Goal: Information Seeking & Learning: Check status

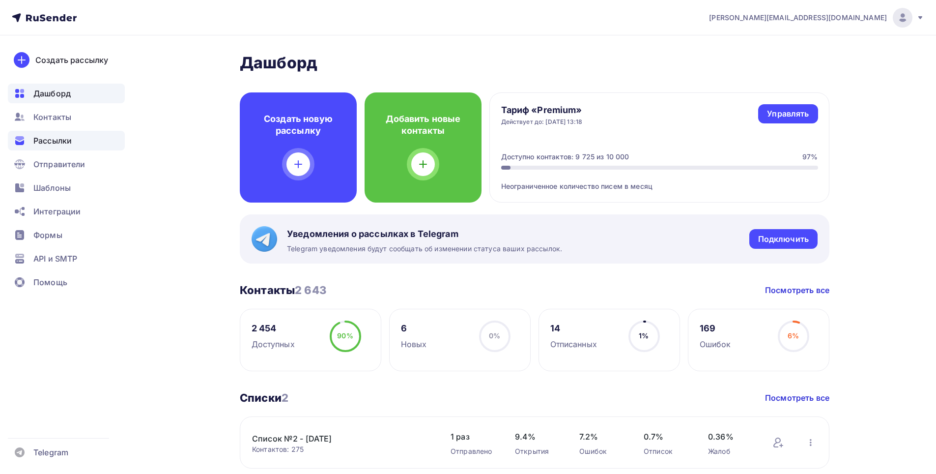
click at [62, 145] on span "Рассылки" at bounding box center [52, 141] width 38 height 12
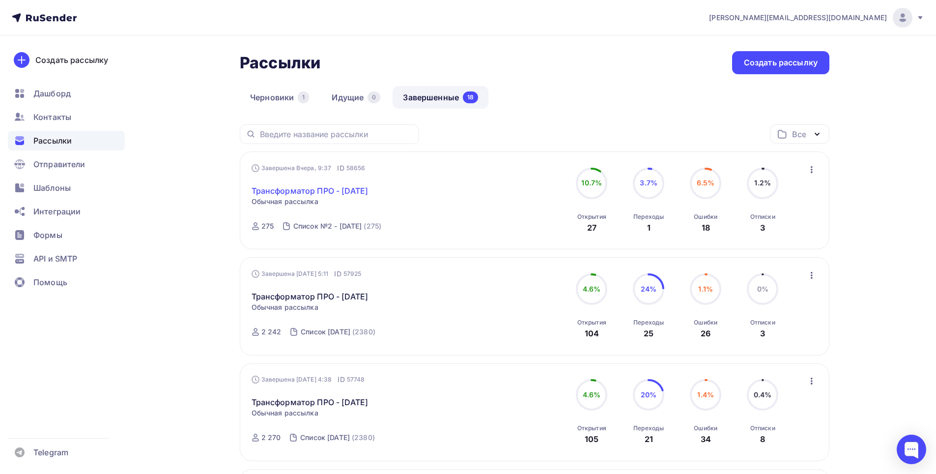
click at [308, 189] on link "Трансформатор ПРО - [DATE]" at bounding box center [310, 191] width 117 height 12
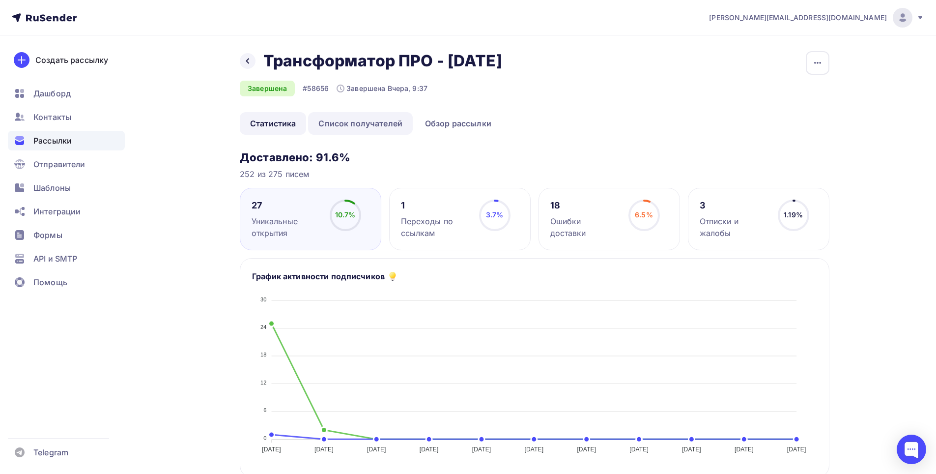
click at [367, 123] on link "Список получателей" at bounding box center [360, 123] width 105 height 23
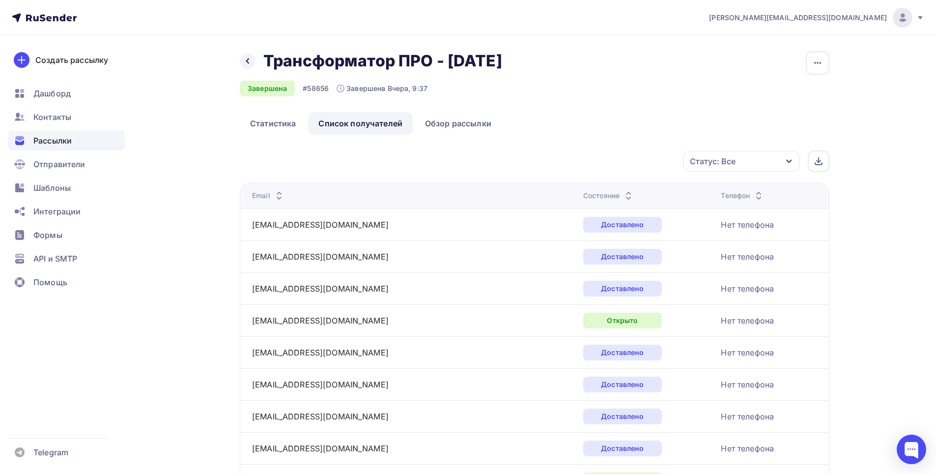
click at [783, 159] on div "Статус: Все" at bounding box center [741, 161] width 116 height 21
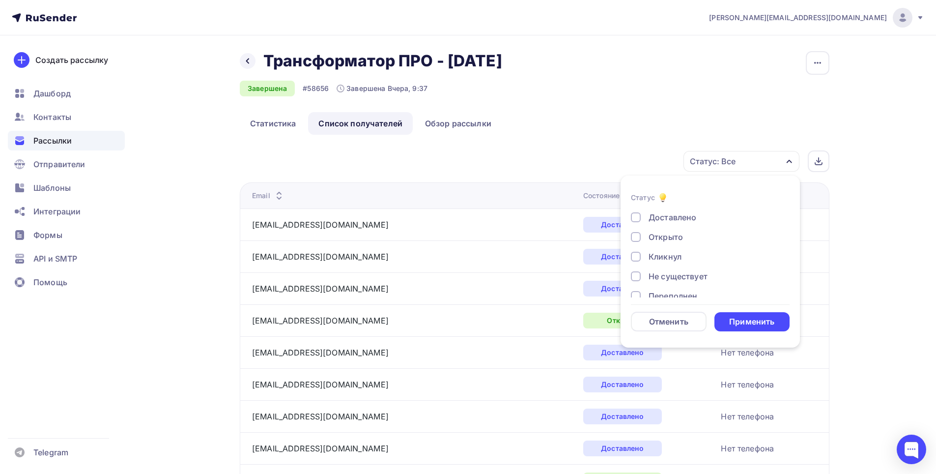
click at [686, 216] on div "Доставлено" at bounding box center [672, 217] width 48 height 12
click at [754, 317] on form "Статус Доставлено Открыто Кликнул Не существует Переполнен Недоступен Отписан […" at bounding box center [710, 262] width 159 height 140
click at [757, 322] on div "Применить" at bounding box center [751, 321] width 45 height 11
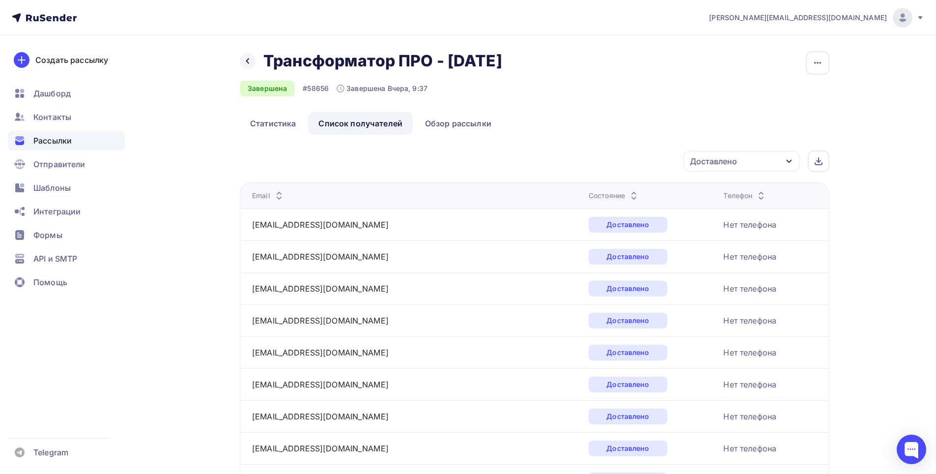
click at [782, 156] on div "Доставлено" at bounding box center [741, 161] width 116 height 21
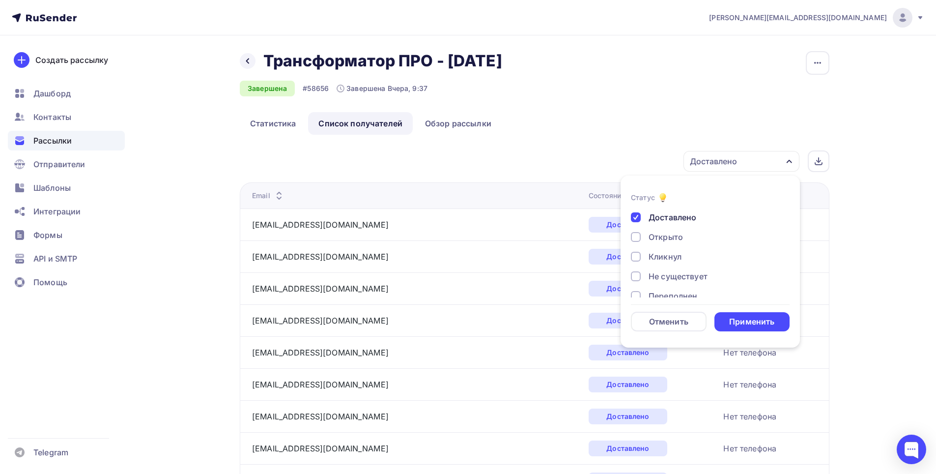
click at [676, 234] on div "Открыто" at bounding box center [665, 237] width 34 height 12
click at [688, 219] on div "Доставлено" at bounding box center [672, 217] width 48 height 12
click at [748, 326] on div "Применить" at bounding box center [751, 321] width 45 height 11
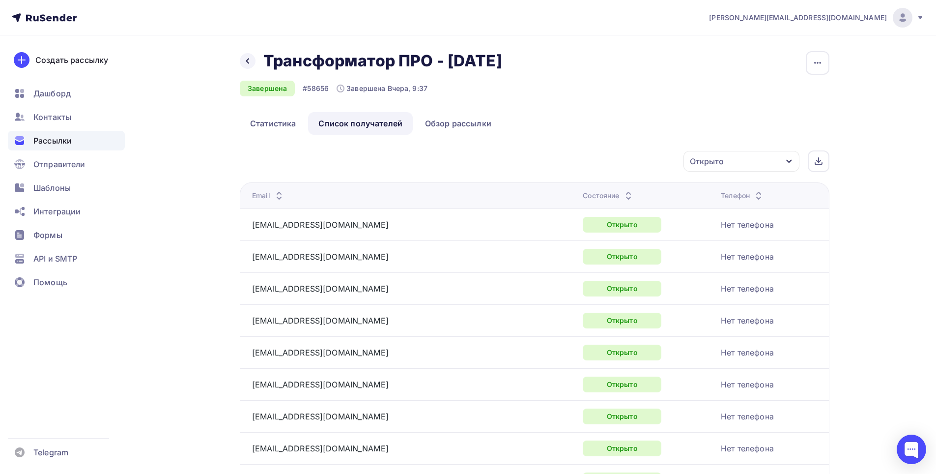
click at [789, 166] on div "Открыто" at bounding box center [741, 161] width 116 height 21
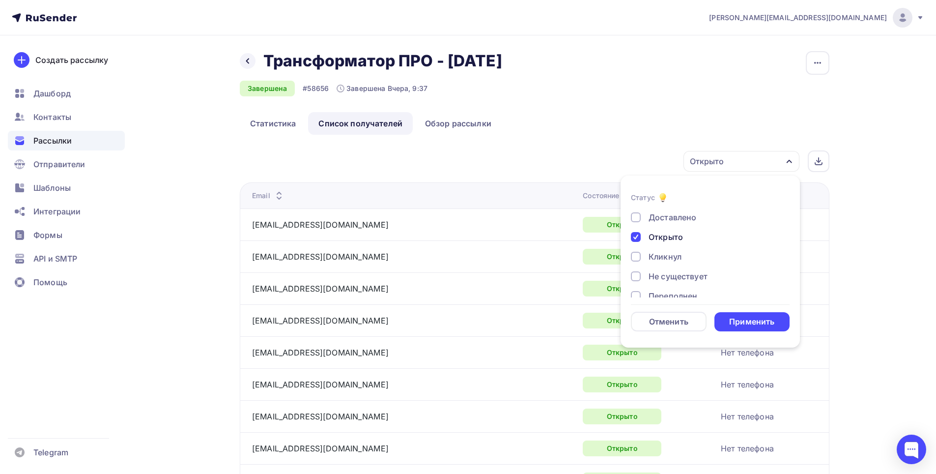
click at [672, 220] on div "Доставлено" at bounding box center [672, 217] width 48 height 12
click at [671, 236] on div "Открыто" at bounding box center [665, 237] width 34 height 12
click at [764, 326] on div "Применить" at bounding box center [751, 321] width 45 height 11
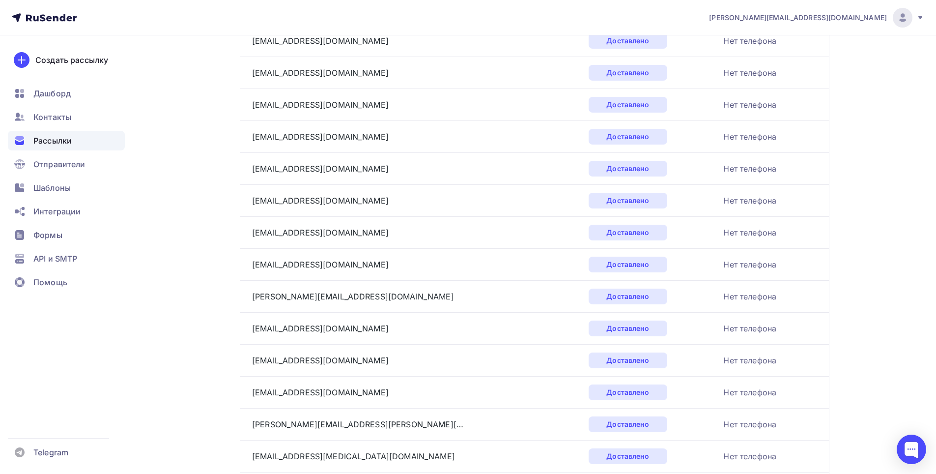
scroll to position [1408, 0]
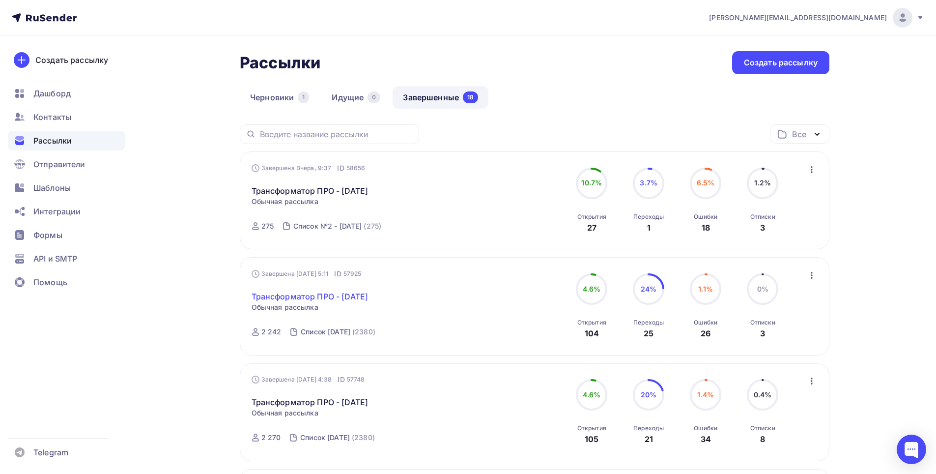
click at [352, 296] on link "Трансформатор ПРО - [DATE]" at bounding box center [310, 296] width 117 height 12
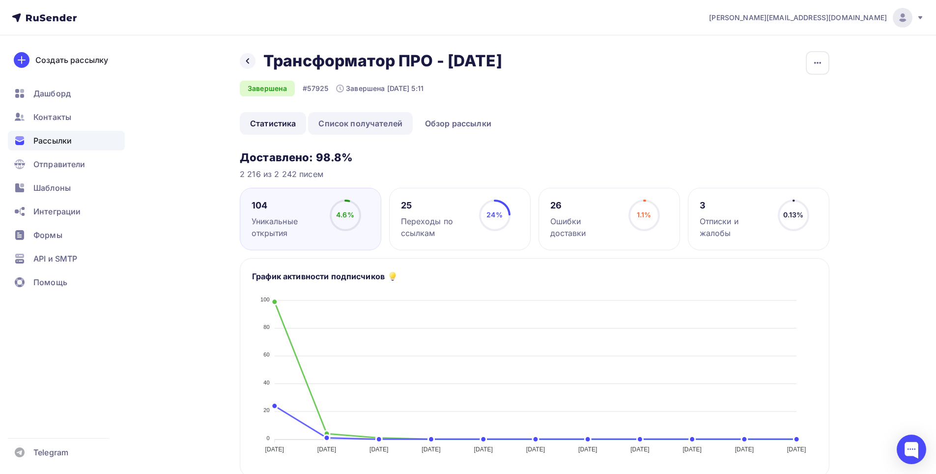
click at [371, 131] on link "Список получателей" at bounding box center [360, 123] width 105 height 23
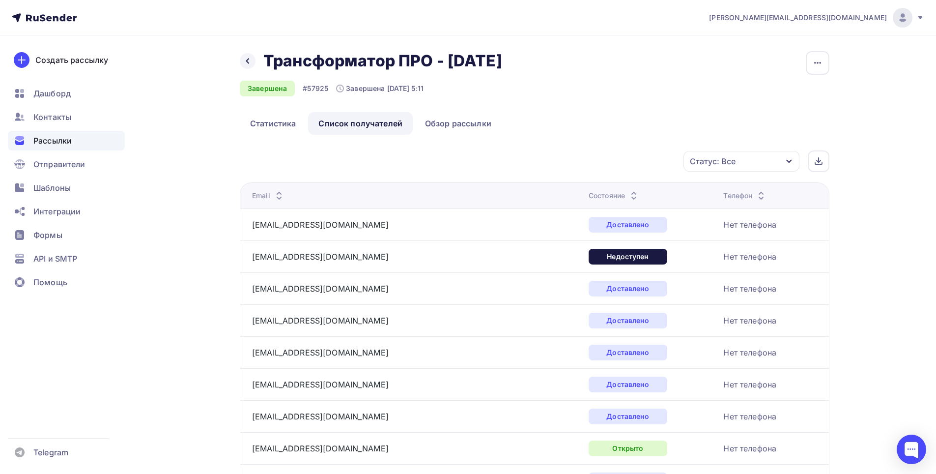
click at [775, 162] on div "Статус: Все" at bounding box center [741, 161] width 116 height 21
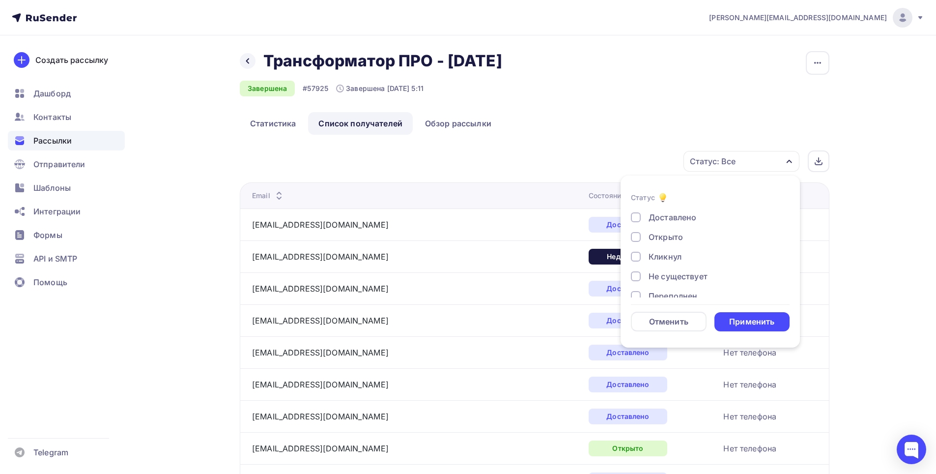
click at [671, 220] on div "Доставлено" at bounding box center [672, 217] width 48 height 12
click at [752, 327] on div "Применить" at bounding box center [752, 321] width 76 height 19
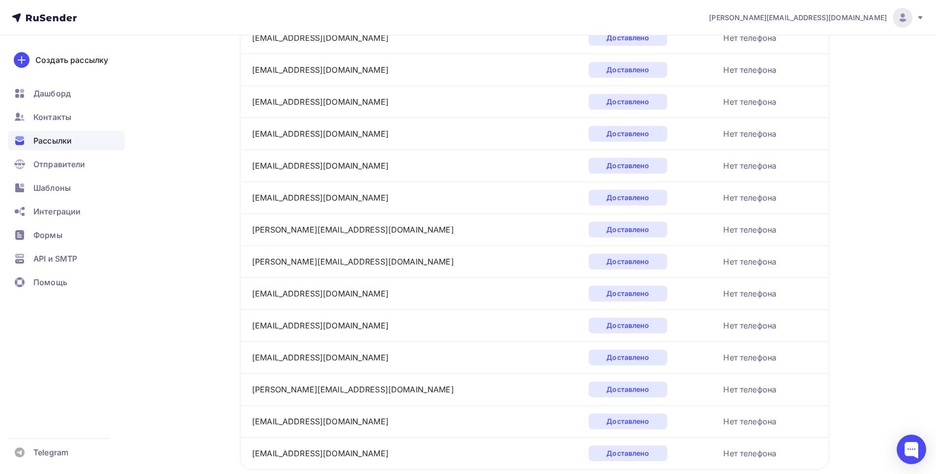
scroll to position [1211, 0]
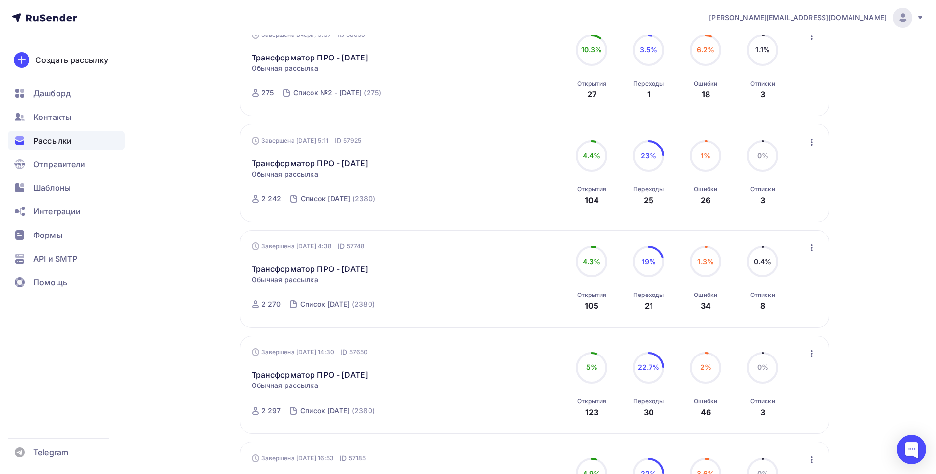
scroll to position [147, 0]
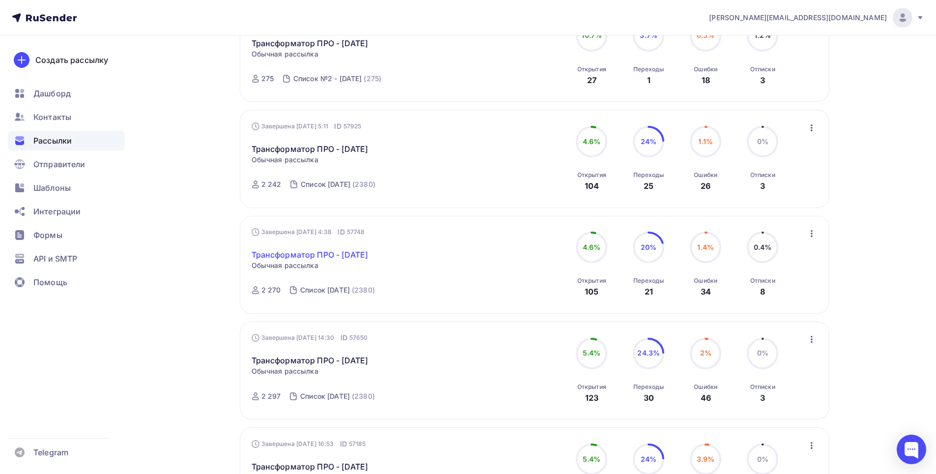
click at [368, 254] on link "Трансформатор ПРО - [DATE]" at bounding box center [310, 255] width 117 height 12
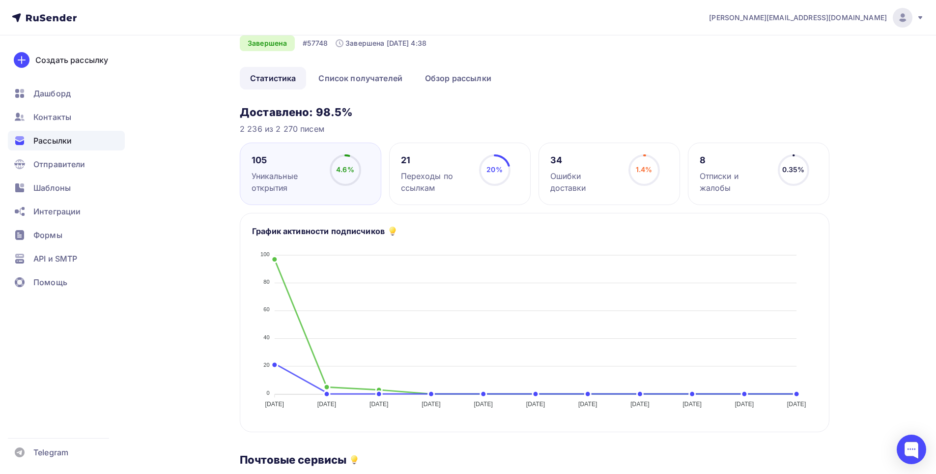
scroll to position [49, 0]
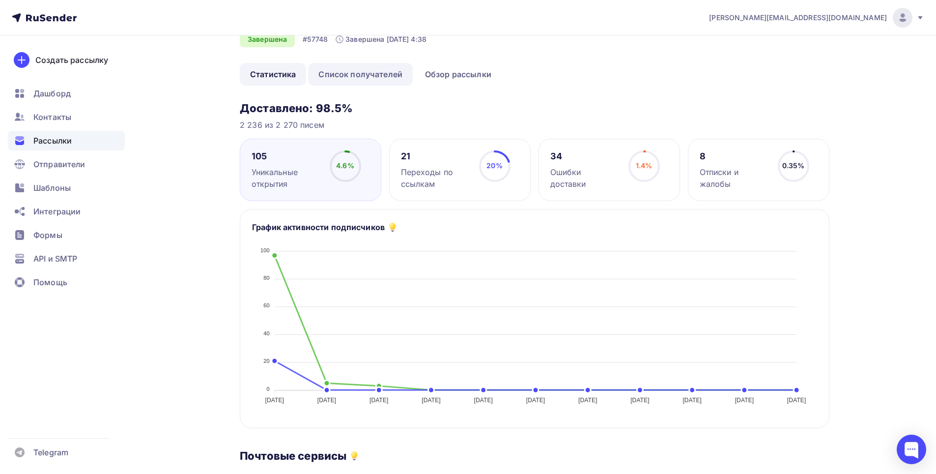
drag, startPoint x: 350, startPoint y: 79, endPoint x: 385, endPoint y: 84, distance: 35.4
click at [350, 79] on link "Список получателей" at bounding box center [360, 74] width 105 height 23
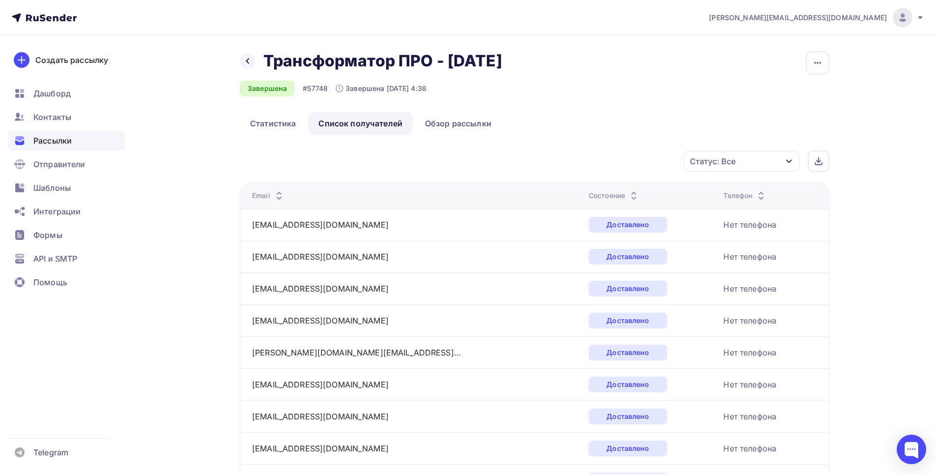
click at [786, 161] on icon "button" at bounding box center [789, 161] width 8 height 8
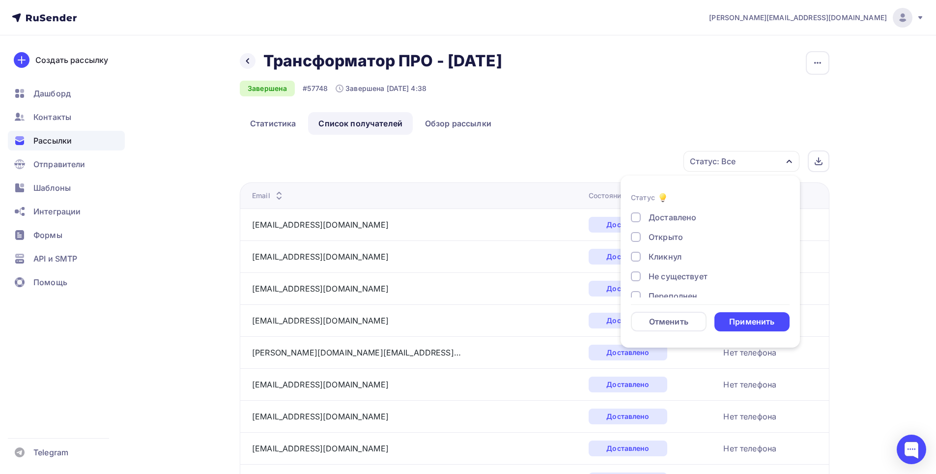
click at [690, 215] on div "Доставлено" at bounding box center [672, 217] width 48 height 12
click at [751, 323] on div "Применить" at bounding box center [751, 321] width 45 height 11
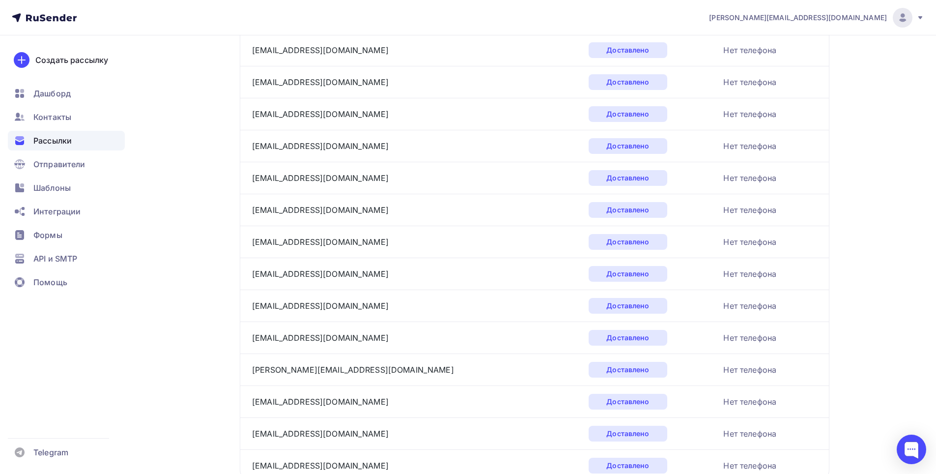
scroll to position [1408, 0]
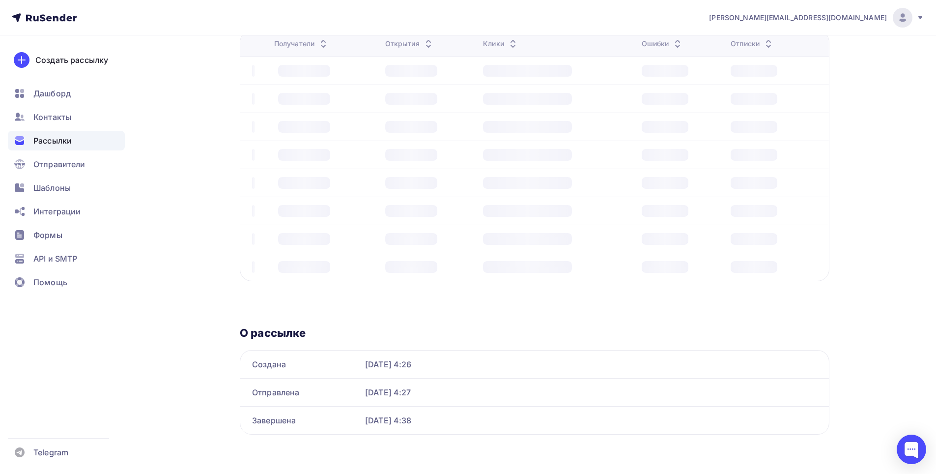
scroll to position [49, 0]
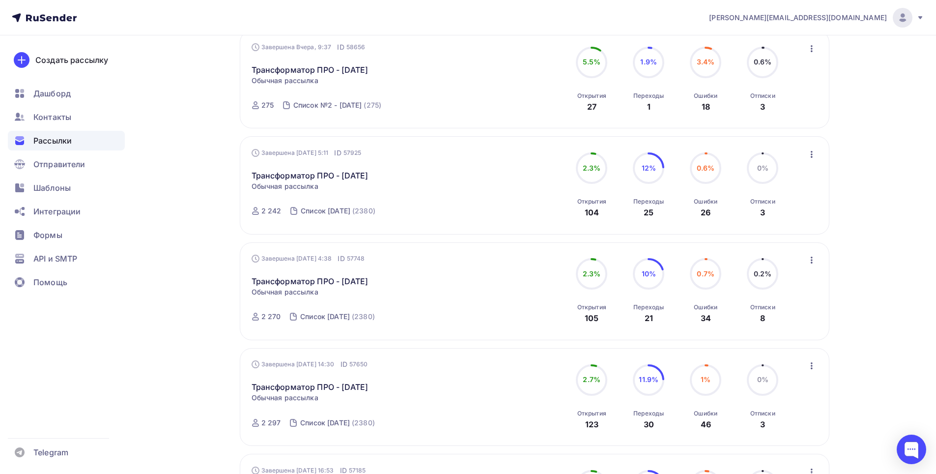
scroll to position [147, 0]
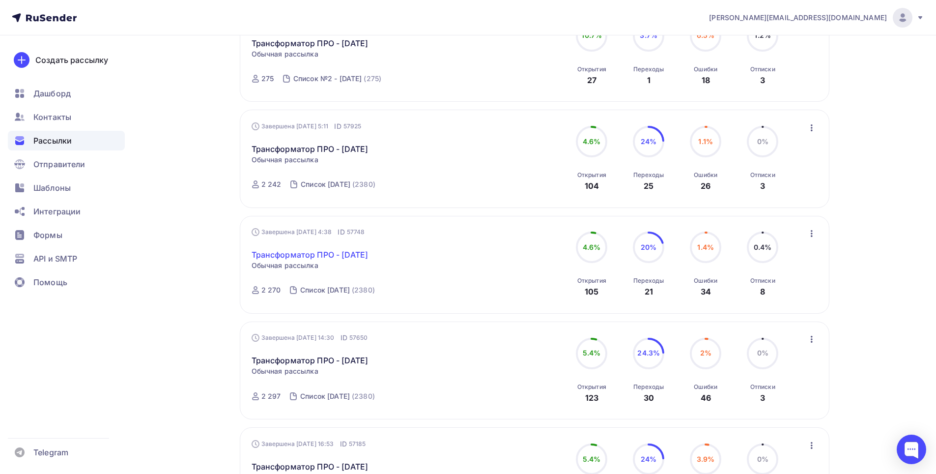
click at [353, 253] on link "Трансформатор ПРО - [DATE]" at bounding box center [310, 255] width 117 height 12
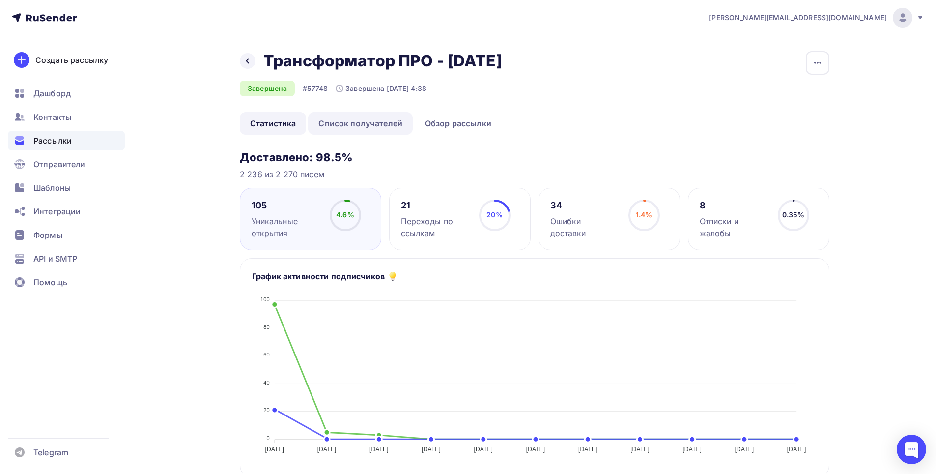
click at [400, 119] on link "Список получателей" at bounding box center [360, 123] width 105 height 23
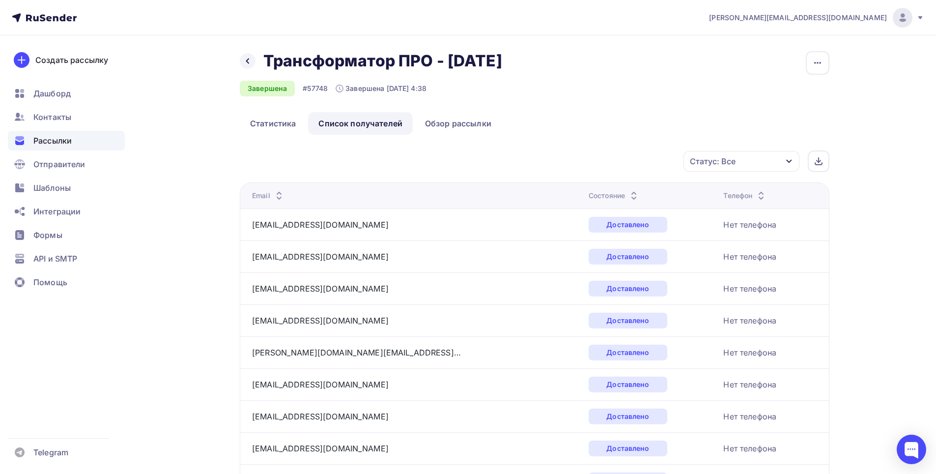
click at [769, 161] on div "Статус: Все" at bounding box center [741, 161] width 116 height 21
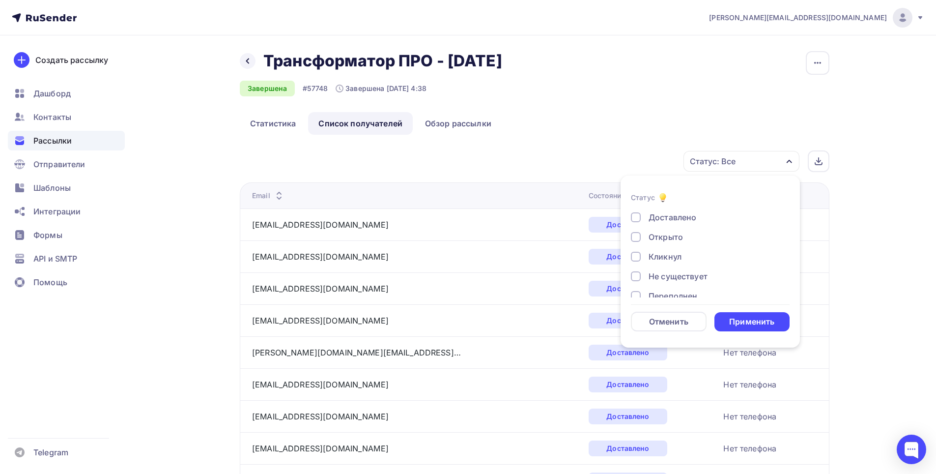
click at [714, 214] on div "Доставлено" at bounding box center [704, 217] width 147 height 12
click at [738, 308] on form "Статус Доставлено Открыто Кликнул Не существует Переполнен Недоступен Отписан […" at bounding box center [710, 262] width 159 height 140
click at [742, 312] on form "Статус Доставлено Открыто Кликнул Не существует Переполнен Недоступен Отписан […" at bounding box center [710, 262] width 159 height 140
click at [744, 317] on div "Применить" at bounding box center [751, 321] width 45 height 11
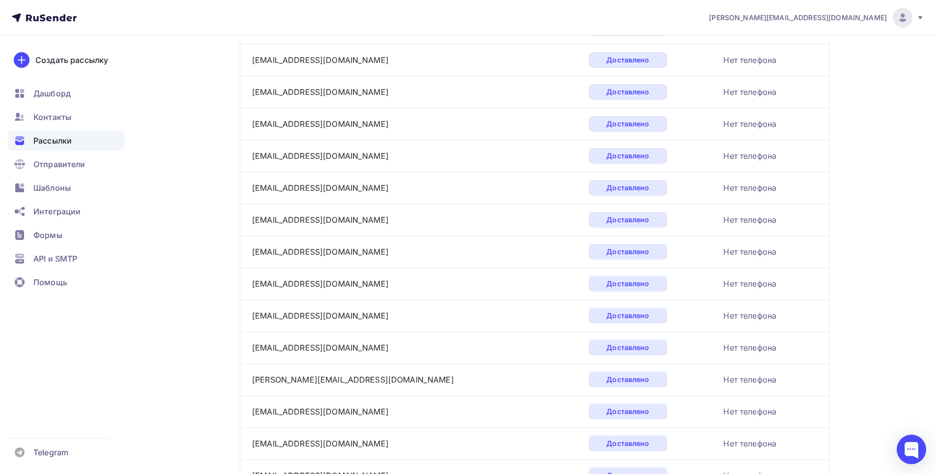
scroll to position [1408, 0]
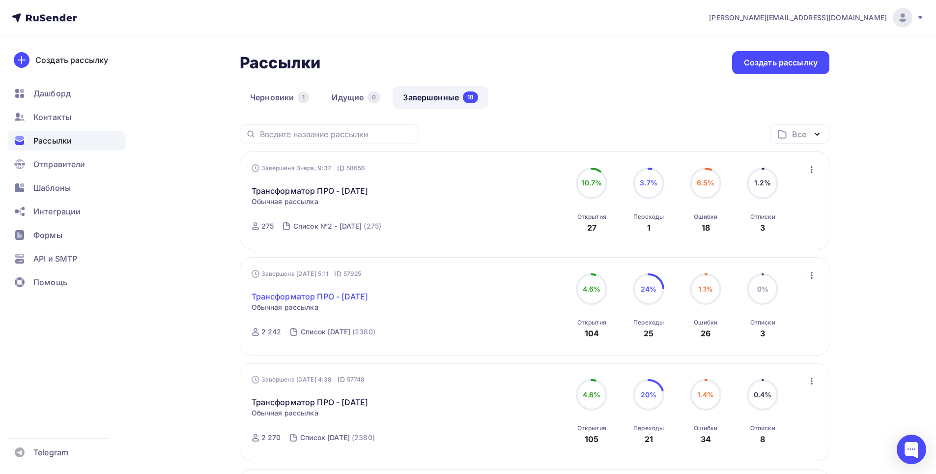
click at [365, 298] on link "Трансформатор ПРО - [DATE]" at bounding box center [310, 296] width 117 height 12
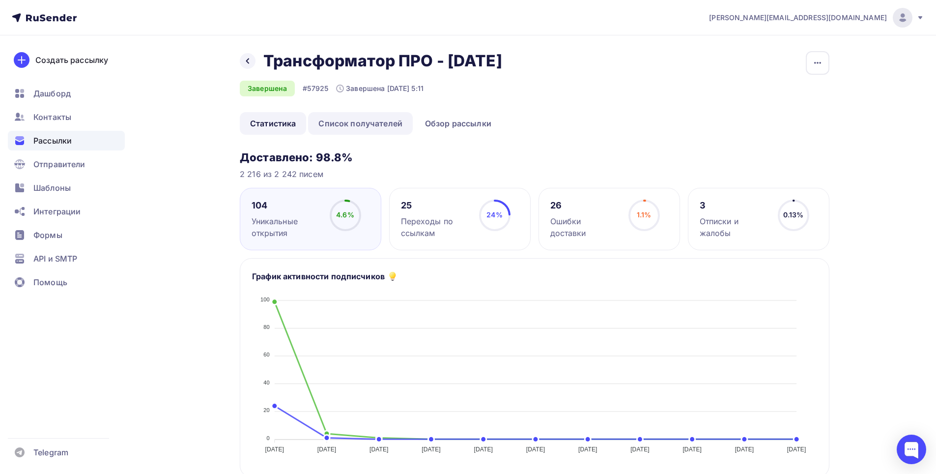
click at [365, 126] on link "Список получателей" at bounding box center [360, 123] width 105 height 23
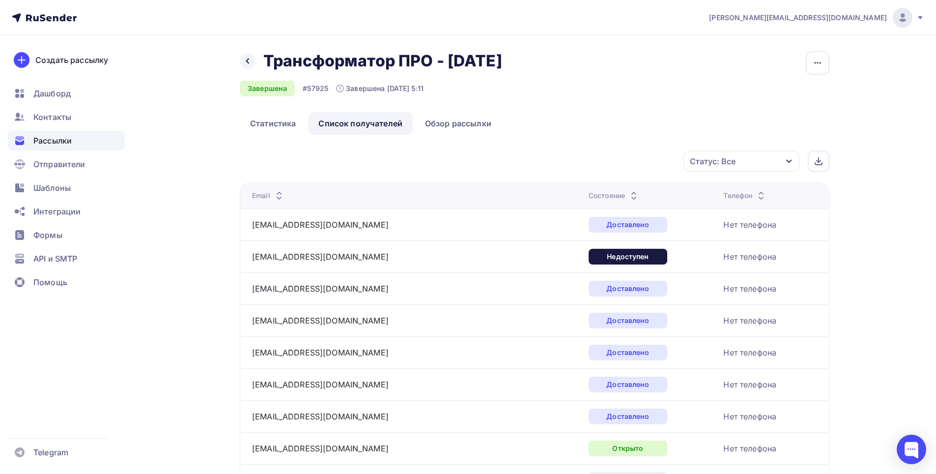
click at [775, 162] on div "Статус: Все" at bounding box center [741, 161] width 116 height 21
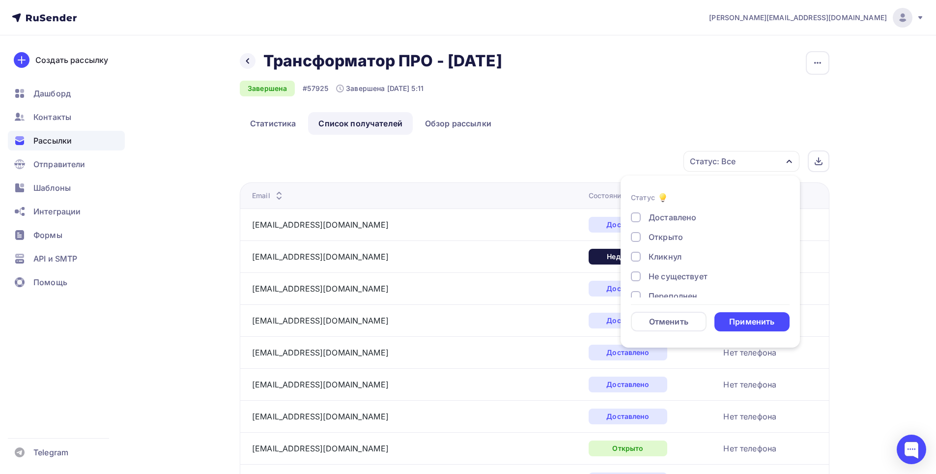
click at [669, 221] on div "Доставлено Открыто Кликнул Не существует Переполнен Недоступен Отписан [GEOGRAP…" at bounding box center [710, 295] width 159 height 169
drag, startPoint x: 640, startPoint y: 218, endPoint x: 645, endPoint y: 222, distance: 6.3
click at [639, 218] on div at bounding box center [636, 217] width 10 height 10
click at [757, 322] on div "Применить" at bounding box center [751, 321] width 45 height 11
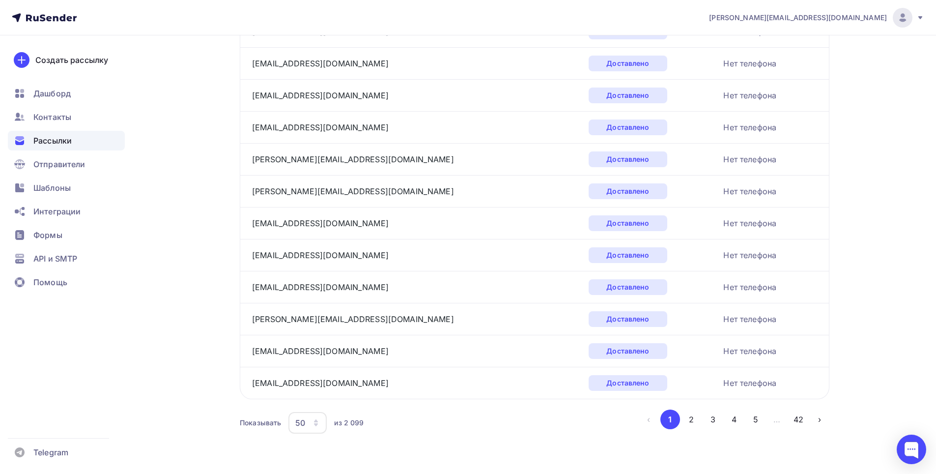
scroll to position [1408, 0]
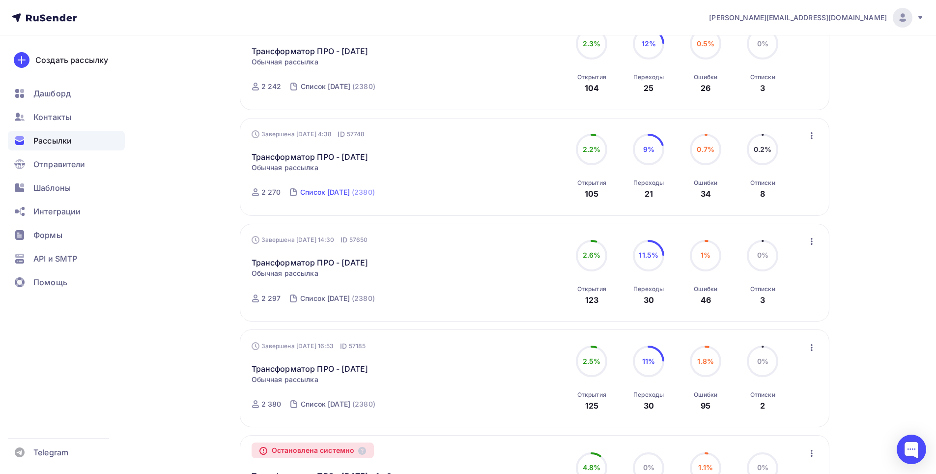
scroll to position [246, 0]
click at [365, 152] on link "Трансформатор ПРО - [DATE]" at bounding box center [310, 156] width 117 height 12
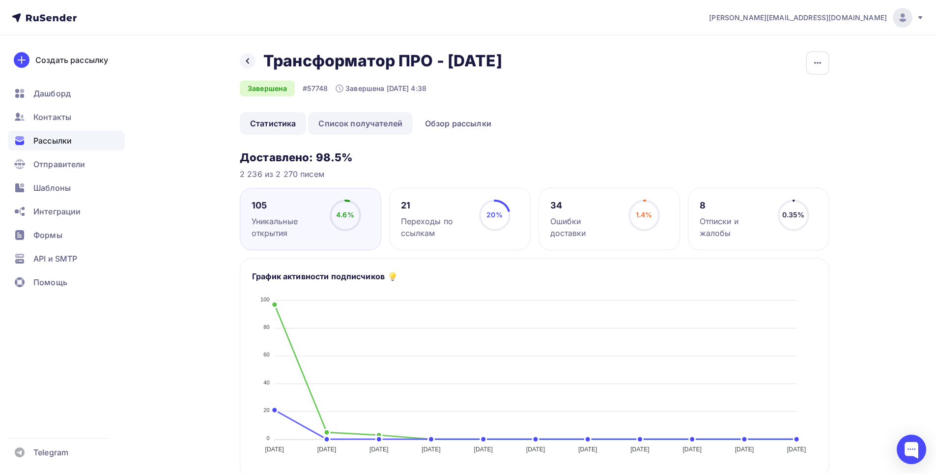
click at [383, 125] on link "Список получателей" at bounding box center [360, 123] width 105 height 23
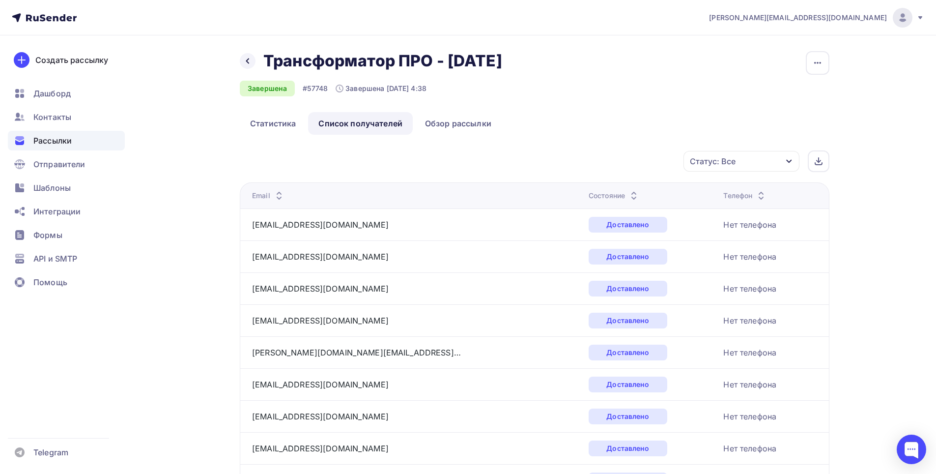
click at [790, 161] on icon "button" at bounding box center [788, 161] width 5 height 3
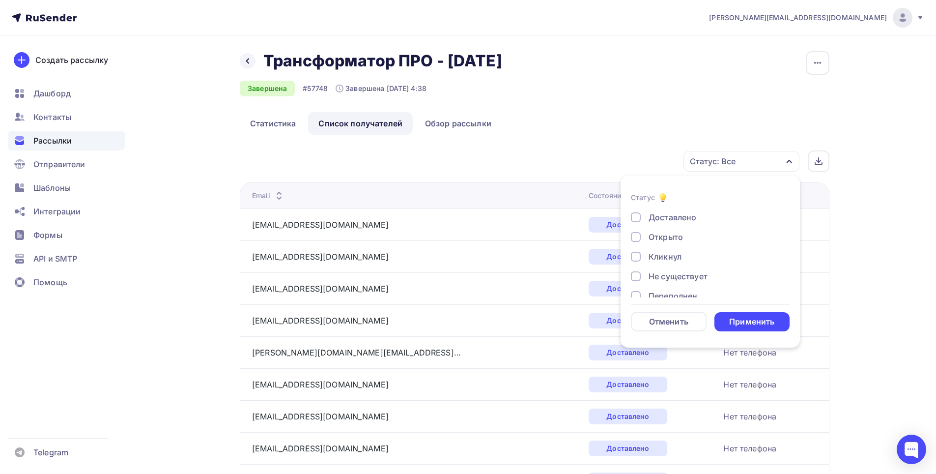
click at [675, 220] on div "Доставлено" at bounding box center [672, 217] width 48 height 12
click at [748, 321] on div "Применить" at bounding box center [751, 321] width 45 height 11
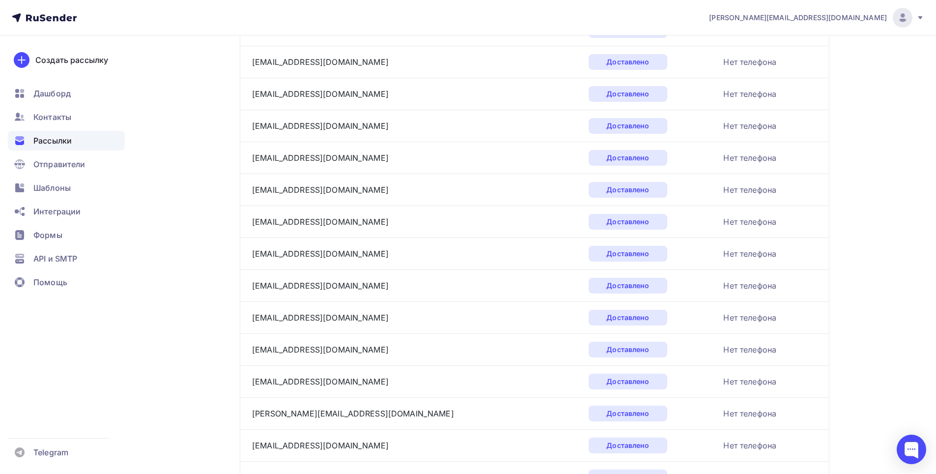
scroll to position [1408, 0]
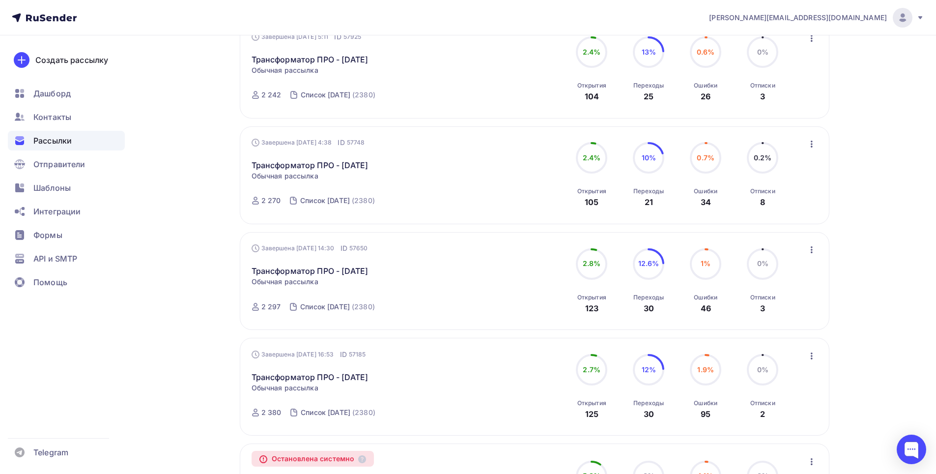
scroll to position [246, 0]
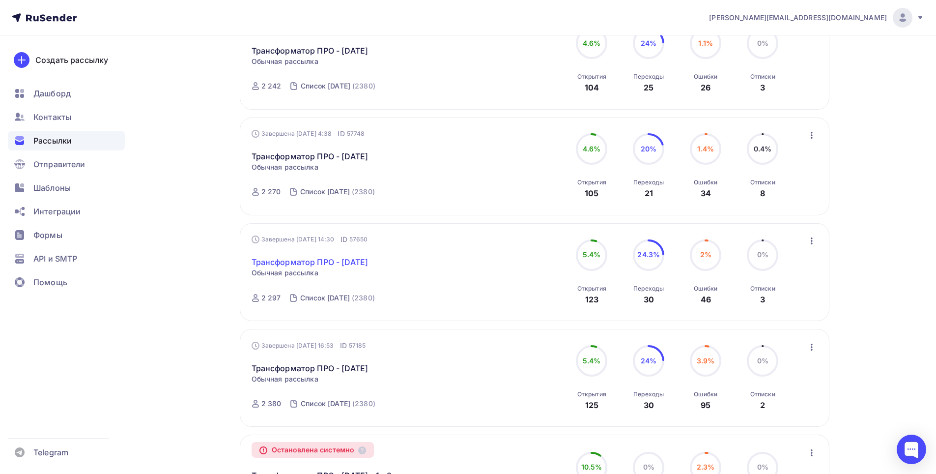
click at [349, 262] on link "Трансформатор ПРО - [DATE]" at bounding box center [310, 262] width 117 height 12
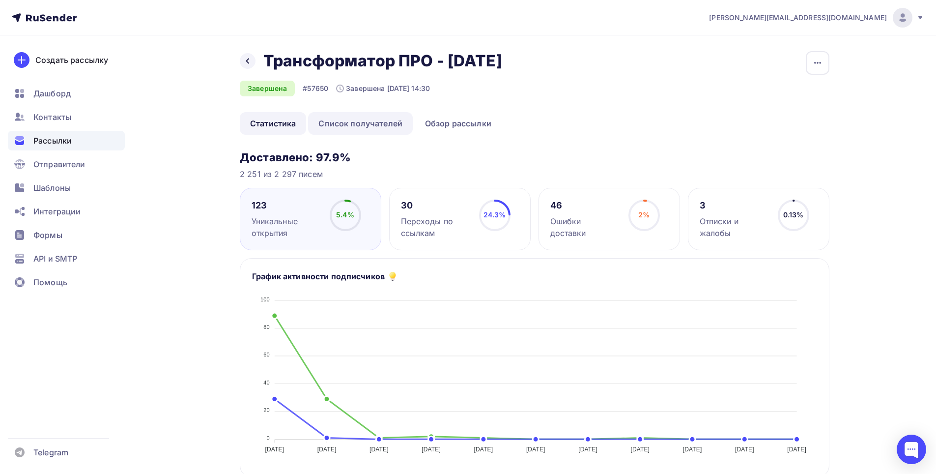
click at [393, 125] on link "Список получателей" at bounding box center [360, 123] width 105 height 23
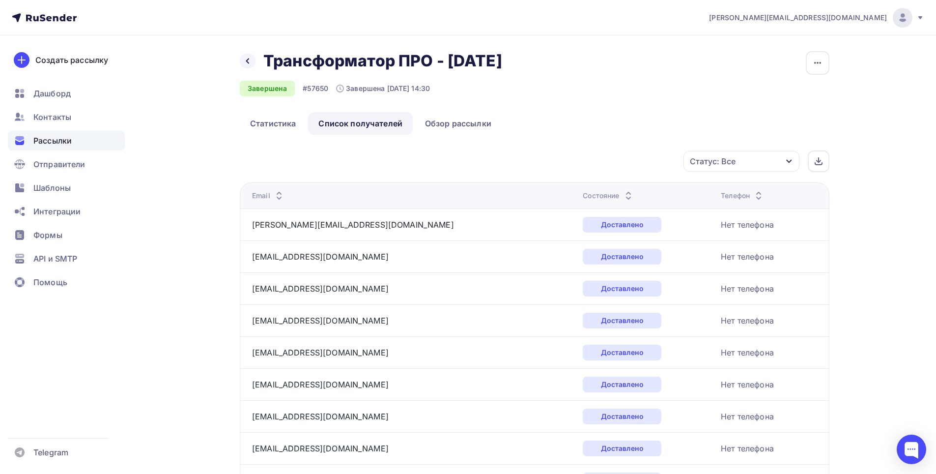
click at [785, 163] on div "Статус: Все" at bounding box center [741, 161] width 116 height 21
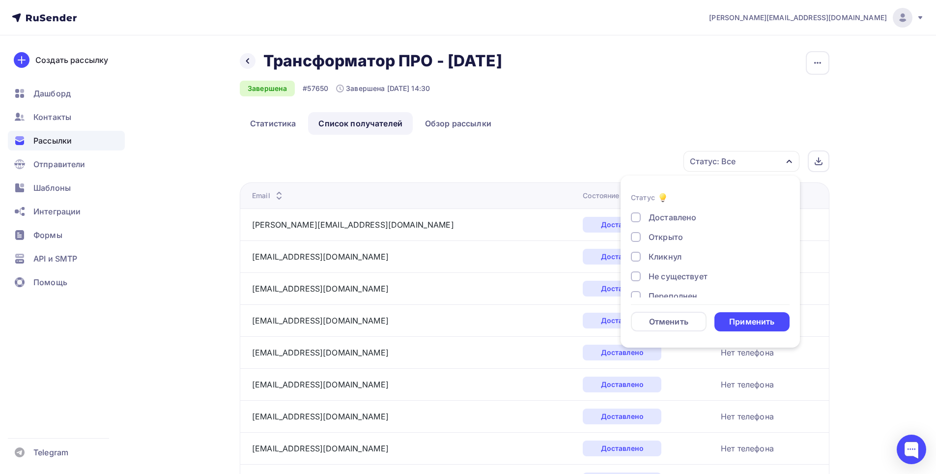
click at [676, 219] on div "Доставлено" at bounding box center [672, 217] width 48 height 12
click at [762, 323] on div "Применить" at bounding box center [751, 321] width 45 height 11
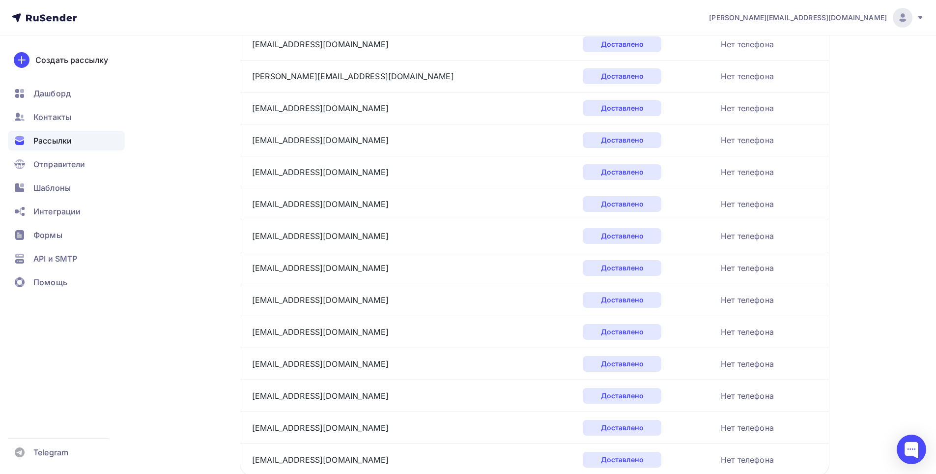
scroll to position [1408, 0]
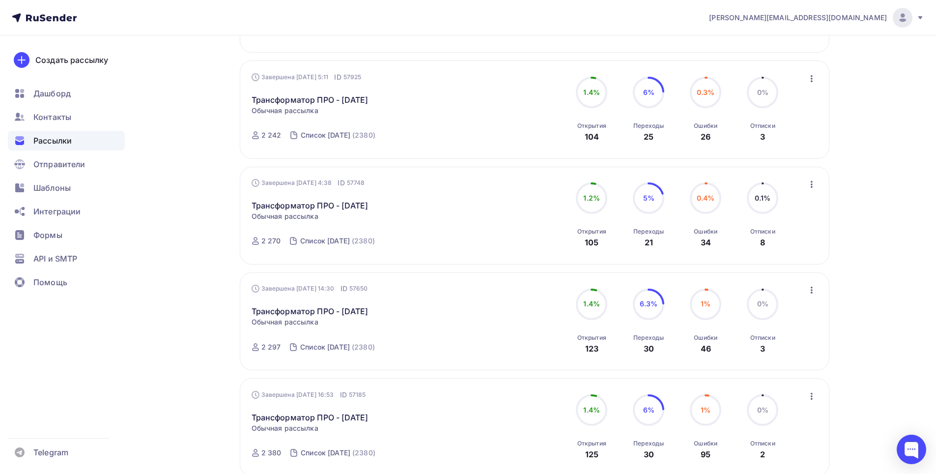
scroll to position [246, 0]
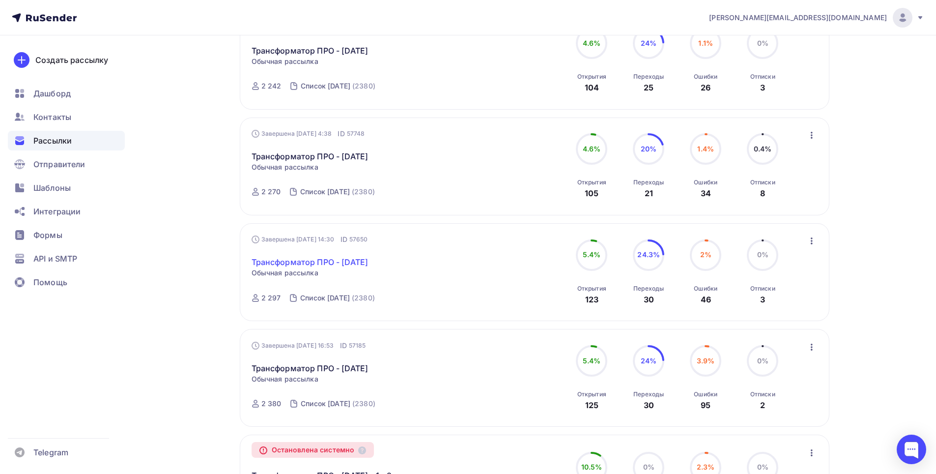
click at [358, 261] on link "Трансформатор ПРО - [DATE]" at bounding box center [310, 262] width 117 height 12
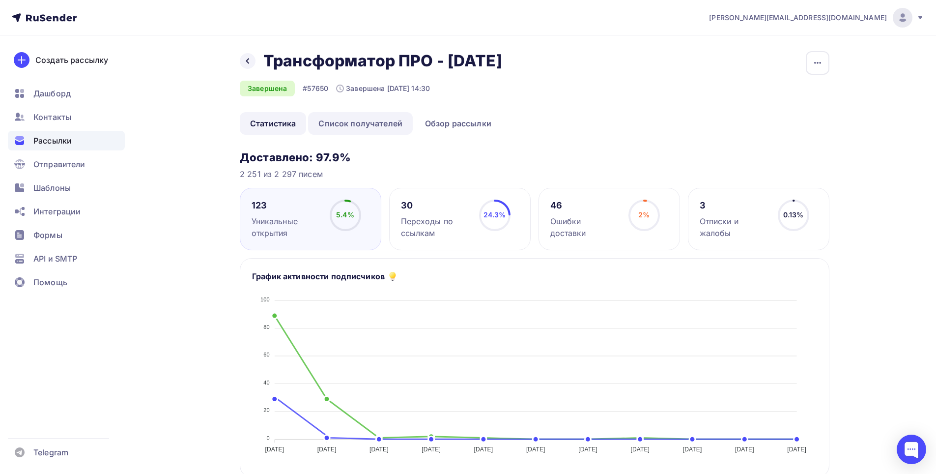
click at [383, 122] on link "Список получателей" at bounding box center [360, 123] width 105 height 23
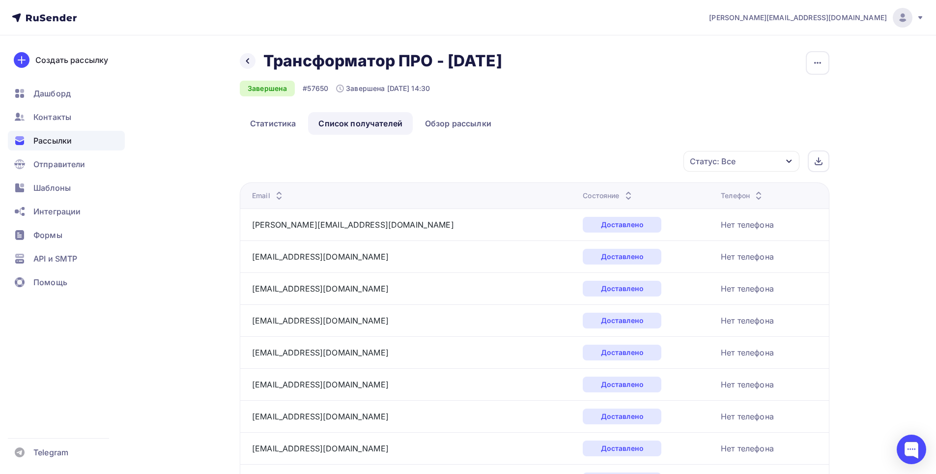
click at [781, 165] on div "Статус: Все" at bounding box center [741, 161] width 116 height 21
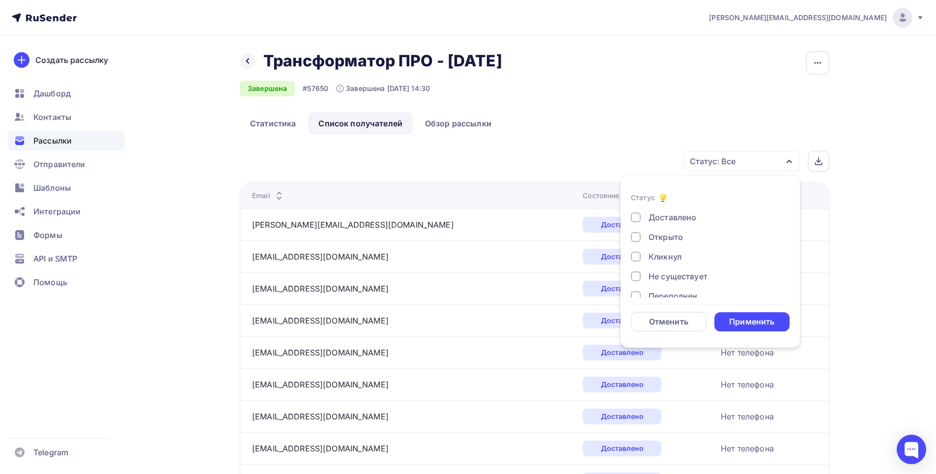
click at [670, 218] on div "Доставлено" at bounding box center [672, 217] width 48 height 12
drag, startPoint x: 747, startPoint y: 321, endPoint x: 758, endPoint y: 317, distance: 11.8
click at [747, 321] on div "Применить" at bounding box center [751, 321] width 45 height 11
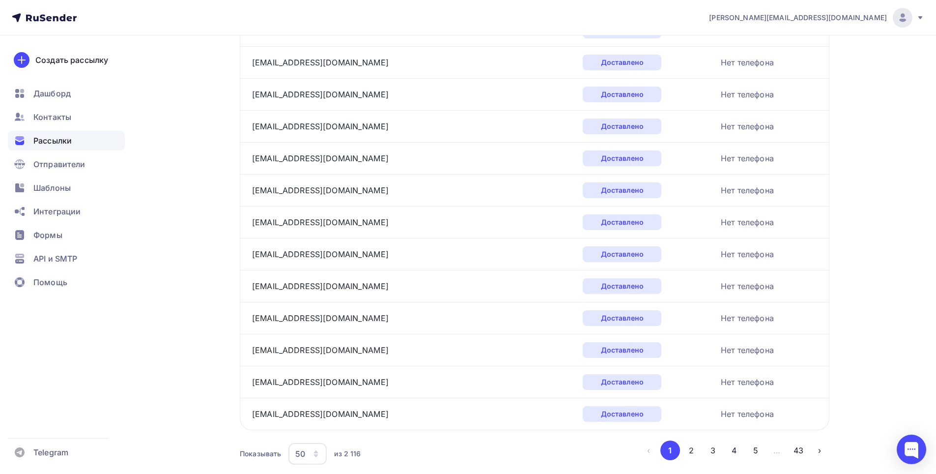
scroll to position [1408, 0]
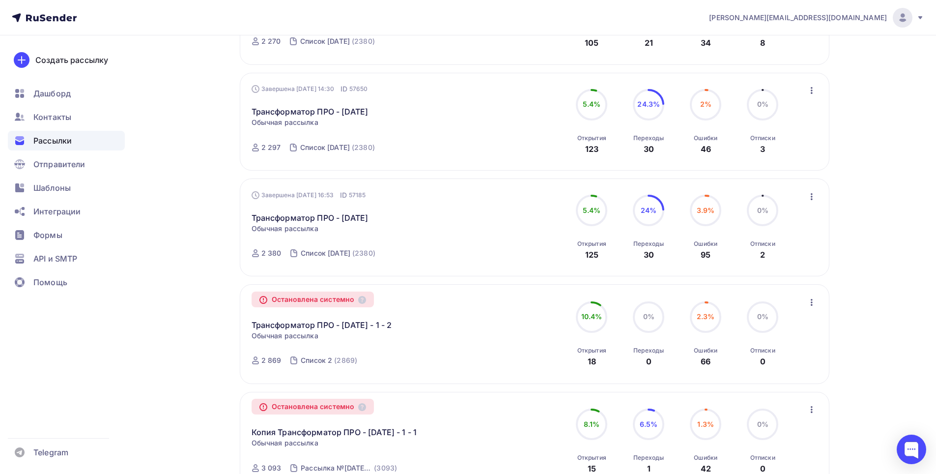
scroll to position [393, 0]
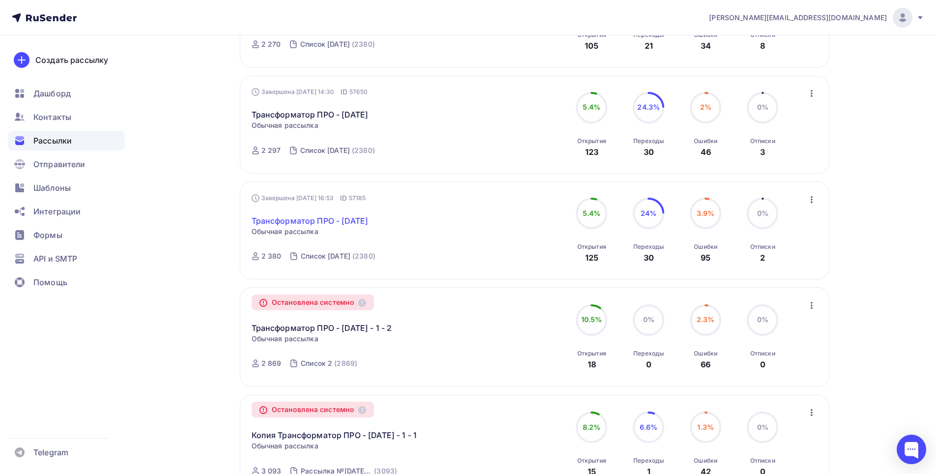
click at [346, 221] on link "Трансформатор ПРО - [DATE]" at bounding box center [310, 221] width 117 height 12
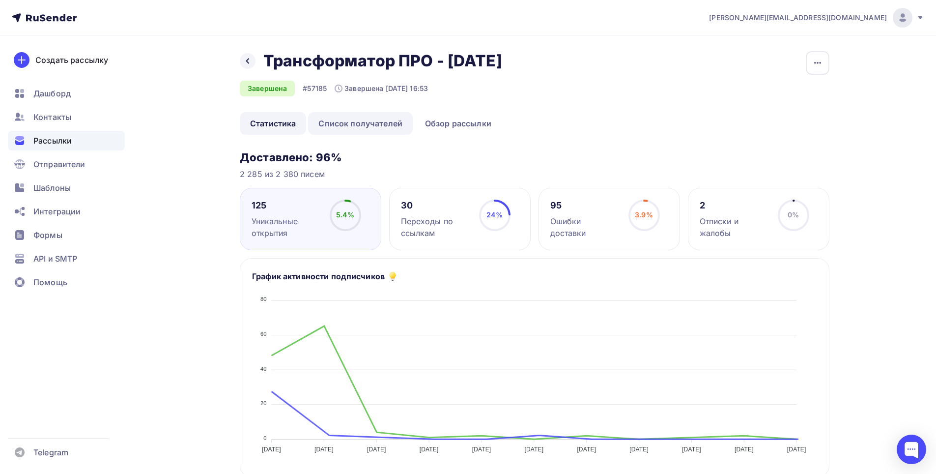
click at [372, 120] on link "Список получателей" at bounding box center [360, 123] width 105 height 23
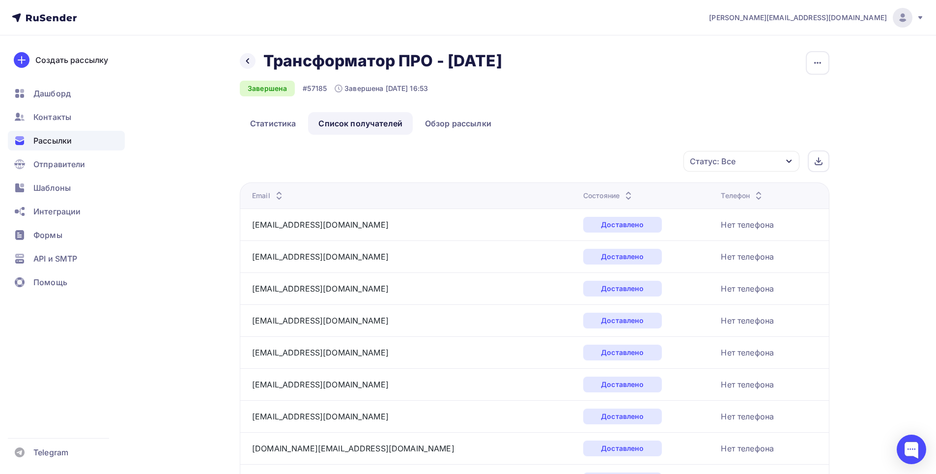
click at [787, 160] on icon "button" at bounding box center [789, 161] width 8 height 8
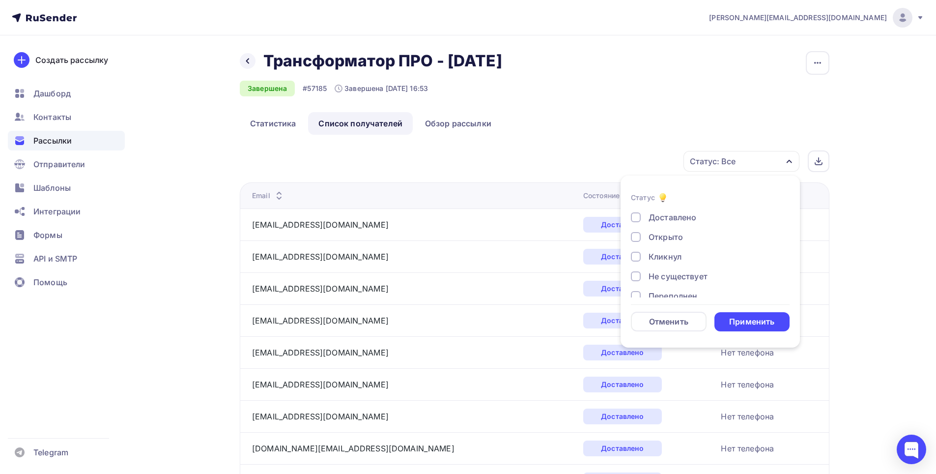
drag, startPoint x: 673, startPoint y: 216, endPoint x: 688, endPoint y: 221, distance: 16.0
click at [673, 217] on div "Доставлено" at bounding box center [672, 217] width 48 height 12
click at [750, 318] on div "Применить" at bounding box center [751, 321] width 45 height 11
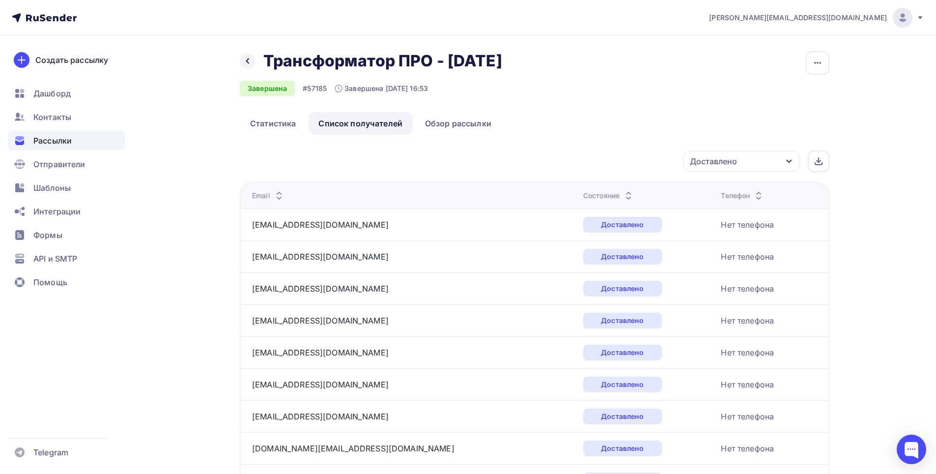
click at [758, 163] on div "Доставлено" at bounding box center [741, 161] width 116 height 21
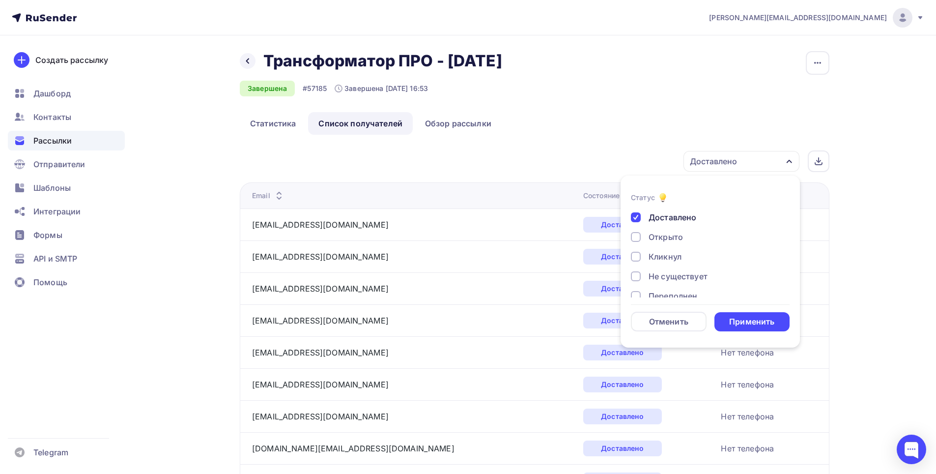
click at [674, 239] on div "Открыто" at bounding box center [665, 237] width 34 height 12
click at [677, 218] on div "Доставлено" at bounding box center [672, 217] width 48 height 12
click at [757, 325] on div "Применить" at bounding box center [751, 321] width 45 height 11
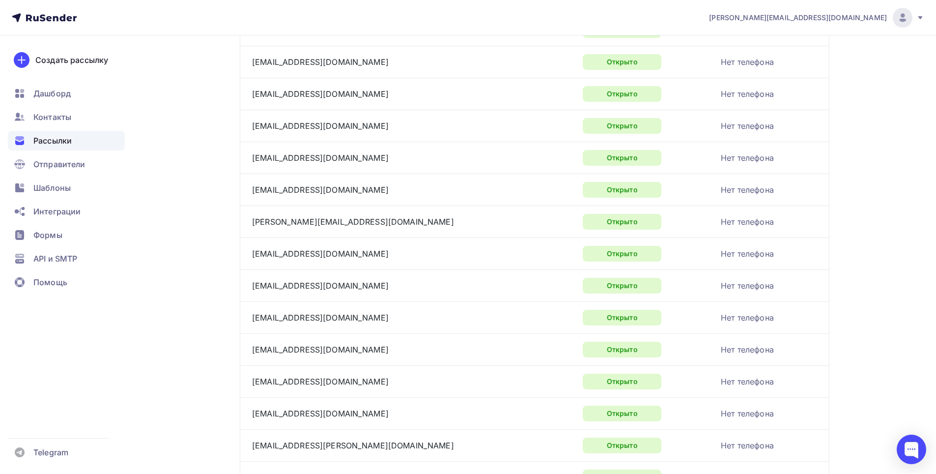
scroll to position [1408, 0]
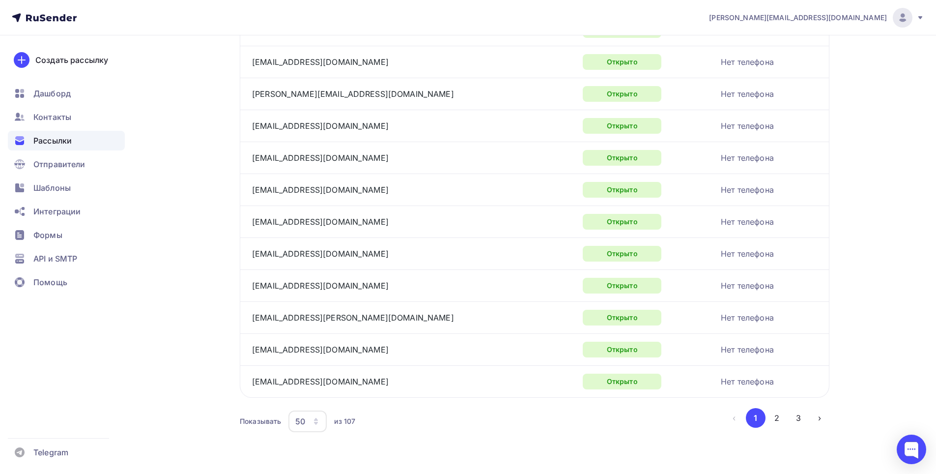
click at [68, 137] on span "Рассылки" at bounding box center [52, 141] width 38 height 12
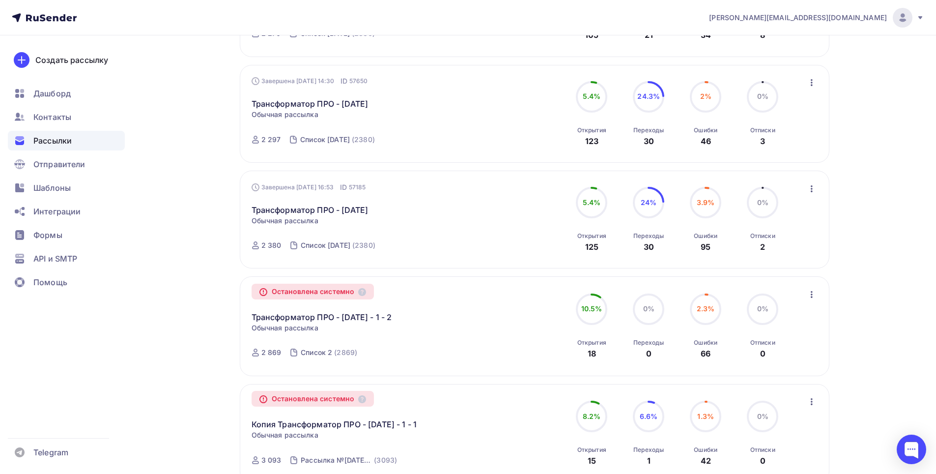
scroll to position [393, 0]
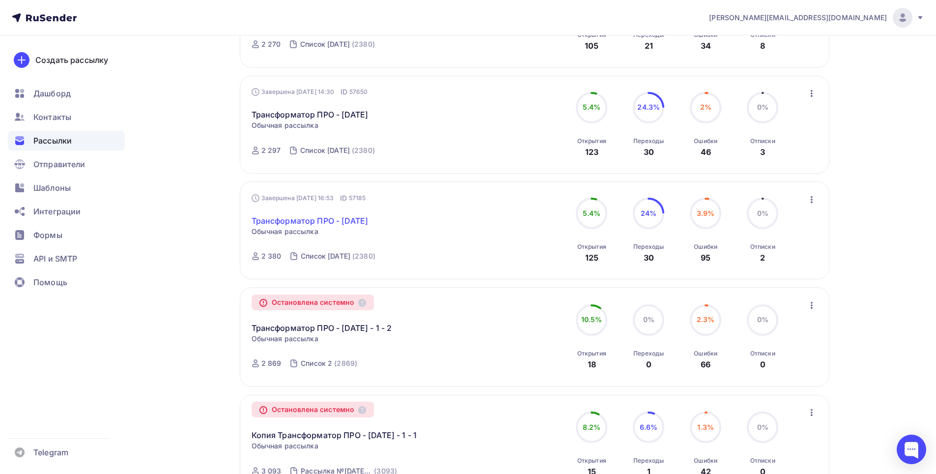
drag, startPoint x: 410, startPoint y: 221, endPoint x: 255, endPoint y: 217, distance: 154.8
click at [253, 217] on div "Трансформатор ПРО - [DATE] Статистика Обзор рассылки Копировать в новую Добавит…" at bounding box center [364, 215] width 224 height 24
copy link "Трансформатор ПРО - [DATE]"
drag, startPoint x: 541, startPoint y: 239, endPoint x: 454, endPoint y: 229, distance: 87.6
click at [540, 239] on div "Завершена [DATE] 16:53 ID 57185 Трансформатор ПРО - [DATE] Статистика Обзор рас…" at bounding box center [535, 230] width 566 height 75
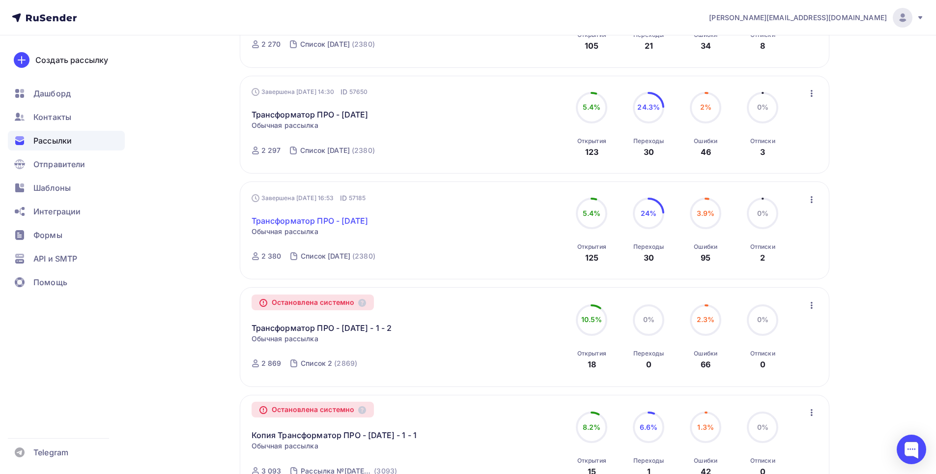
click at [366, 225] on link "Трансформатор ПРО - [DATE]" at bounding box center [310, 221] width 117 height 12
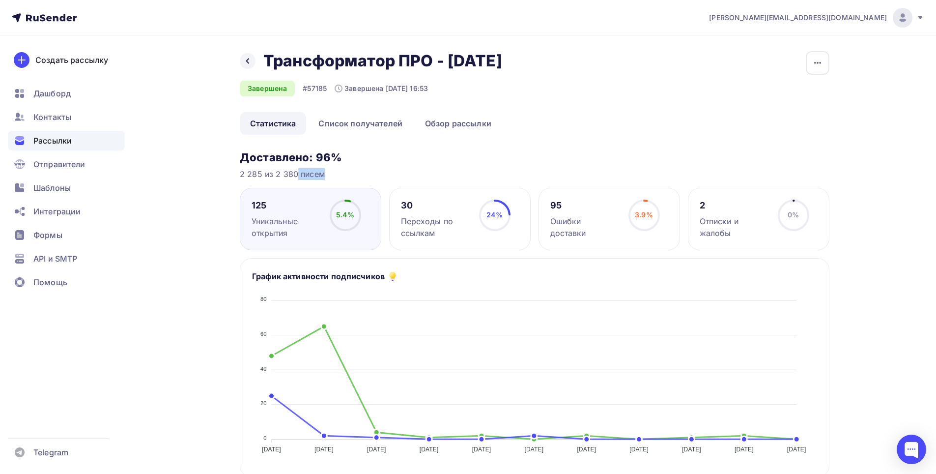
drag, startPoint x: 274, startPoint y: 177, endPoint x: 288, endPoint y: 176, distance: 14.8
click at [299, 177] on div "2 285 из 2 380 писем" at bounding box center [535, 174] width 590 height 12
copy div "2 380"
click at [378, 123] on link "Список получателей" at bounding box center [360, 123] width 105 height 23
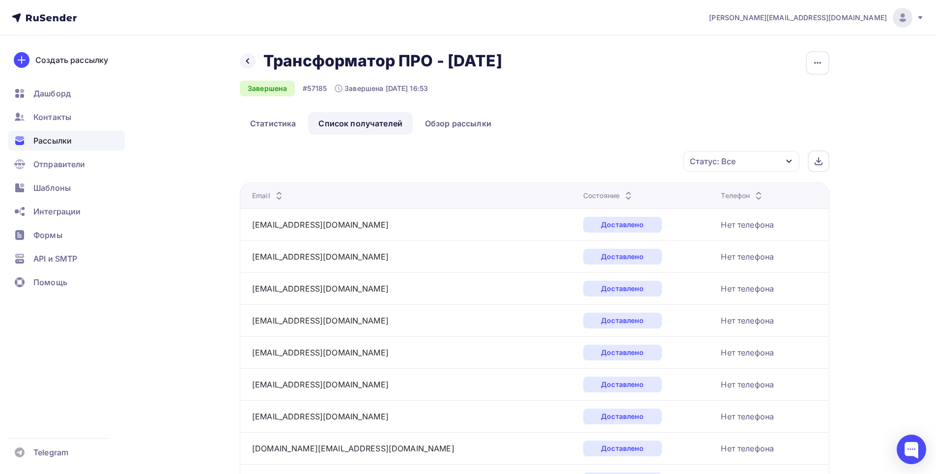
click at [778, 160] on div "Статус: Все" at bounding box center [741, 161] width 116 height 21
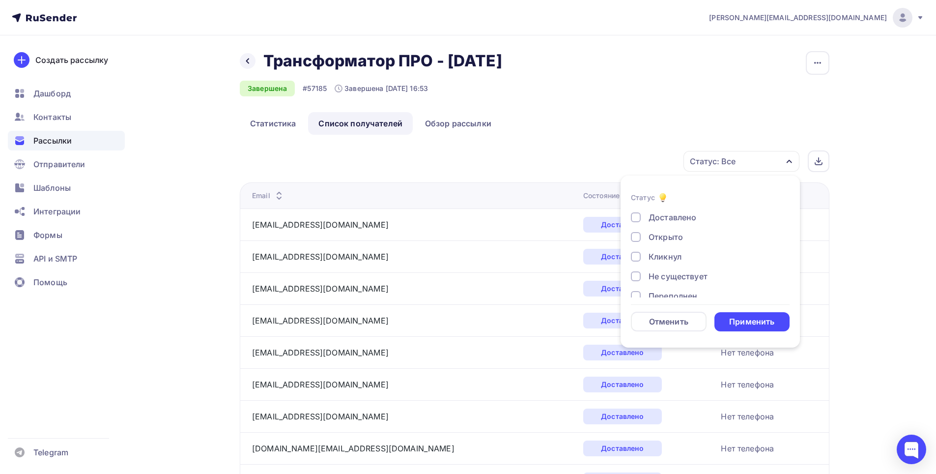
click at [685, 219] on div "Доставлено" at bounding box center [672, 217] width 48 height 12
click at [749, 323] on div "Применить" at bounding box center [751, 321] width 45 height 11
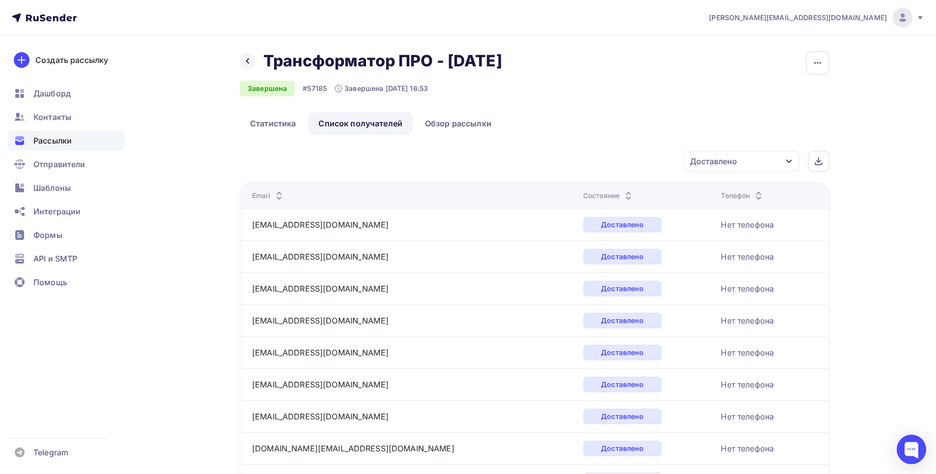
click at [791, 163] on icon "button" at bounding box center [789, 161] width 8 height 8
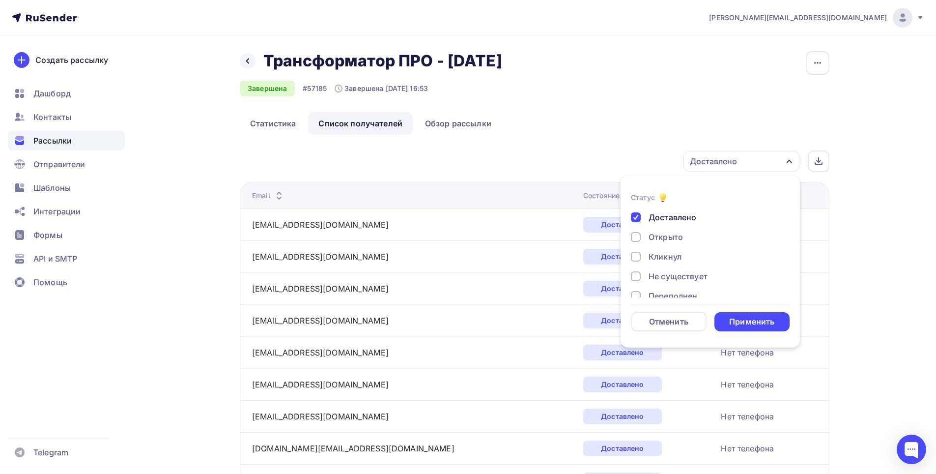
click at [659, 236] on div "Открыто" at bounding box center [665, 237] width 34 height 12
click at [661, 219] on div "Доставлено" at bounding box center [672, 217] width 48 height 12
click at [733, 317] on div "Применить" at bounding box center [751, 321] width 45 height 11
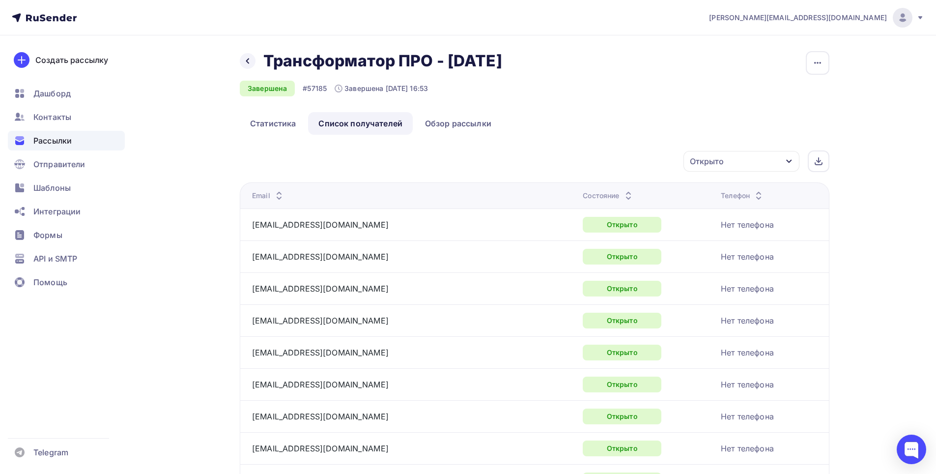
click at [791, 163] on icon "button" at bounding box center [789, 161] width 8 height 8
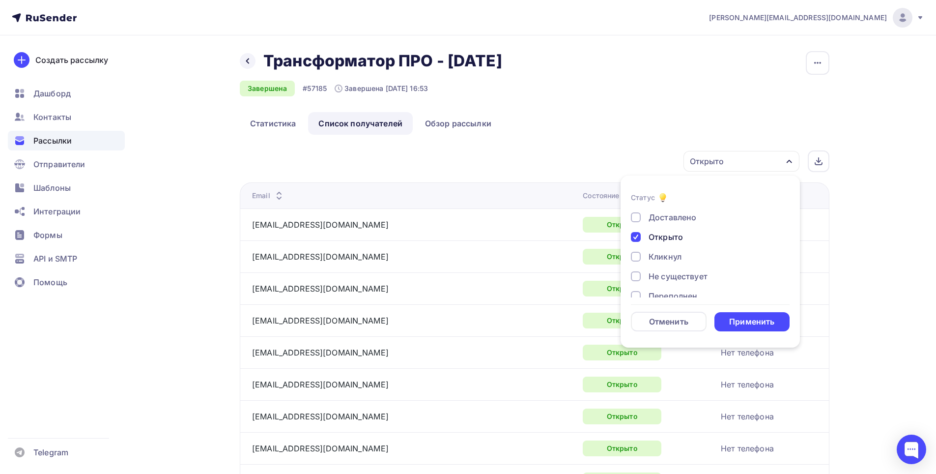
click at [665, 257] on div "Кликнул" at bounding box center [664, 257] width 33 height 12
drag, startPoint x: 673, startPoint y: 240, endPoint x: 707, endPoint y: 270, distance: 45.6
click at [672, 242] on div "Открыто" at bounding box center [665, 237] width 34 height 12
click at [744, 320] on div "Применить" at bounding box center [751, 321] width 45 height 11
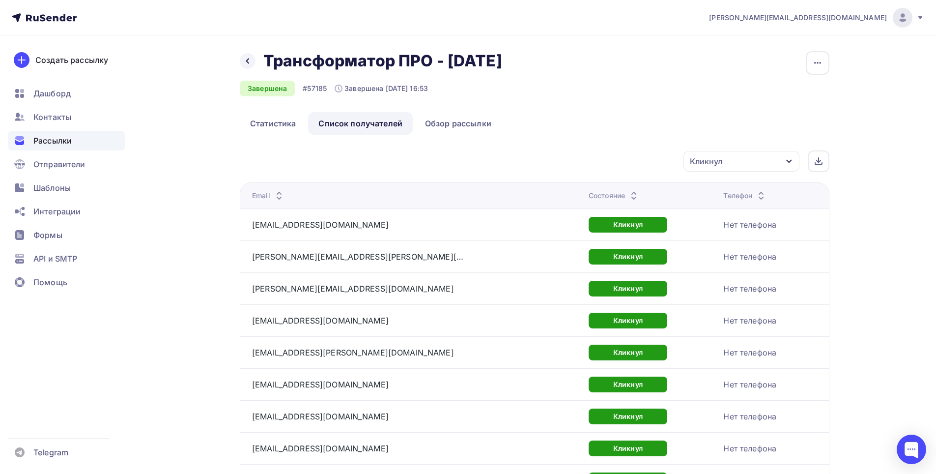
click at [789, 162] on icon "button" at bounding box center [788, 161] width 5 height 3
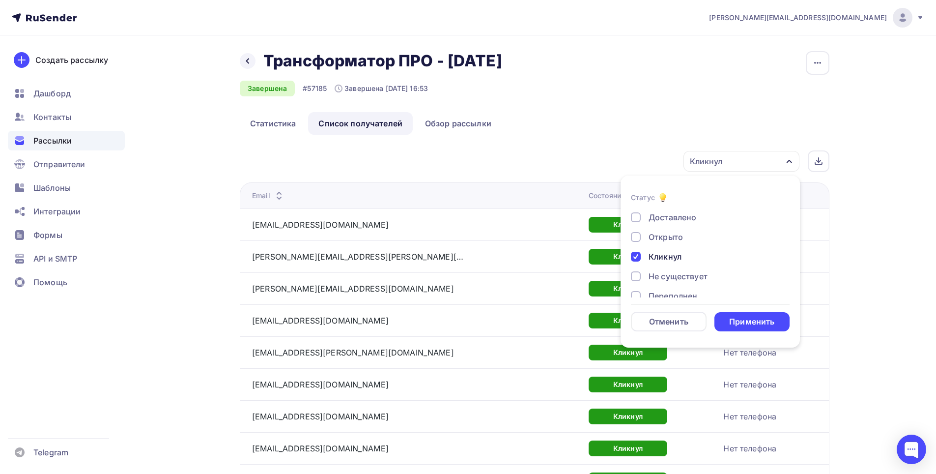
click at [671, 259] on div "Кликнул" at bounding box center [664, 257] width 33 height 12
click at [679, 280] on div "Не существует" at bounding box center [677, 276] width 59 height 12
click at [738, 319] on div "Применить" at bounding box center [751, 321] width 45 height 11
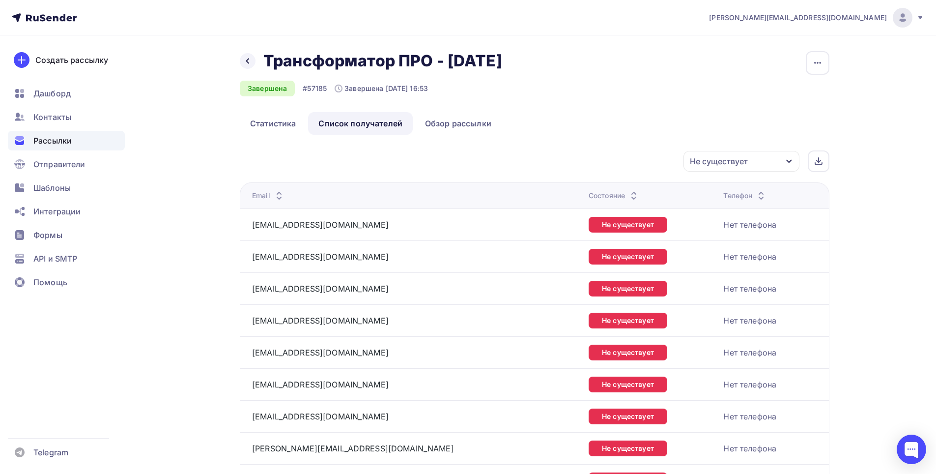
click at [789, 161] on icon "button" at bounding box center [789, 161] width 8 height 8
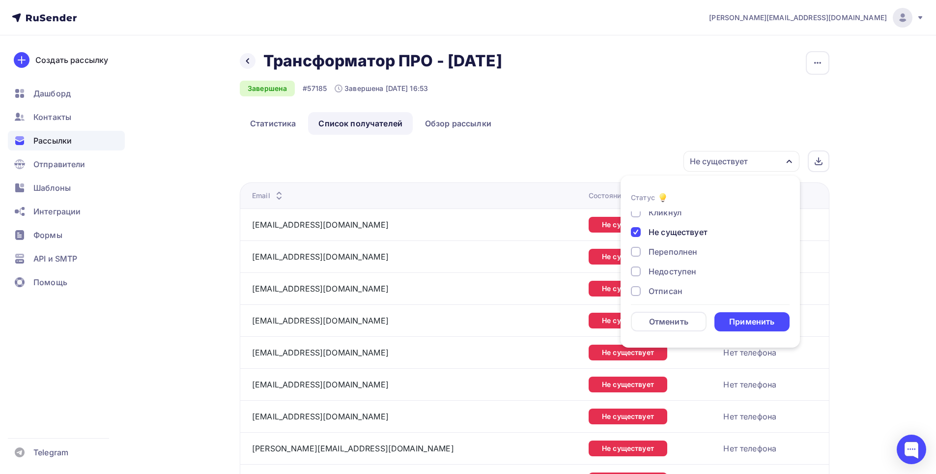
scroll to position [42, 0]
drag, startPoint x: 688, startPoint y: 250, endPoint x: 688, endPoint y: 245, distance: 4.9
click at [688, 251] on div "Переполнен" at bounding box center [672, 254] width 49 height 12
drag, startPoint x: 691, startPoint y: 234, endPoint x: 714, endPoint y: 254, distance: 30.6
click at [691, 235] on div "Не существует" at bounding box center [677, 234] width 59 height 12
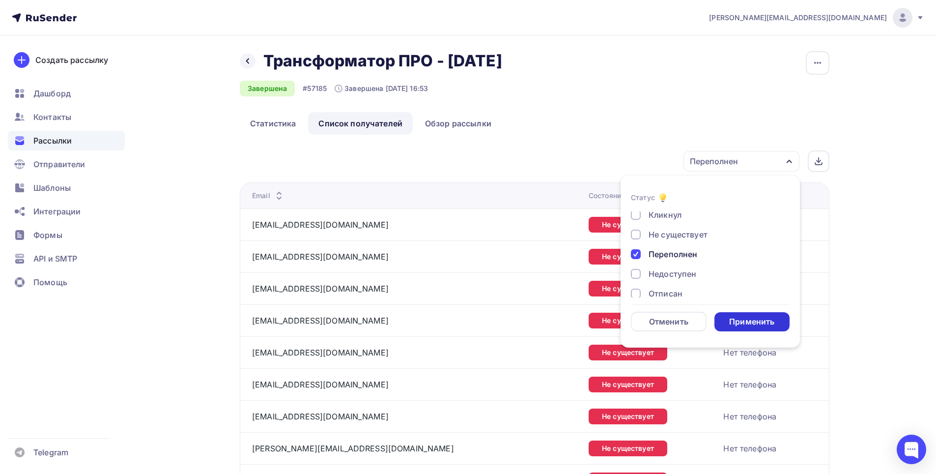
click at [749, 317] on div "Применить" at bounding box center [751, 321] width 45 height 11
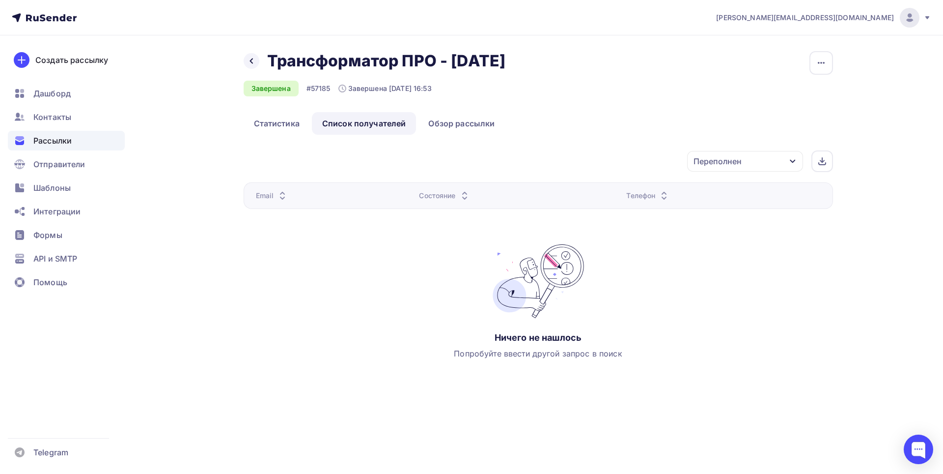
click at [774, 161] on div "Переполнен" at bounding box center [745, 161] width 116 height 21
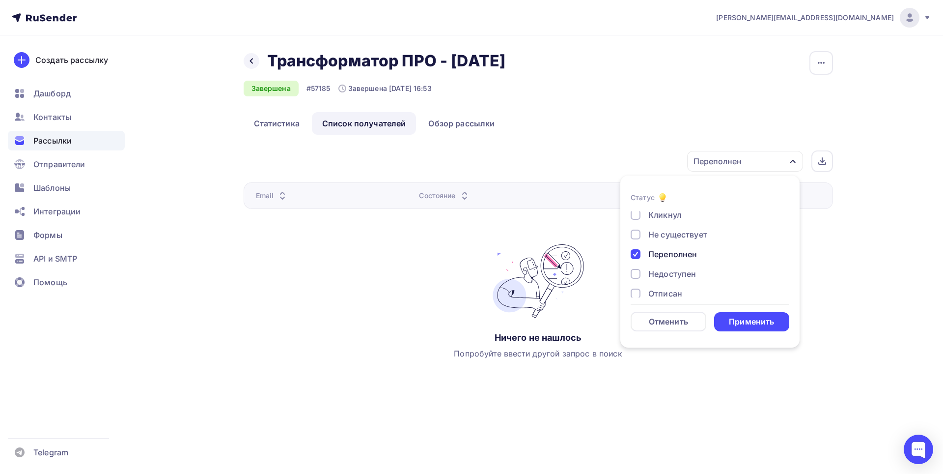
click at [683, 277] on div "Недоступен" at bounding box center [672, 274] width 48 height 12
click at [688, 257] on div "Переполнен" at bounding box center [672, 254] width 49 height 12
click at [738, 315] on form "Статус Доставлено Открыто Кликнул Не существует Переполнен Недоступен Отписан […" at bounding box center [710, 262] width 159 height 140
click at [743, 327] on div "Применить" at bounding box center [751, 321] width 45 height 11
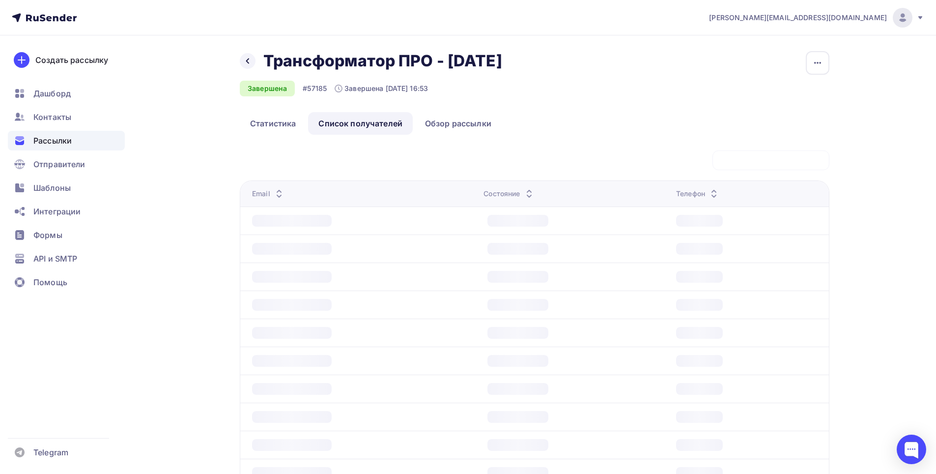
click at [743, 327] on div at bounding box center [746, 333] width 141 height 12
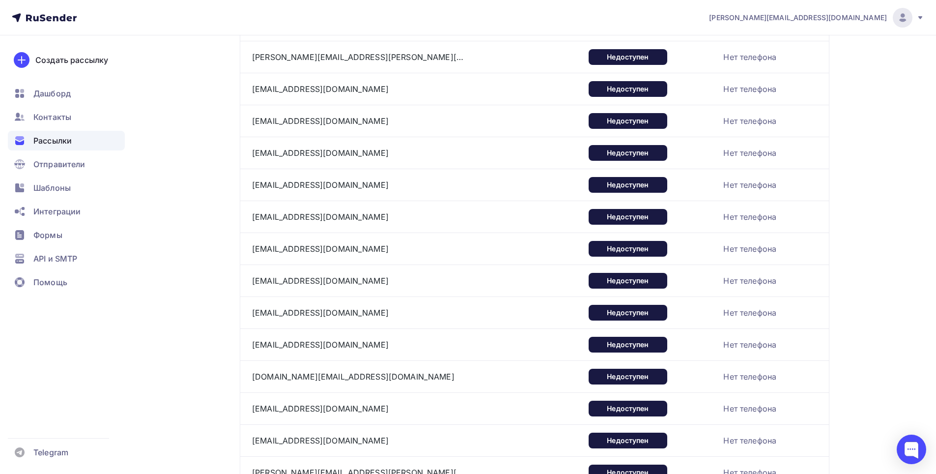
scroll to position [0, 0]
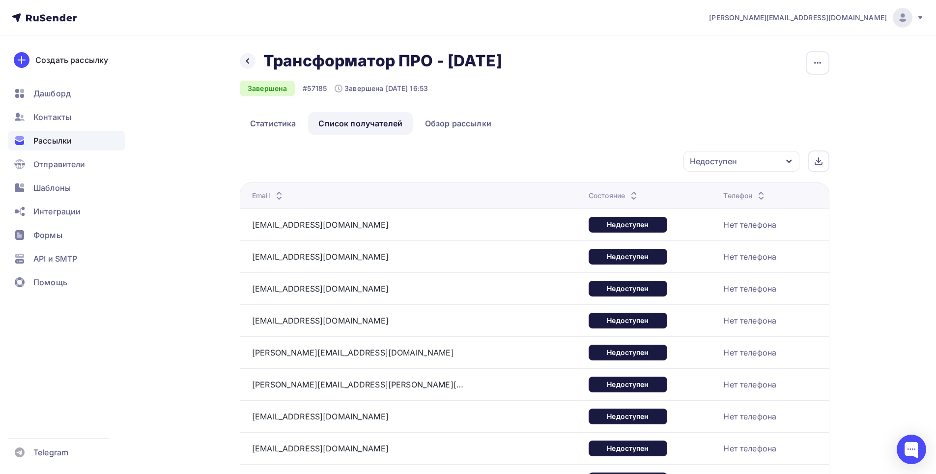
click at [784, 161] on div "Недоступен" at bounding box center [741, 161] width 116 height 21
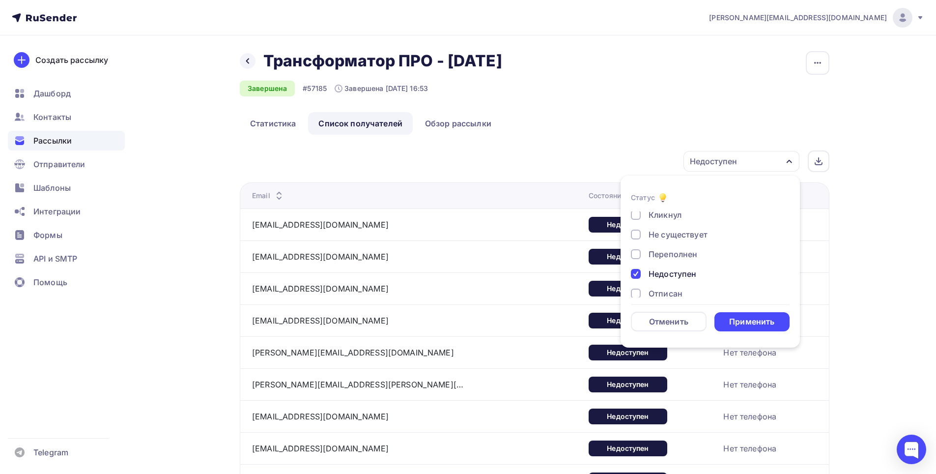
click at [683, 294] on div "Отписан" at bounding box center [704, 293] width 147 height 12
click at [687, 277] on div "Недоступен" at bounding box center [672, 274] width 48 height 12
click at [754, 320] on div "Применить" at bounding box center [751, 321] width 45 height 11
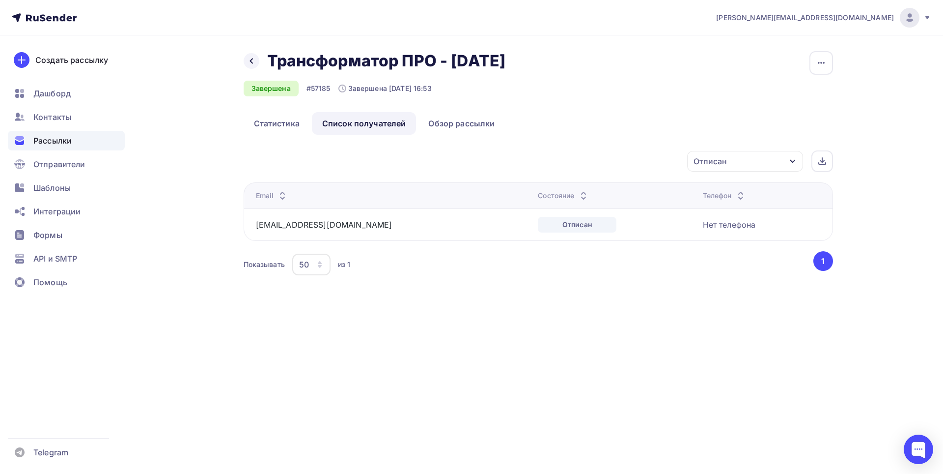
click at [769, 160] on div "Отписан" at bounding box center [745, 161] width 116 height 21
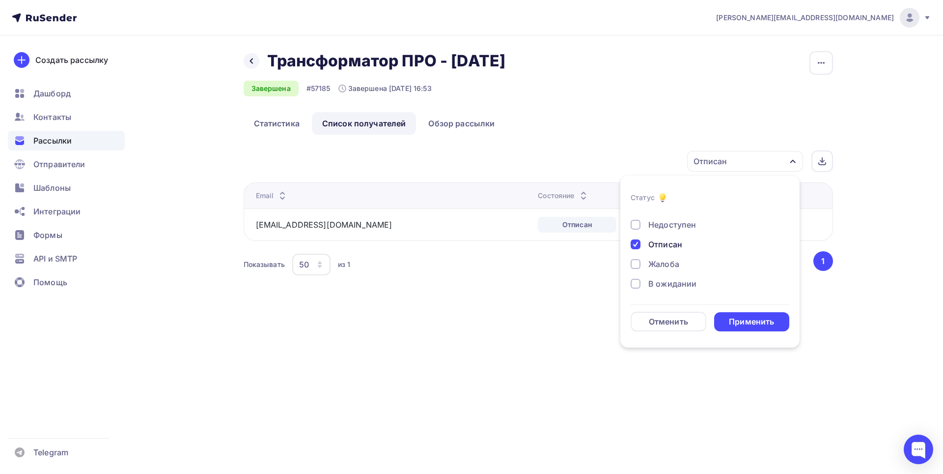
click at [652, 263] on div "Жалоба" at bounding box center [663, 264] width 31 height 12
click at [664, 247] on div "Отписан" at bounding box center [665, 244] width 34 height 12
click at [736, 321] on div "Применить" at bounding box center [751, 321] width 45 height 11
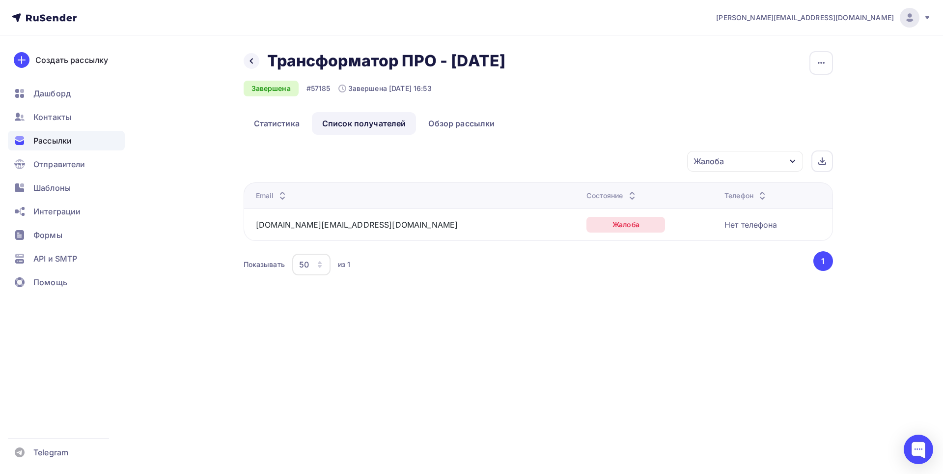
click at [797, 164] on div "Жалоба" at bounding box center [745, 161] width 116 height 21
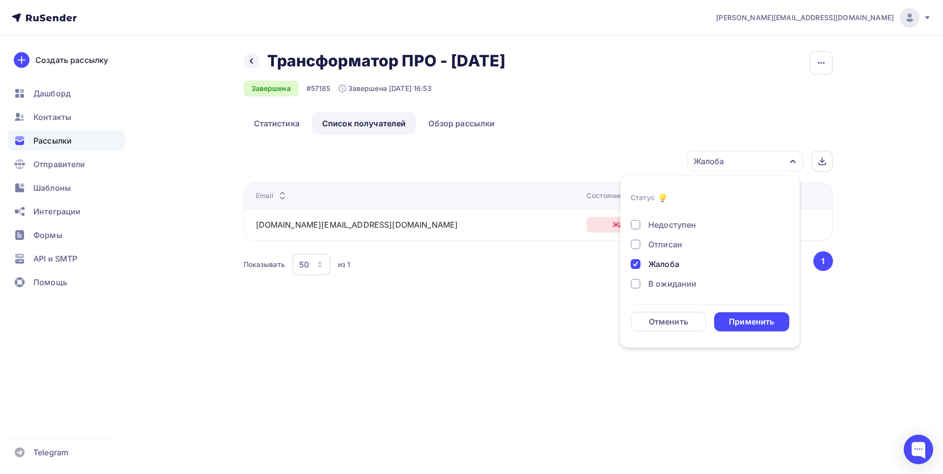
click at [673, 281] on div "В ожидании" at bounding box center [672, 284] width 48 height 12
click at [668, 262] on div "Жалоба" at bounding box center [663, 264] width 31 height 12
click at [739, 321] on div "Применить" at bounding box center [751, 321] width 45 height 11
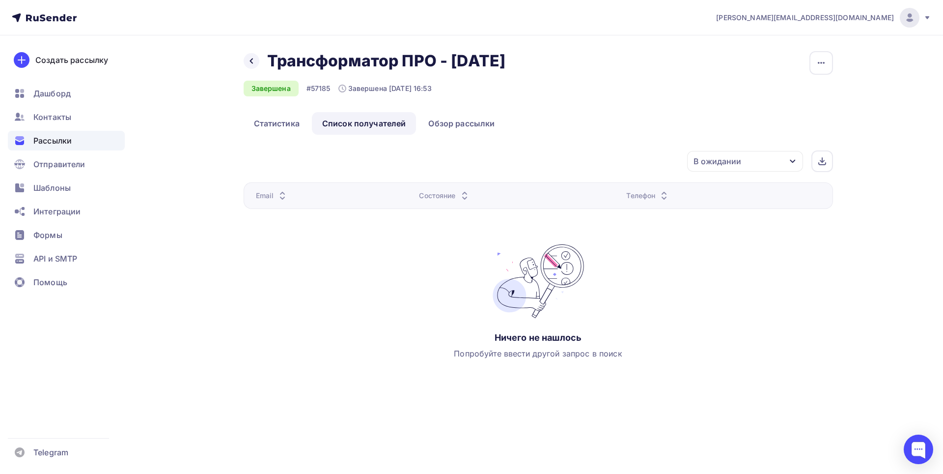
click at [53, 145] on span "Рассылки" at bounding box center [52, 141] width 38 height 12
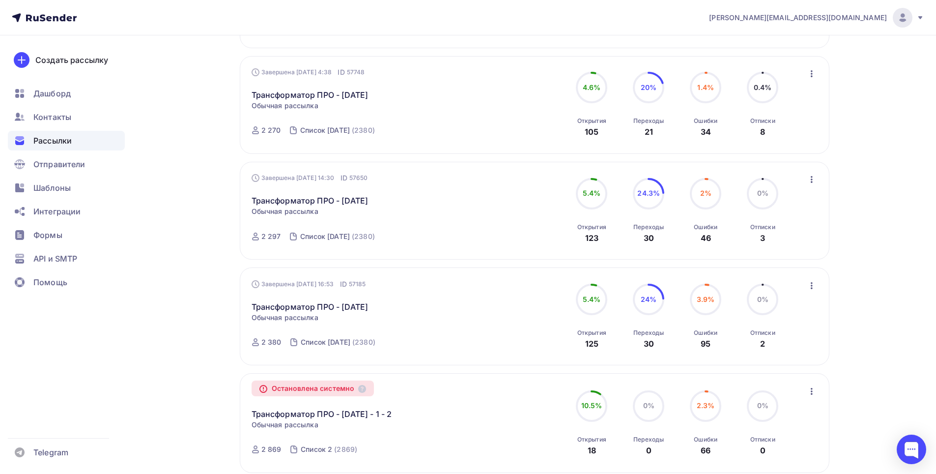
scroll to position [344, 0]
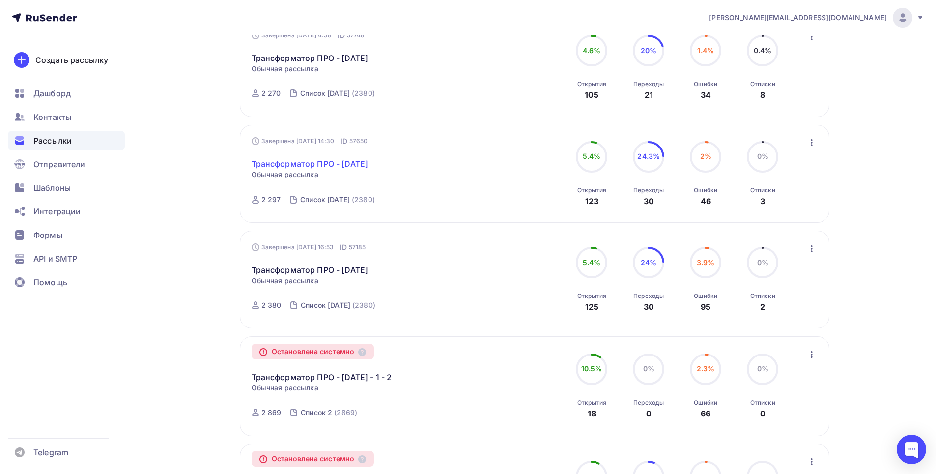
click at [350, 165] on link "Трансформатор ПРО - [DATE]" at bounding box center [310, 164] width 117 height 12
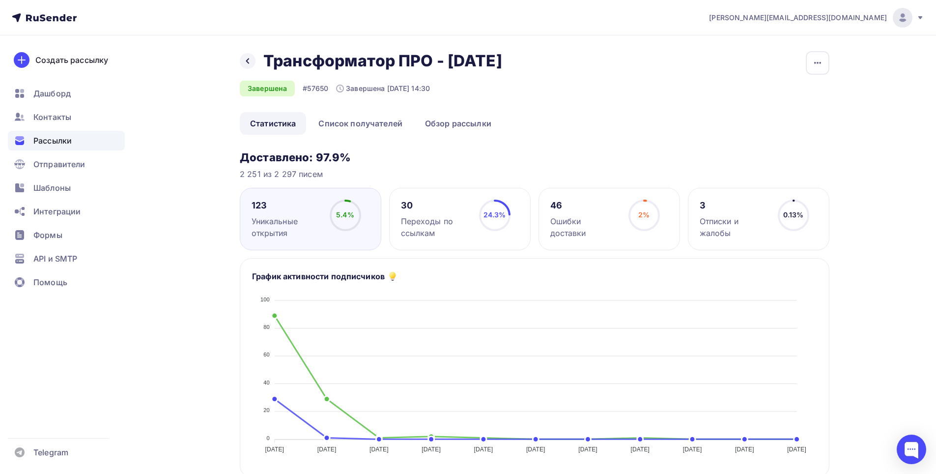
drag, startPoint x: 572, startPoint y: 56, endPoint x: 447, endPoint y: 57, distance: 125.8
click at [447, 57] on div "Назад Трансформатор ПРО - [DATE] Трансформатор ПРО - [DATE] Завершена #57650 За…" at bounding box center [535, 81] width 590 height 61
copy h2 "[DATE]"
click at [377, 126] on link "Список получателей" at bounding box center [360, 123] width 105 height 23
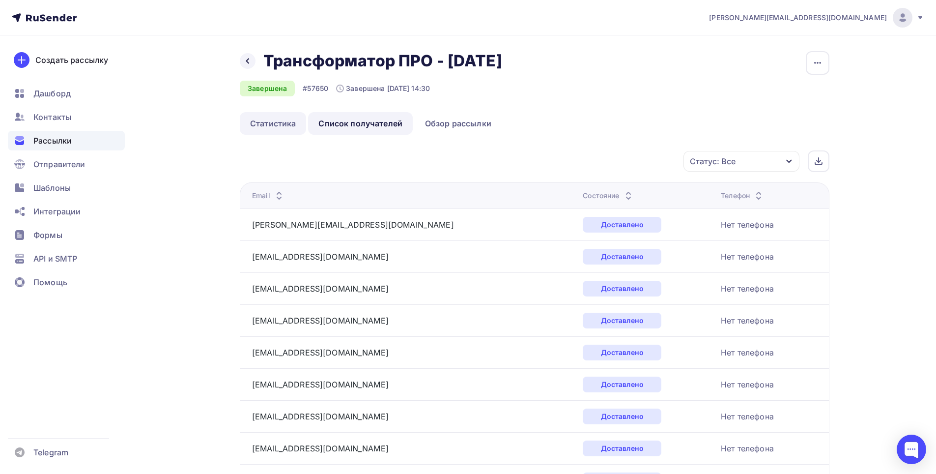
click at [289, 119] on link "Статистика" at bounding box center [273, 123] width 66 height 23
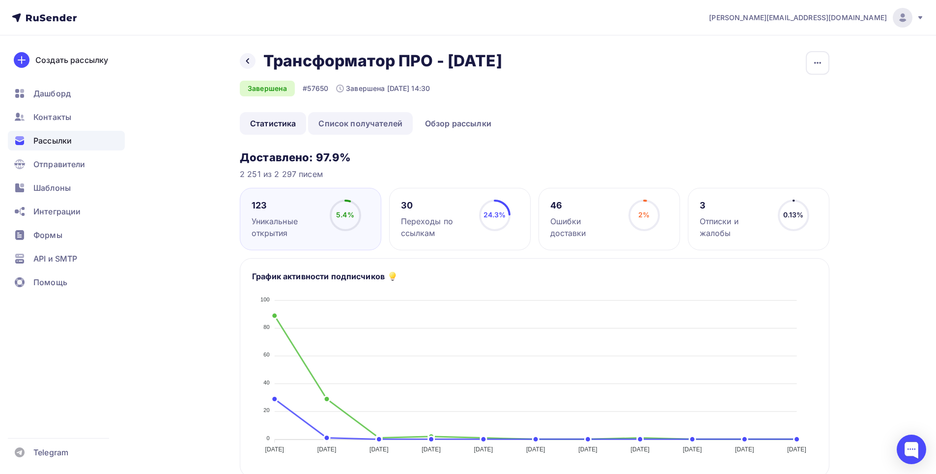
click at [379, 119] on link "Список получателей" at bounding box center [360, 123] width 105 height 23
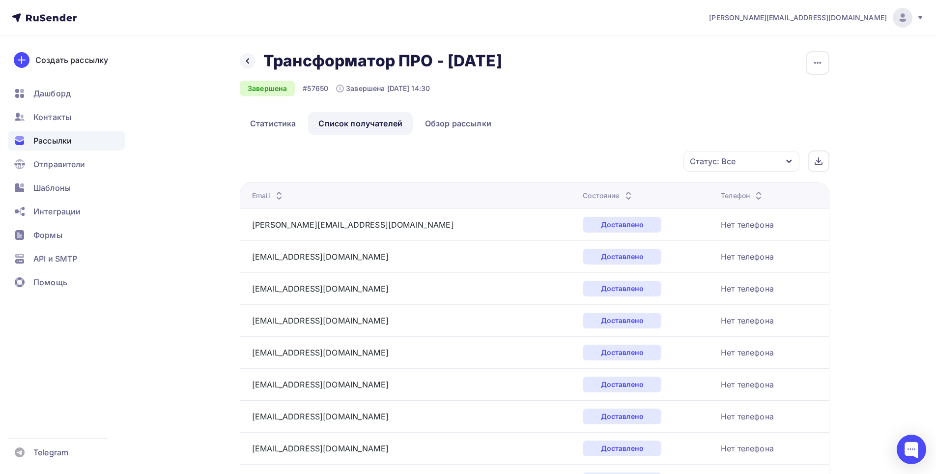
click at [779, 168] on div "Статус: Все" at bounding box center [741, 161] width 116 height 21
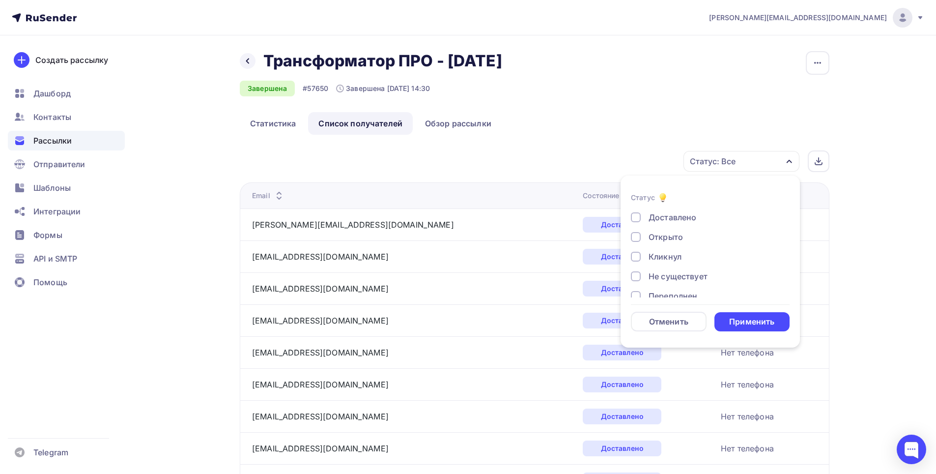
drag, startPoint x: 674, startPoint y: 218, endPoint x: 680, endPoint y: 251, distance: 33.6
click at [672, 221] on div "Доставлено" at bounding box center [672, 217] width 48 height 12
click at [745, 325] on div "Применить" at bounding box center [751, 321] width 45 height 11
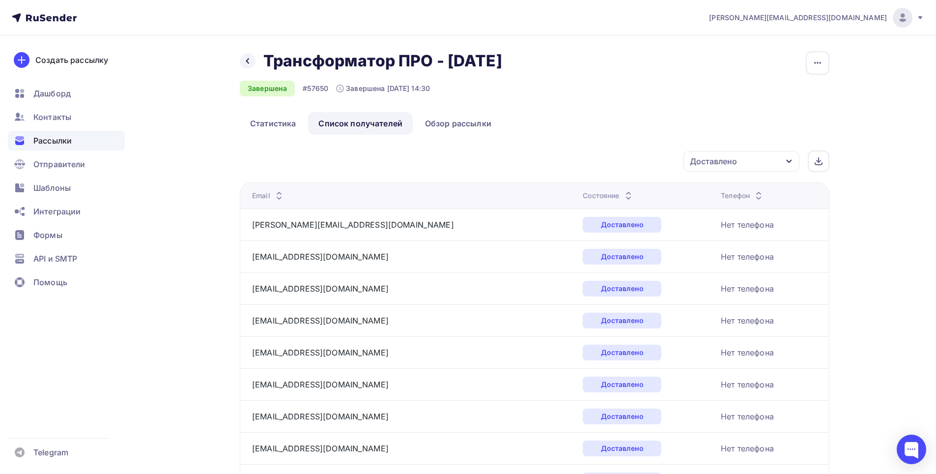
click at [783, 166] on div "Доставлено" at bounding box center [741, 161] width 116 height 21
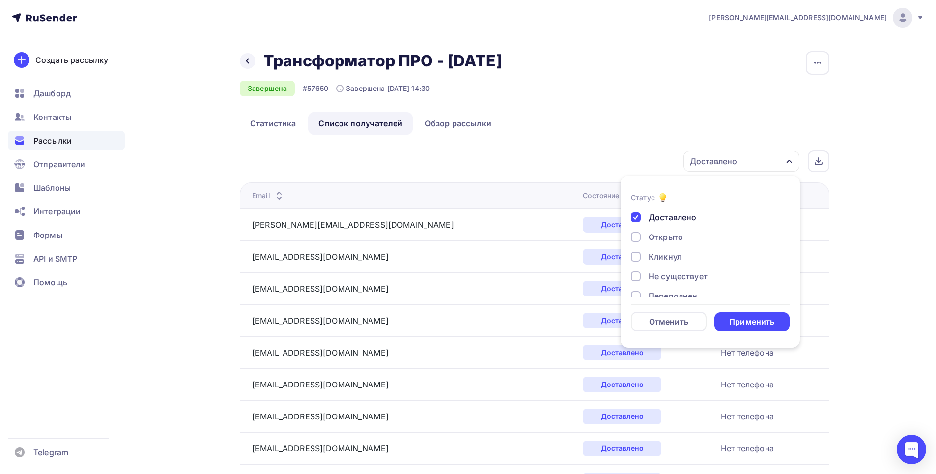
click at [666, 236] on div "Открыто" at bounding box center [665, 237] width 34 height 12
drag, startPoint x: 685, startPoint y: 216, endPoint x: 696, endPoint y: 236, distance: 22.6
click at [685, 219] on div "Доставлено" at bounding box center [672, 217] width 48 height 12
click at [742, 325] on div "Применить" at bounding box center [751, 321] width 45 height 11
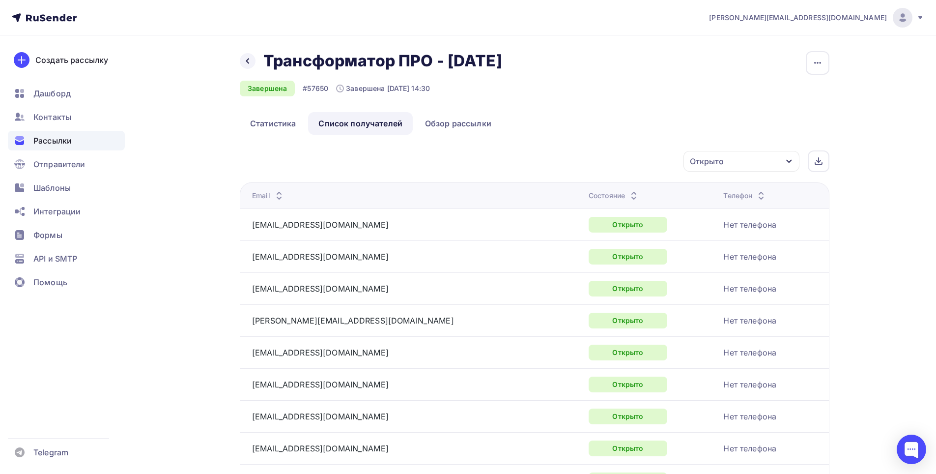
click at [787, 164] on icon "button" at bounding box center [789, 161] width 8 height 8
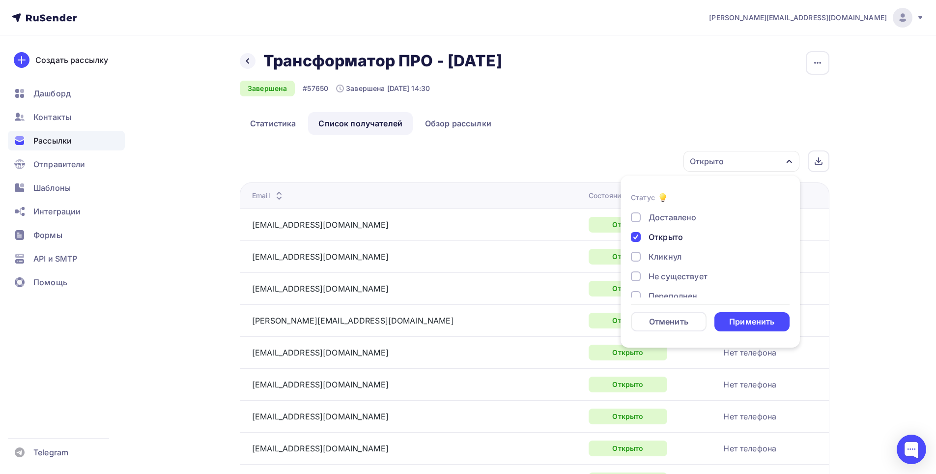
click at [666, 258] on div "Кликнул" at bounding box center [664, 257] width 33 height 12
drag, startPoint x: 679, startPoint y: 234, endPoint x: 690, endPoint y: 257, distance: 25.0
click at [678, 236] on div "Открыто" at bounding box center [665, 237] width 34 height 12
click at [750, 320] on div "Применить" at bounding box center [751, 321] width 45 height 11
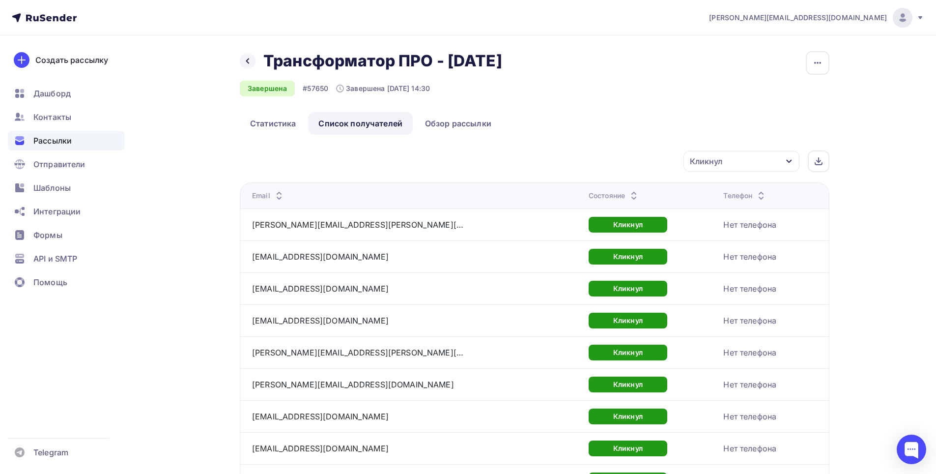
click at [785, 159] on div "Кликнул" at bounding box center [741, 161] width 116 height 21
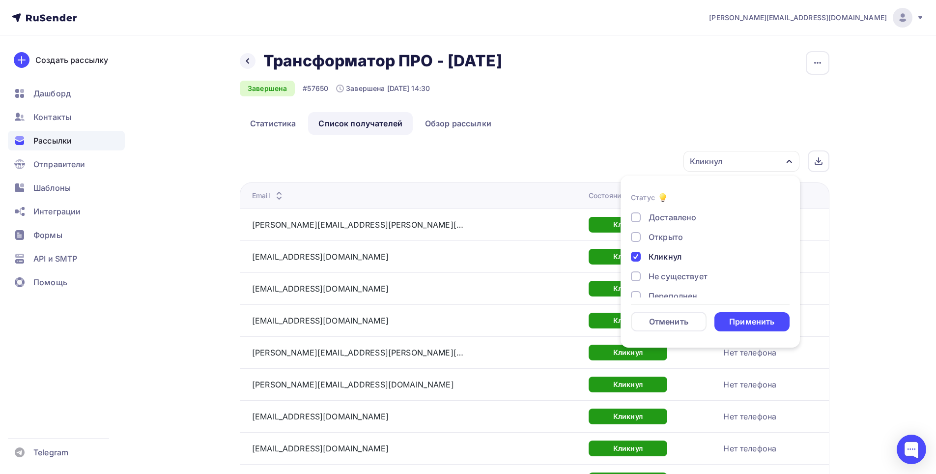
click at [667, 277] on div "Не существует" at bounding box center [677, 276] width 59 height 12
click at [669, 258] on div "Кликнул" at bounding box center [664, 257] width 33 height 12
click at [747, 318] on div "Применить" at bounding box center [751, 321] width 45 height 11
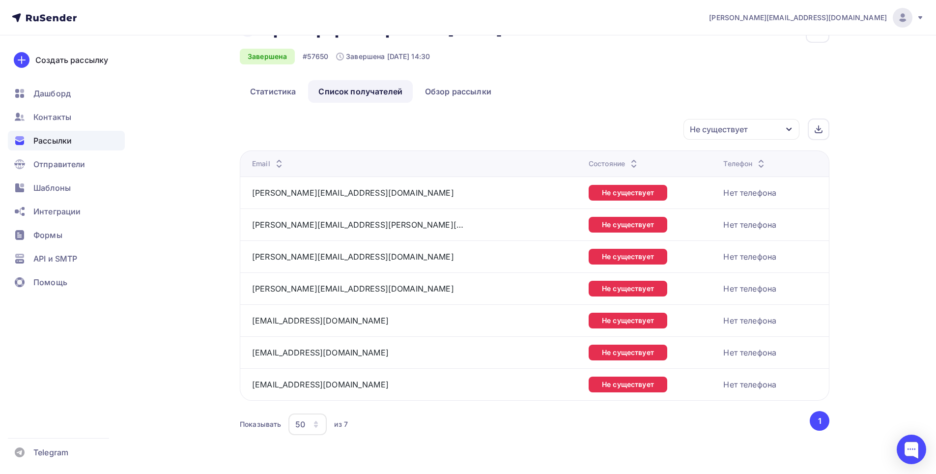
scroll to position [35, 0]
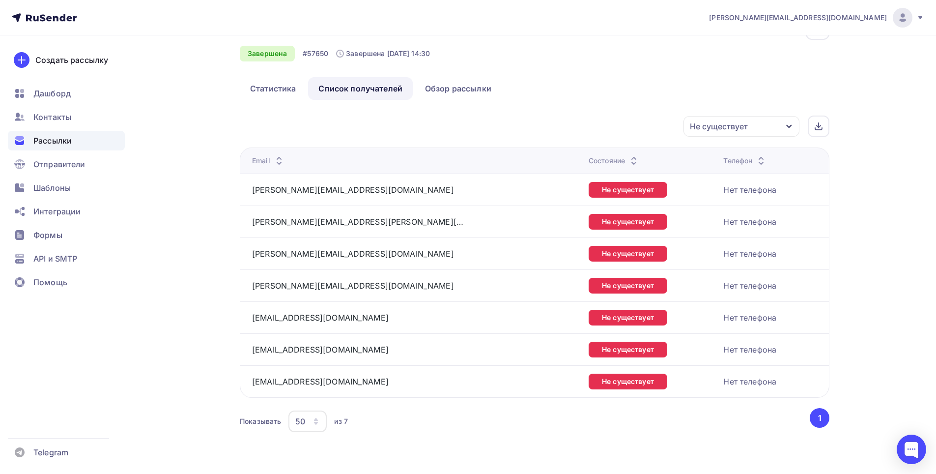
drag, startPoint x: 725, startPoint y: 123, endPoint x: 719, endPoint y: 128, distance: 7.3
click at [723, 125] on div "Не существует" at bounding box center [719, 126] width 58 height 12
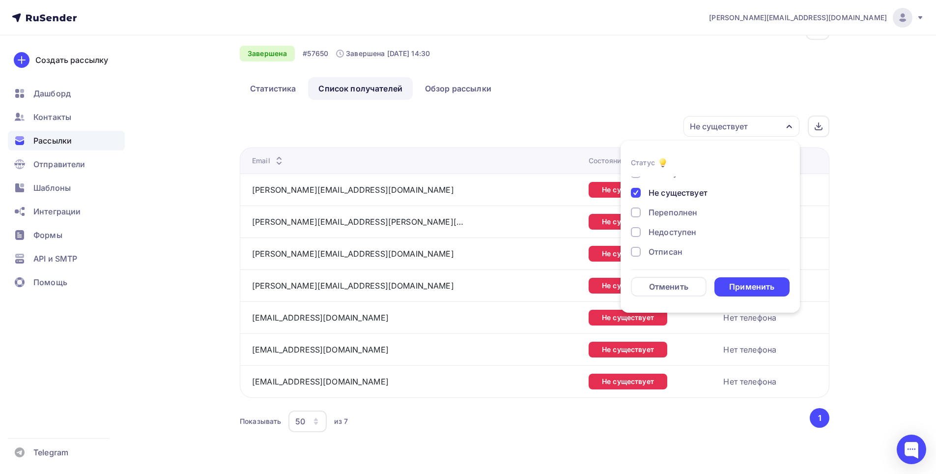
scroll to position [49, 0]
click at [682, 212] on div "Переполнен" at bounding box center [672, 212] width 49 height 12
click at [684, 196] on div "Не существует" at bounding box center [677, 192] width 59 height 12
click at [740, 282] on div "Применить" at bounding box center [751, 286] width 45 height 11
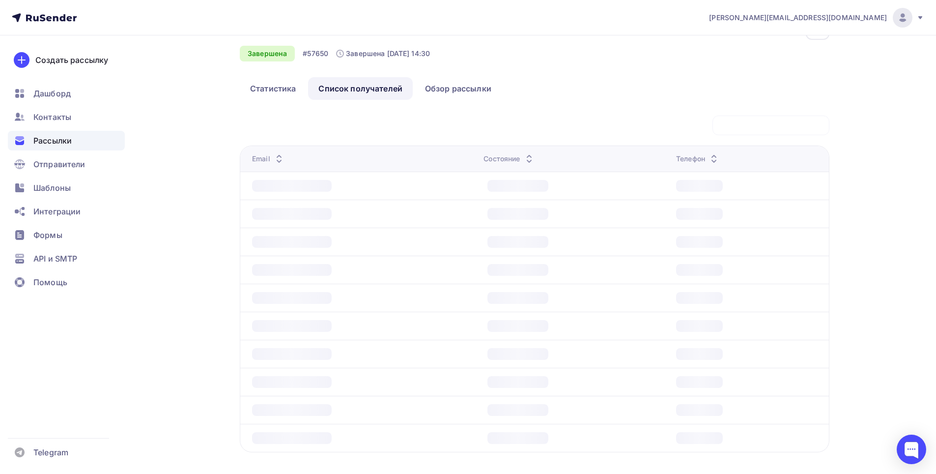
scroll to position [0, 0]
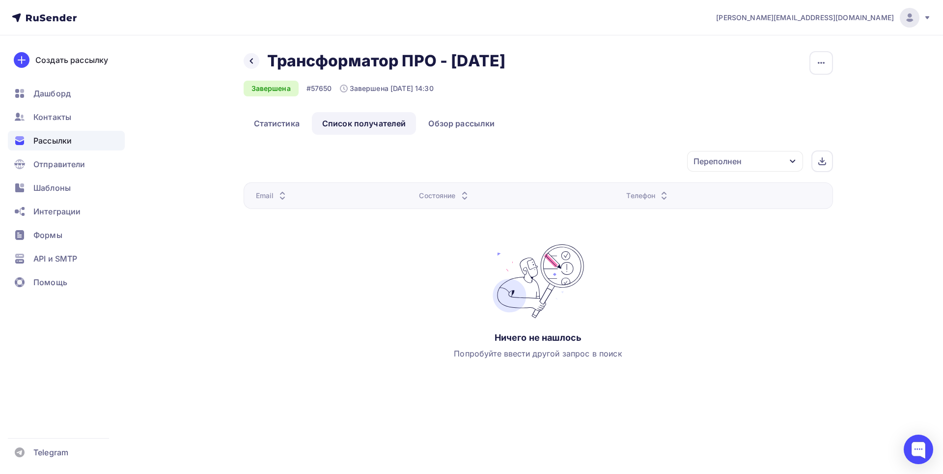
drag, startPoint x: 744, startPoint y: 161, endPoint x: 742, endPoint y: 170, distance: 9.5
click at [742, 161] on div "Переполнен" at bounding box center [745, 161] width 116 height 21
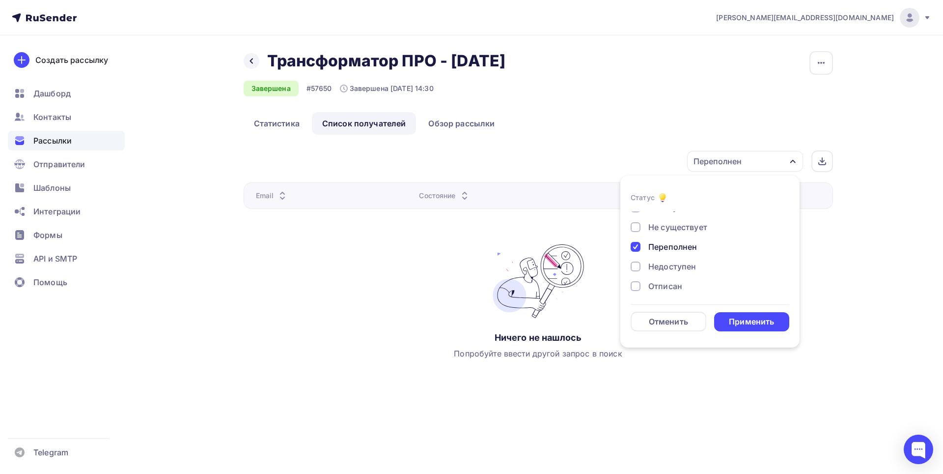
click at [676, 268] on div "Недоступен" at bounding box center [672, 266] width 48 height 12
click at [685, 241] on div "Переполнен" at bounding box center [672, 247] width 49 height 12
click at [737, 315] on div "Применить" at bounding box center [752, 321] width 76 height 19
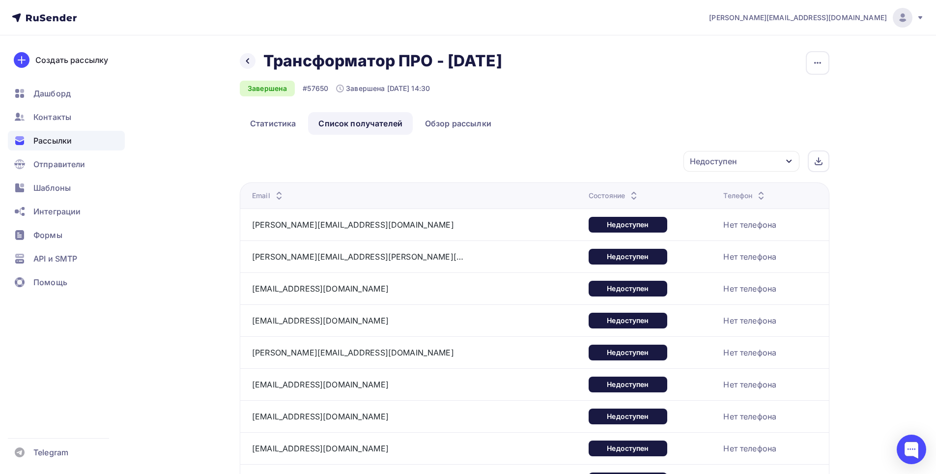
click at [777, 162] on div "Недоступен" at bounding box center [741, 161] width 116 height 21
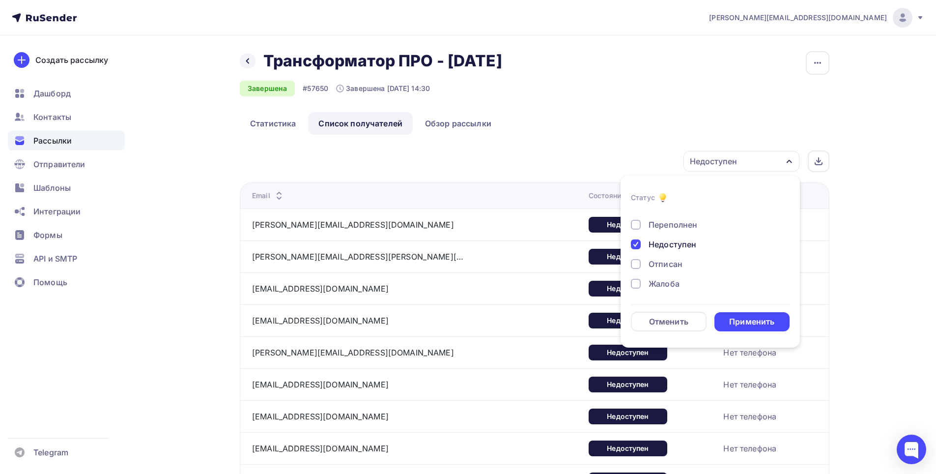
scroll to position [91, 0]
click at [659, 244] on div "Отписан" at bounding box center [665, 244] width 34 height 12
click at [675, 224] on div "Недоступен" at bounding box center [672, 225] width 48 height 12
click at [739, 317] on div "Применить" at bounding box center [751, 321] width 45 height 11
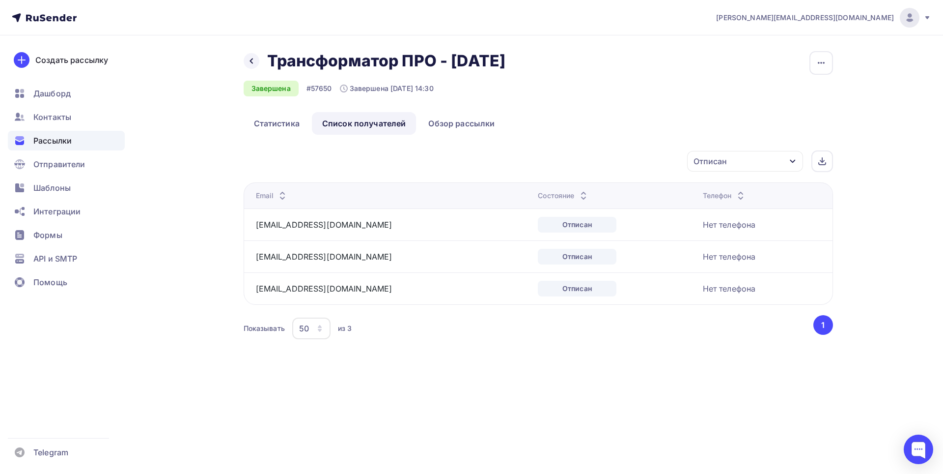
click at [766, 158] on div "Отписан" at bounding box center [745, 161] width 116 height 21
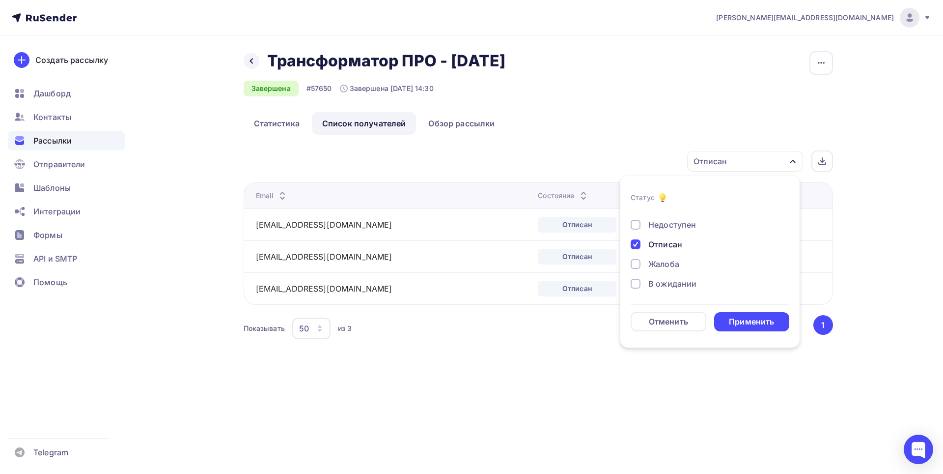
drag, startPoint x: 679, startPoint y: 268, endPoint x: 676, endPoint y: 260, distance: 8.6
click at [677, 266] on div "Жалоба" at bounding box center [704, 264] width 147 height 12
drag, startPoint x: 753, startPoint y: 282, endPoint x: 738, endPoint y: 275, distance: 16.7
click at [751, 282] on div "В ожидании" at bounding box center [704, 284] width 147 height 12
click at [672, 243] on div "Отписан" at bounding box center [665, 244] width 34 height 12
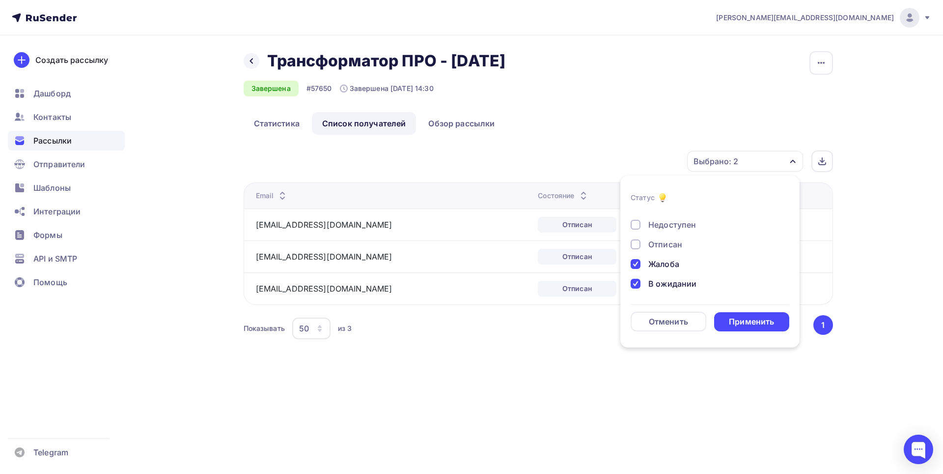
click at [678, 281] on div "В ожидании" at bounding box center [672, 284] width 48 height 12
click at [741, 322] on div "Применить" at bounding box center [751, 321] width 45 height 11
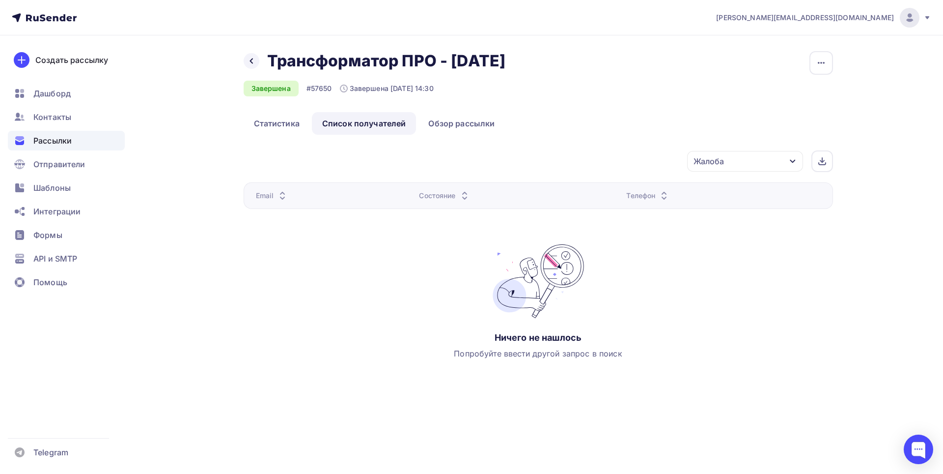
click at [781, 161] on div "Жалоба" at bounding box center [745, 161] width 116 height 21
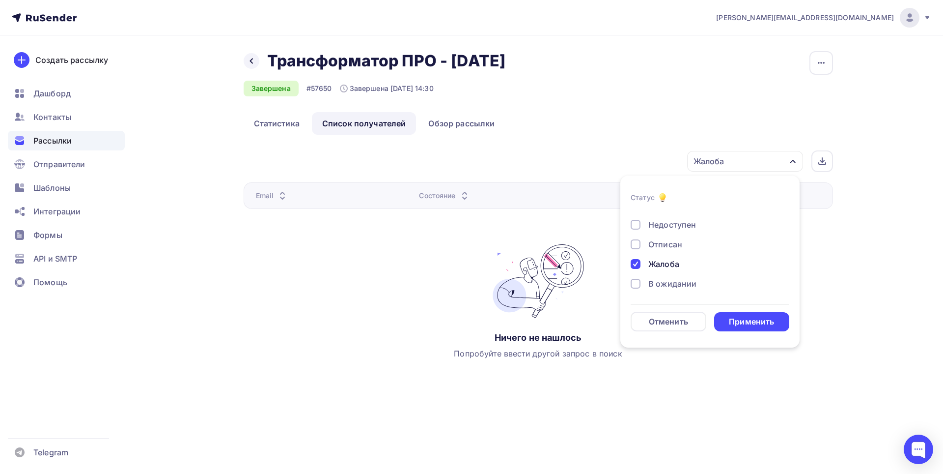
click at [671, 285] on div "В ожидании" at bounding box center [672, 284] width 48 height 12
drag, startPoint x: 675, startPoint y: 263, endPoint x: 699, endPoint y: 282, distance: 30.4
click at [675, 265] on div "Жалоба" at bounding box center [663, 264] width 31 height 12
click at [734, 314] on div "Применить" at bounding box center [752, 321] width 76 height 19
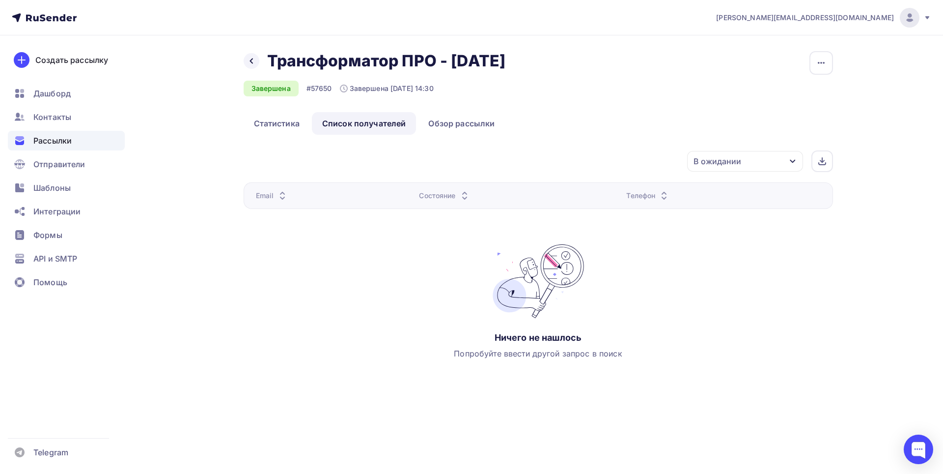
click at [50, 140] on span "Рассылки" at bounding box center [52, 141] width 38 height 12
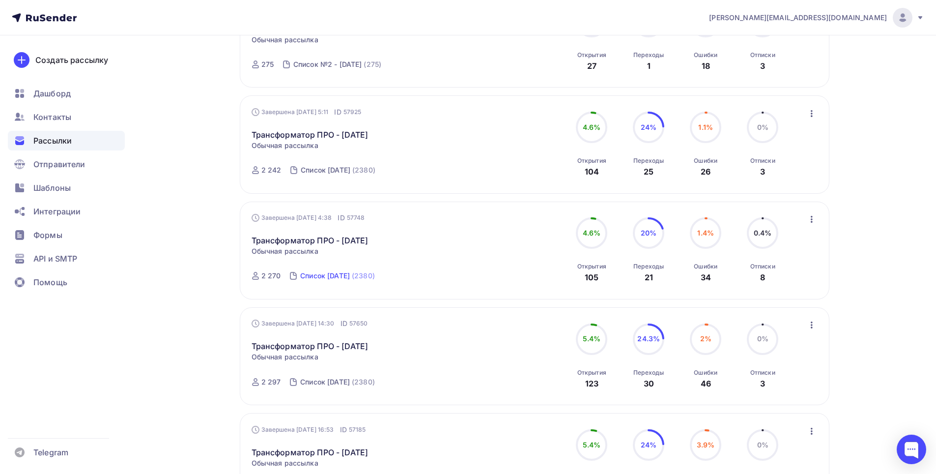
scroll to position [147, 0]
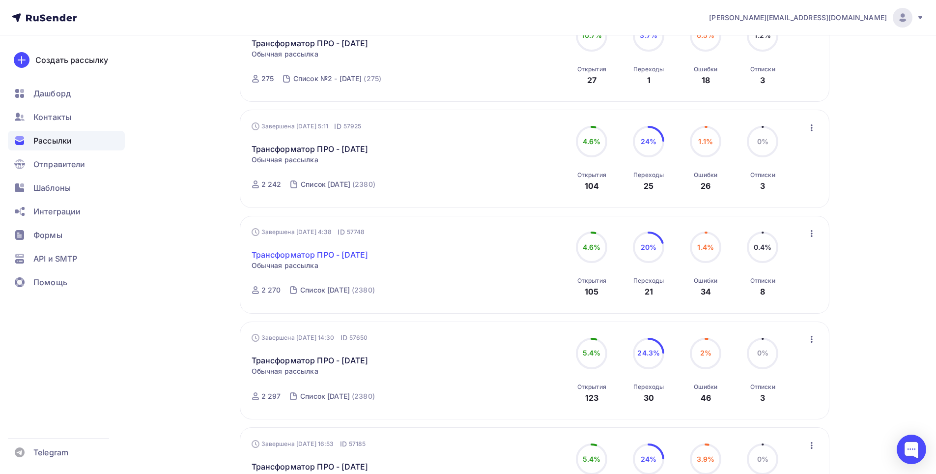
click at [368, 252] on link "Трансформатор ПРО - [DATE]" at bounding box center [310, 255] width 117 height 12
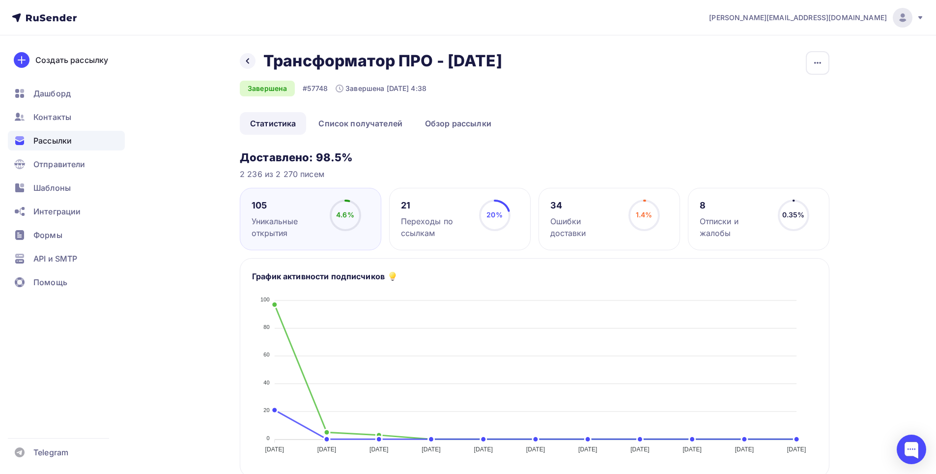
drag, startPoint x: 552, startPoint y: 58, endPoint x: 450, endPoint y: 61, distance: 101.3
click at [450, 61] on div "Трансформатор ПРО - [DATE] Трансформатор ПРО - [DATE]" at bounding box center [386, 61] width 246 height 20
copy h2 "[DATE]"
click at [387, 124] on link "Список получателей" at bounding box center [360, 123] width 105 height 23
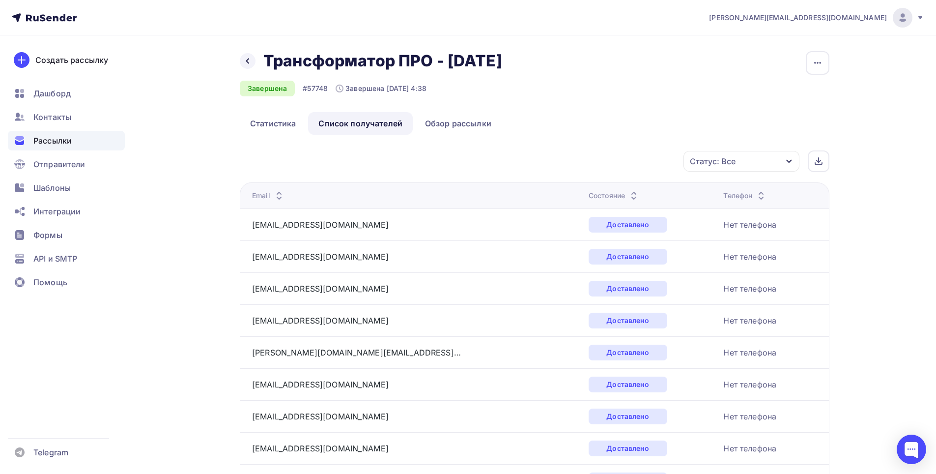
click at [773, 164] on div "Статус: Все" at bounding box center [741, 161] width 116 height 21
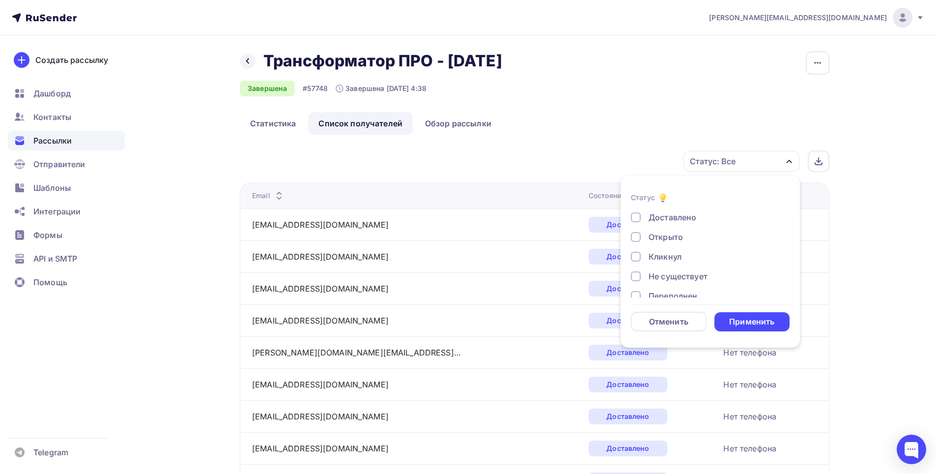
drag, startPoint x: 667, startPoint y: 217, endPoint x: 693, endPoint y: 236, distance: 32.6
click at [665, 217] on div "Доставлено" at bounding box center [672, 217] width 48 height 12
click at [753, 322] on div "Применить" at bounding box center [751, 321] width 45 height 11
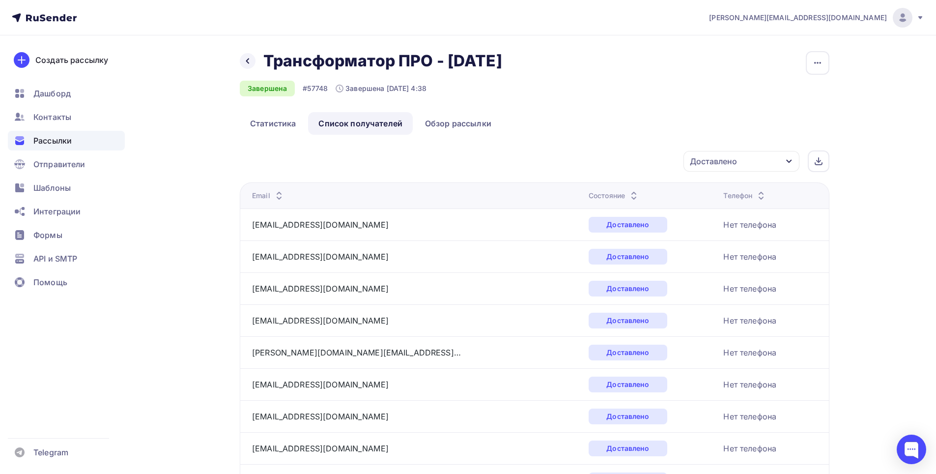
click at [788, 157] on div "Доставлено" at bounding box center [741, 161] width 116 height 21
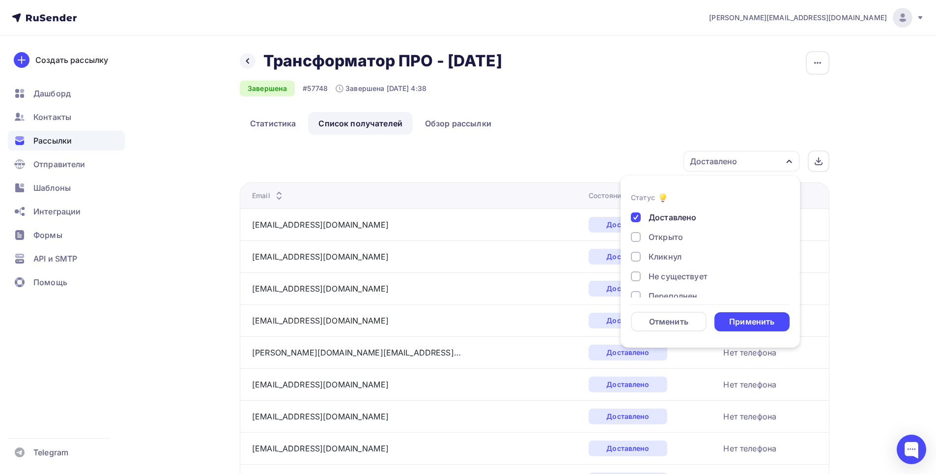
drag, startPoint x: 662, startPoint y: 234, endPoint x: 675, endPoint y: 225, distance: 16.6
click at [662, 234] on div "Открыто" at bounding box center [665, 237] width 34 height 12
click at [678, 217] on div "Доставлено" at bounding box center [672, 217] width 48 height 12
click at [752, 323] on div "Применить" at bounding box center [751, 321] width 45 height 11
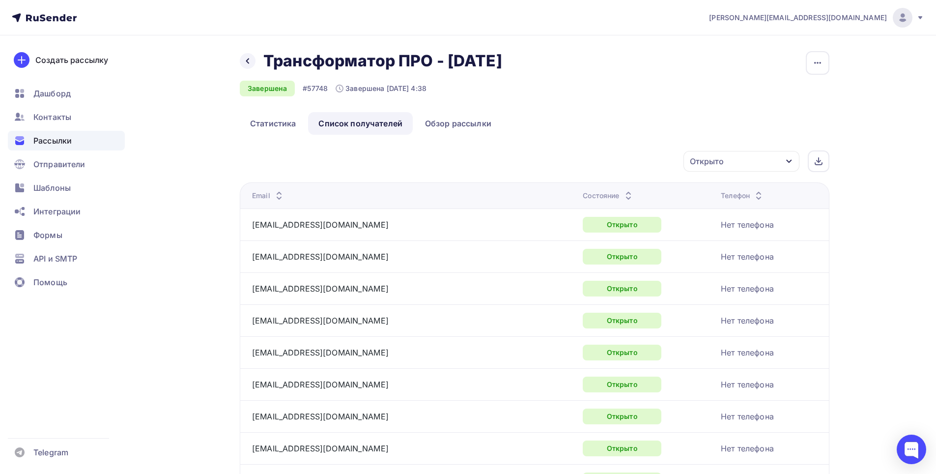
click at [792, 163] on icon "button" at bounding box center [789, 161] width 8 height 8
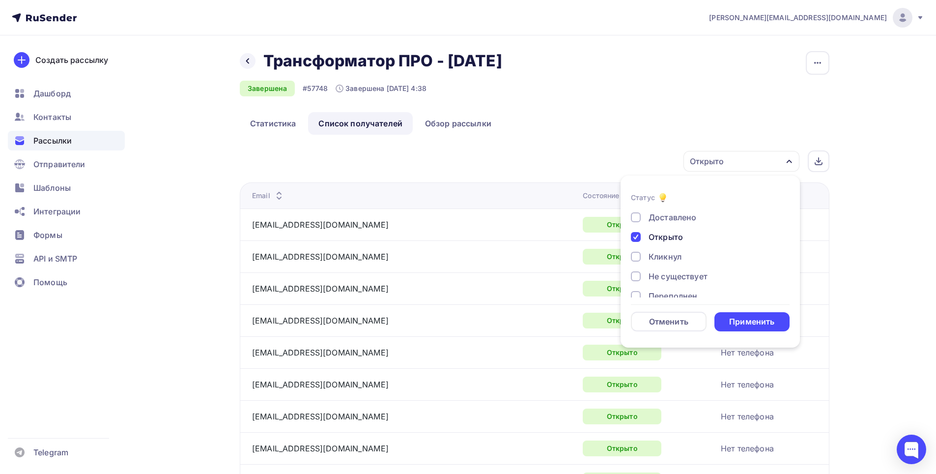
click at [674, 256] on div "Кликнул" at bounding box center [664, 257] width 33 height 12
drag, startPoint x: 677, startPoint y: 237, endPoint x: 745, endPoint y: 282, distance: 81.8
click at [677, 240] on div "Открыто" at bounding box center [665, 237] width 34 height 12
click at [755, 321] on div "Применить" at bounding box center [751, 321] width 45 height 11
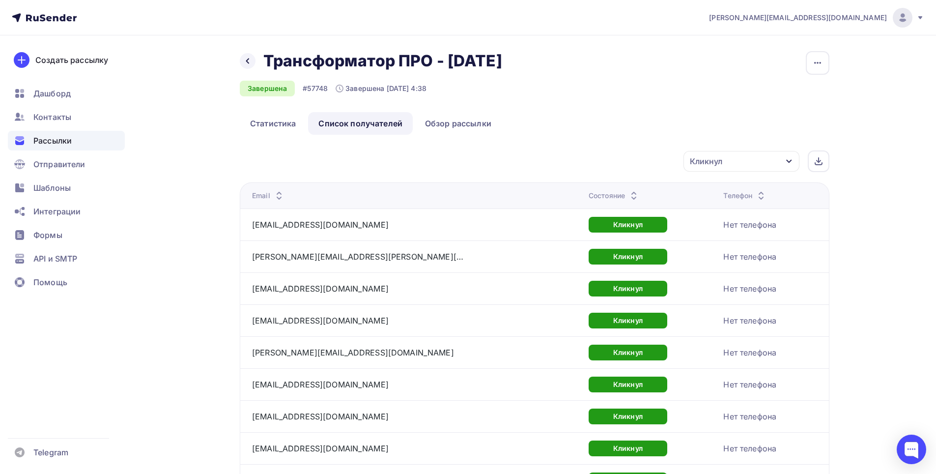
click at [768, 160] on div "Кликнул" at bounding box center [741, 161] width 116 height 21
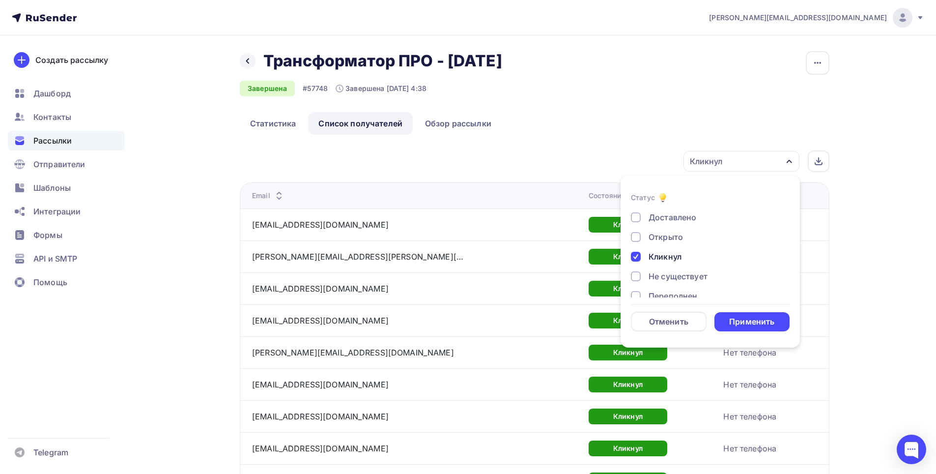
click at [701, 278] on div "Не существует" at bounding box center [677, 276] width 59 height 12
click at [649, 261] on div "Кликнул" at bounding box center [704, 257] width 147 height 12
click at [751, 324] on div "Применить" at bounding box center [752, 321] width 76 height 19
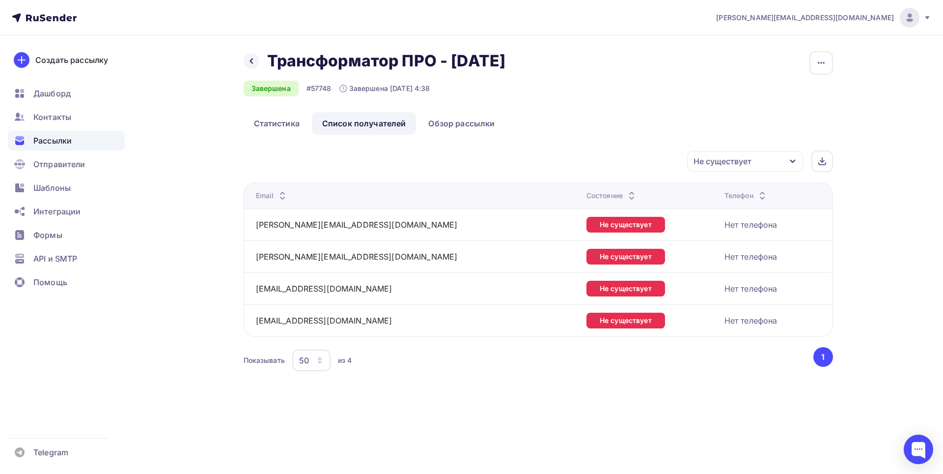
click at [779, 164] on div "Не существует" at bounding box center [745, 161] width 116 height 21
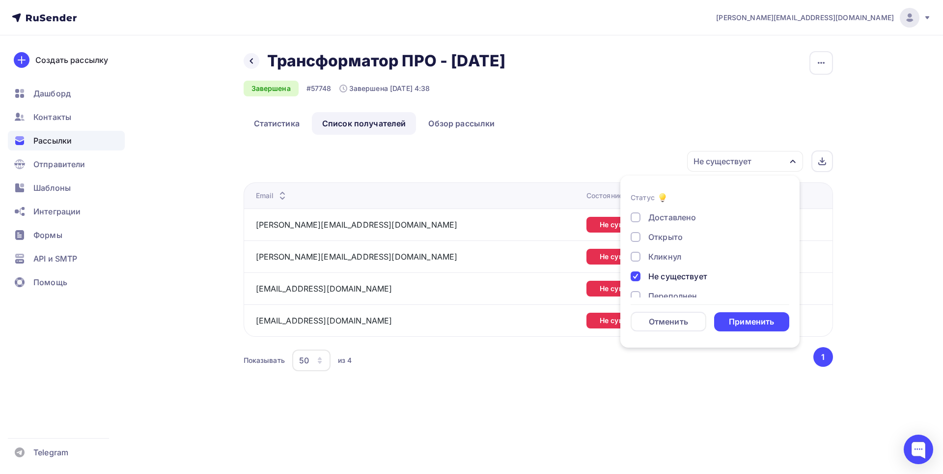
click at [675, 292] on div "Переполнен" at bounding box center [672, 296] width 49 height 12
click at [682, 279] on div "Не существует" at bounding box center [677, 276] width 59 height 12
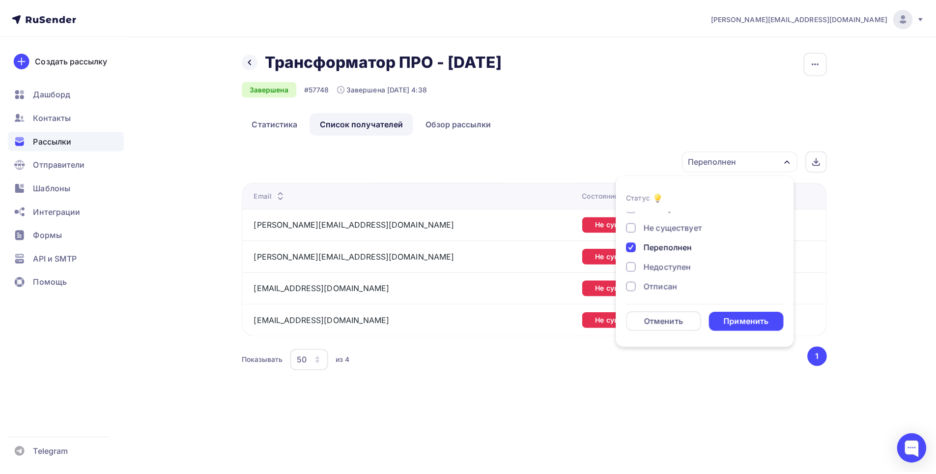
scroll to position [49, 0]
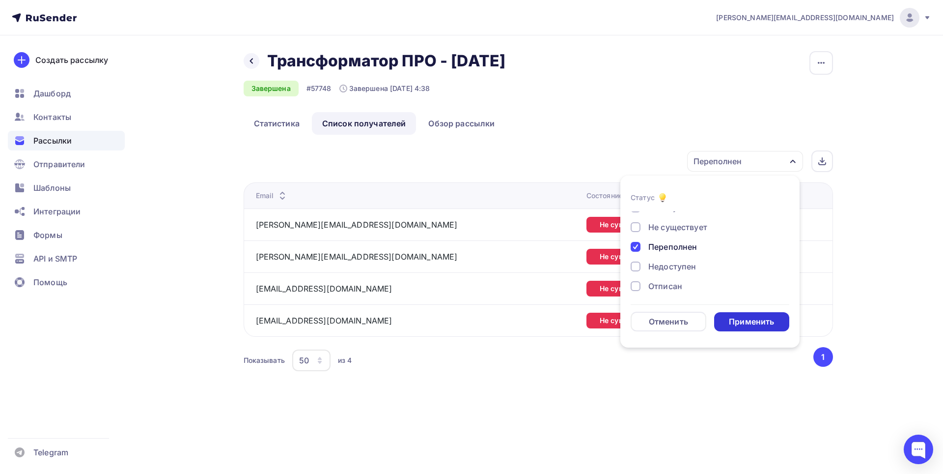
click at [745, 317] on div "Применить" at bounding box center [751, 321] width 45 height 11
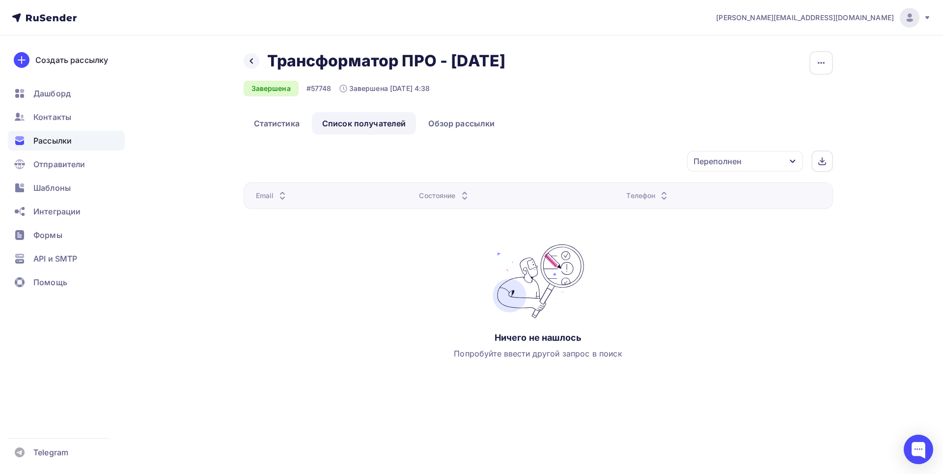
click at [786, 161] on div "Переполнен" at bounding box center [745, 161] width 116 height 21
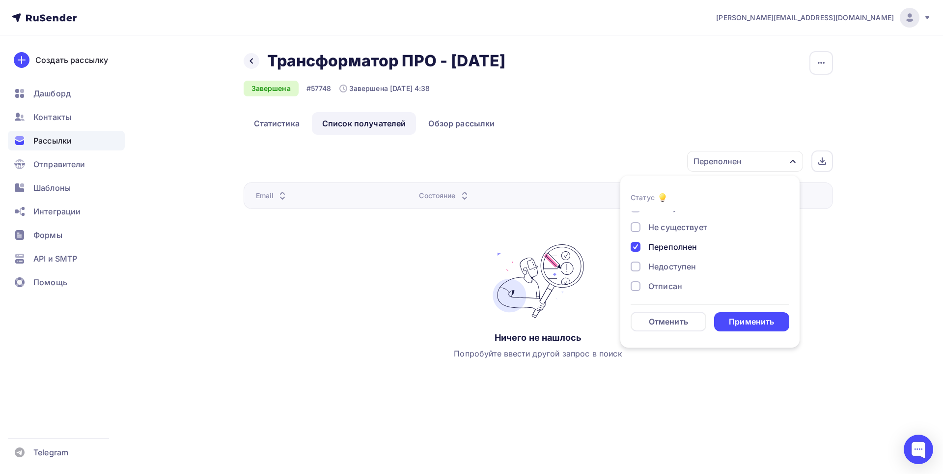
click at [678, 265] on div "Недоступен" at bounding box center [672, 266] width 48 height 12
click at [693, 242] on div "Переполнен" at bounding box center [672, 247] width 49 height 12
click at [747, 321] on div "Применить" at bounding box center [751, 321] width 45 height 11
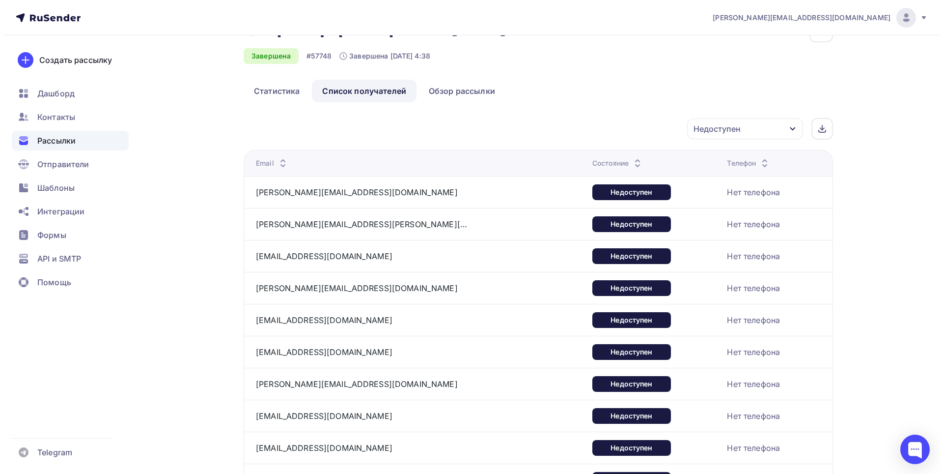
scroll to position [0, 0]
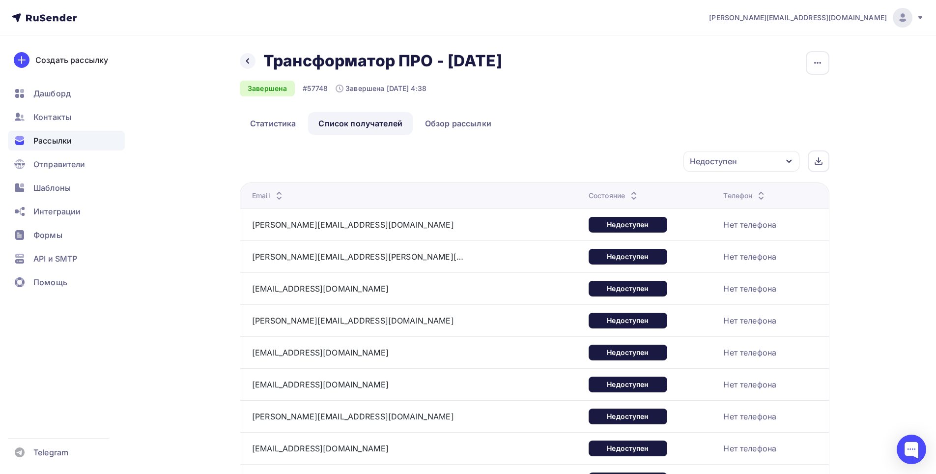
click at [781, 160] on div "Недоступен" at bounding box center [741, 161] width 116 height 21
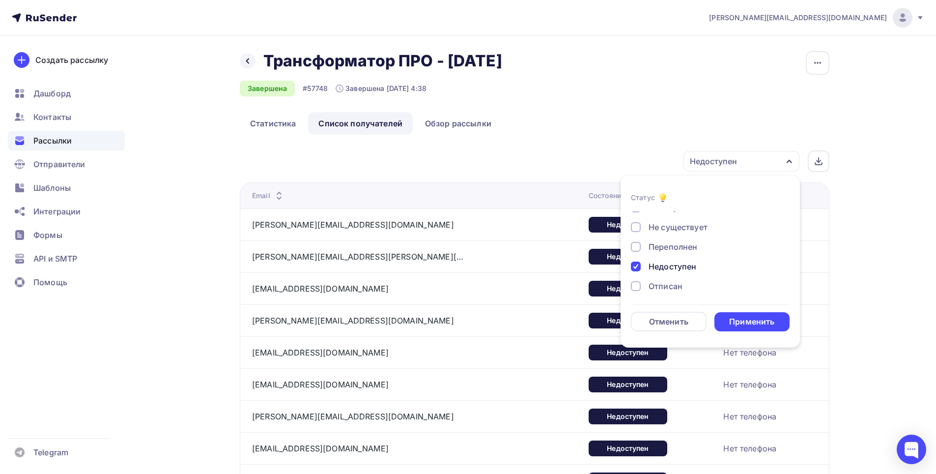
drag, startPoint x: 673, startPoint y: 286, endPoint x: 678, endPoint y: 270, distance: 16.6
click at [674, 284] on div "Отписан" at bounding box center [665, 286] width 34 height 12
click at [681, 267] on div "Недоступен" at bounding box center [672, 266] width 48 height 12
click at [750, 316] on div "Применить" at bounding box center [751, 321] width 45 height 11
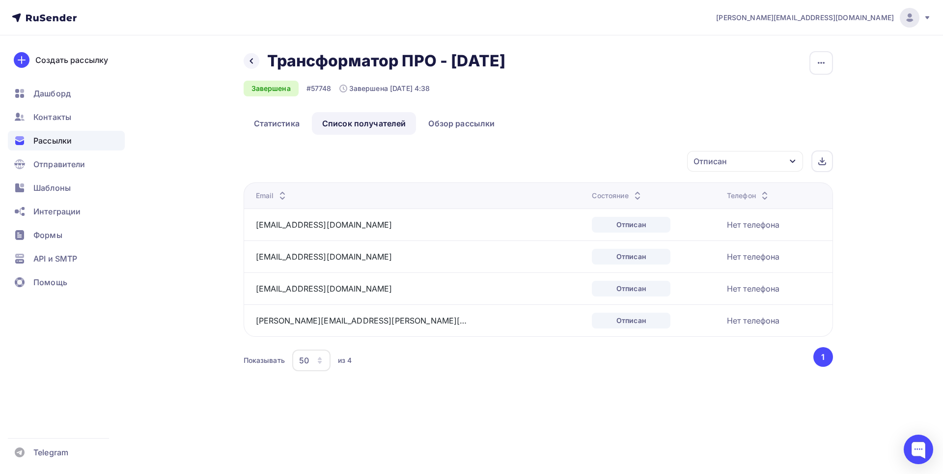
click at [796, 159] on div "Отписан" at bounding box center [745, 161] width 116 height 21
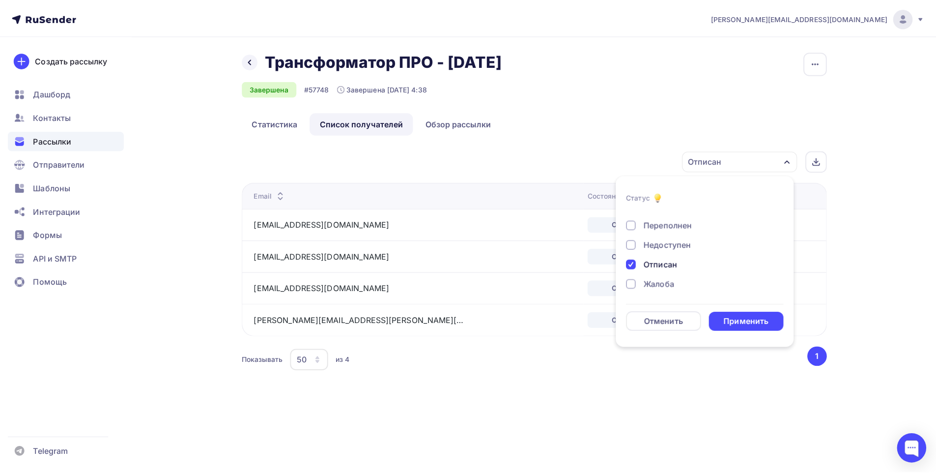
scroll to position [91, 0]
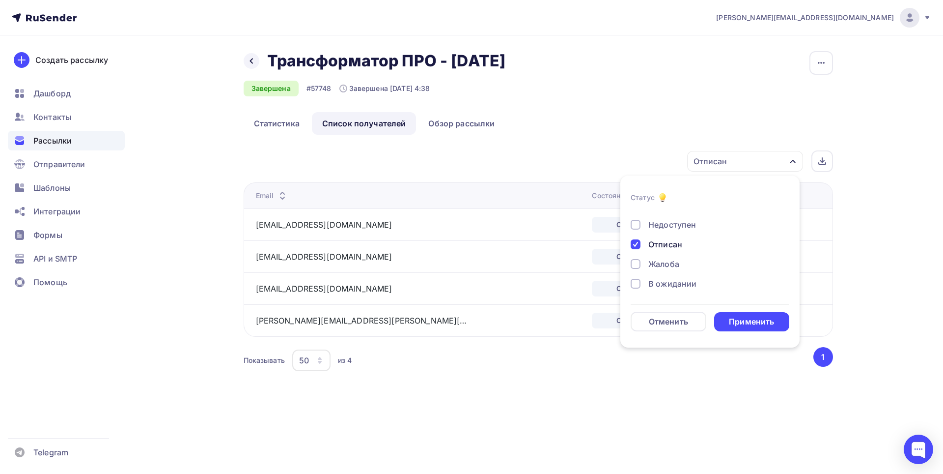
click at [675, 263] on div "Жалоба" at bounding box center [663, 264] width 31 height 12
click at [668, 245] on div "Отписан" at bounding box center [665, 244] width 34 height 12
click at [754, 322] on div "Применить" at bounding box center [751, 321] width 45 height 11
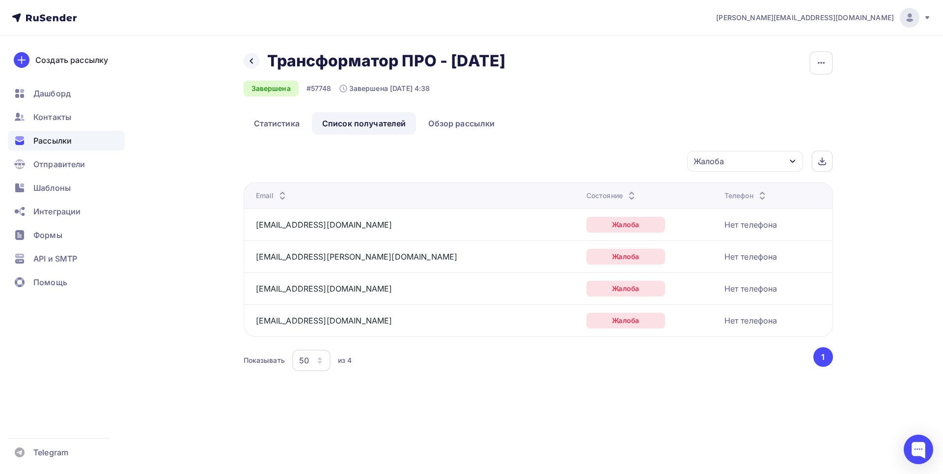
click at [755, 157] on div "Жалоба" at bounding box center [745, 161] width 116 height 21
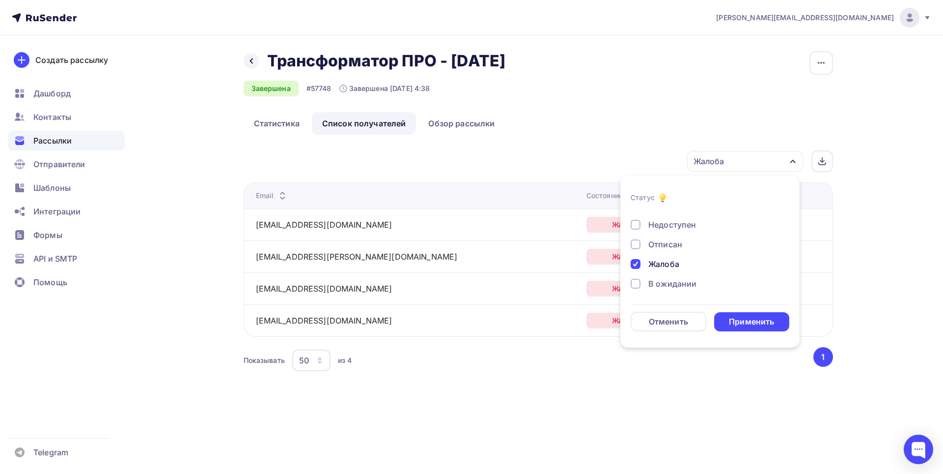
drag, startPoint x: 677, startPoint y: 284, endPoint x: 675, endPoint y: 276, distance: 8.6
click at [677, 284] on div "В ожидании" at bounding box center [672, 284] width 48 height 12
click at [674, 265] on div "Жалоба" at bounding box center [663, 264] width 31 height 12
click at [749, 321] on div "Применить" at bounding box center [751, 321] width 45 height 11
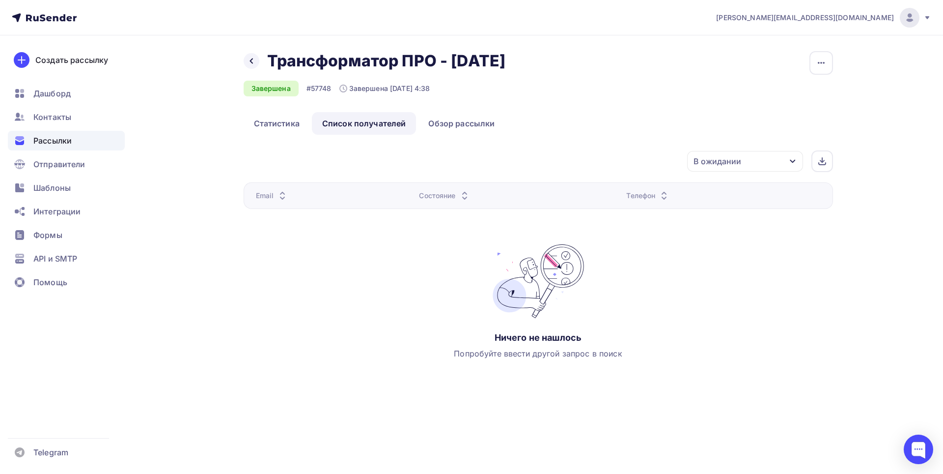
click at [58, 137] on span "Рассылки" at bounding box center [52, 141] width 38 height 12
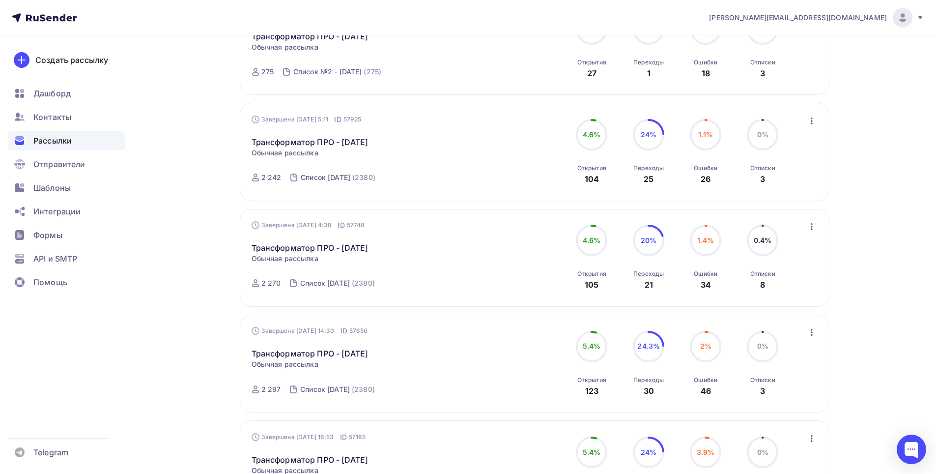
scroll to position [147, 0]
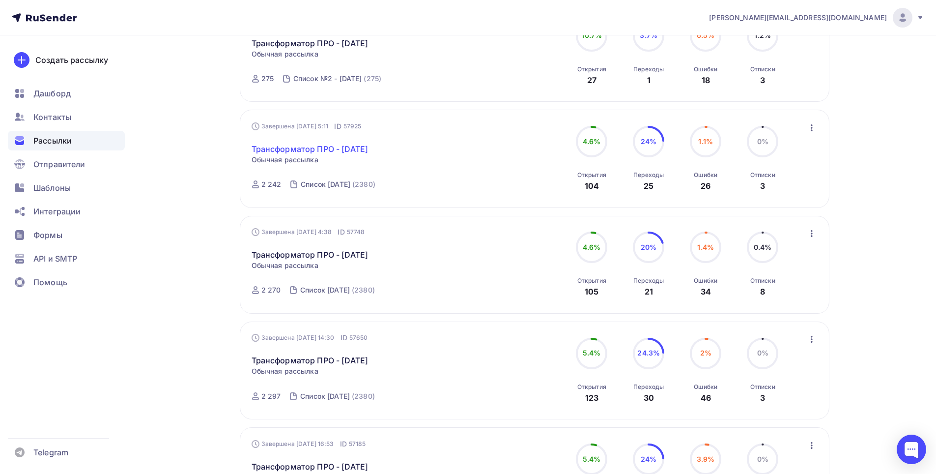
click at [368, 148] on link "Трансформатор ПРО - [DATE]" at bounding box center [310, 149] width 117 height 12
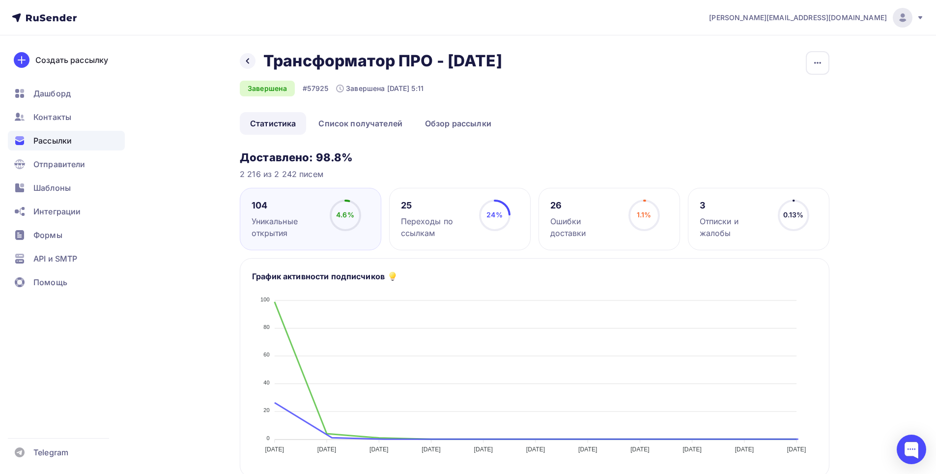
drag, startPoint x: 565, startPoint y: 59, endPoint x: 442, endPoint y: 54, distance: 123.0
click at [442, 54] on div "Назад Трансформатор ПРО - [DATE] Трансформатор ПРО - [DATE] Завершена #57925 За…" at bounding box center [535, 81] width 590 height 61
copy h2 "[DATE]"
drag, startPoint x: 275, startPoint y: 176, endPoint x: 296, endPoint y: 174, distance: 20.7
click at [296, 174] on div "2 216 из 2 242 писем" at bounding box center [535, 174] width 590 height 12
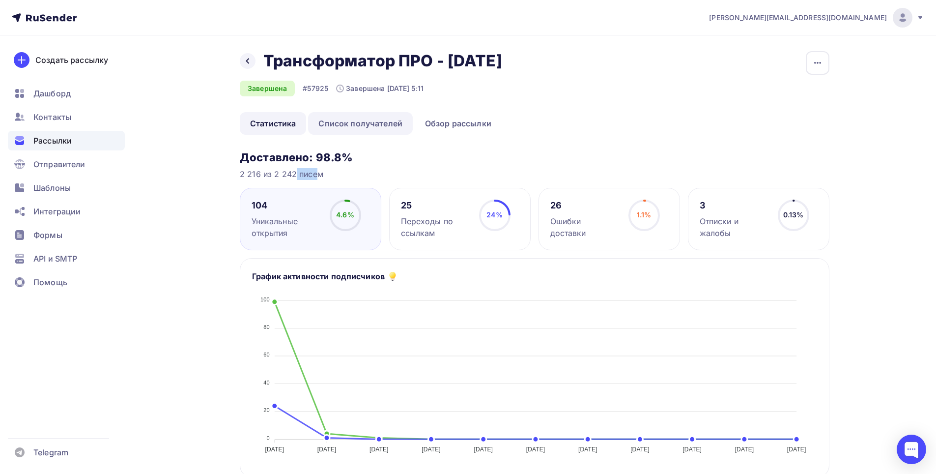
click at [382, 122] on link "Список получателей" at bounding box center [360, 123] width 105 height 23
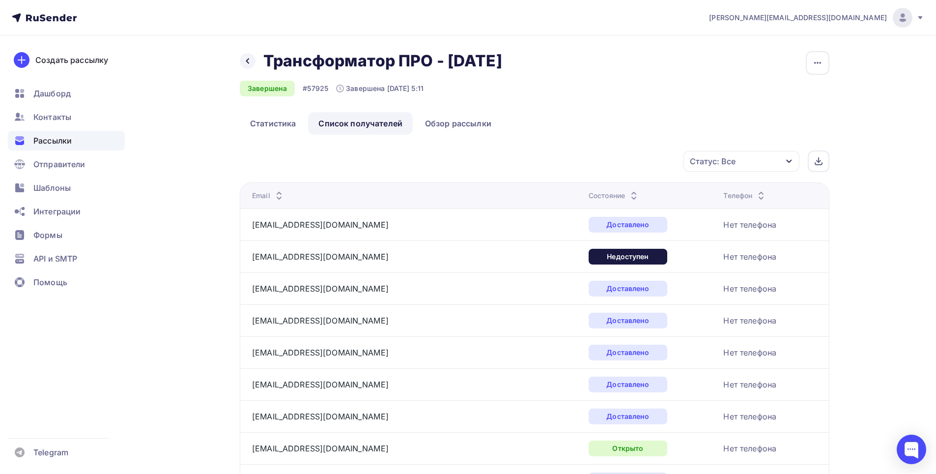
drag, startPoint x: 766, startPoint y: 159, endPoint x: 756, endPoint y: 161, distance: 10.0
click at [763, 160] on div "Статус: Все" at bounding box center [741, 161] width 116 height 21
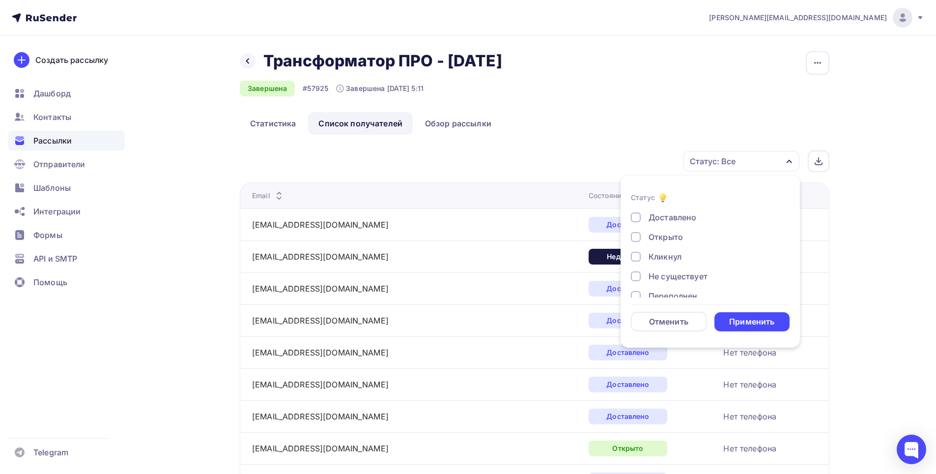
drag, startPoint x: 686, startPoint y: 217, endPoint x: 693, endPoint y: 236, distance: 20.1
click at [686, 218] on div "Доставлено" at bounding box center [672, 217] width 48 height 12
drag, startPoint x: 733, startPoint y: 318, endPoint x: 739, endPoint y: 314, distance: 6.4
click at [734, 318] on div "Применить" at bounding box center [751, 321] width 45 height 11
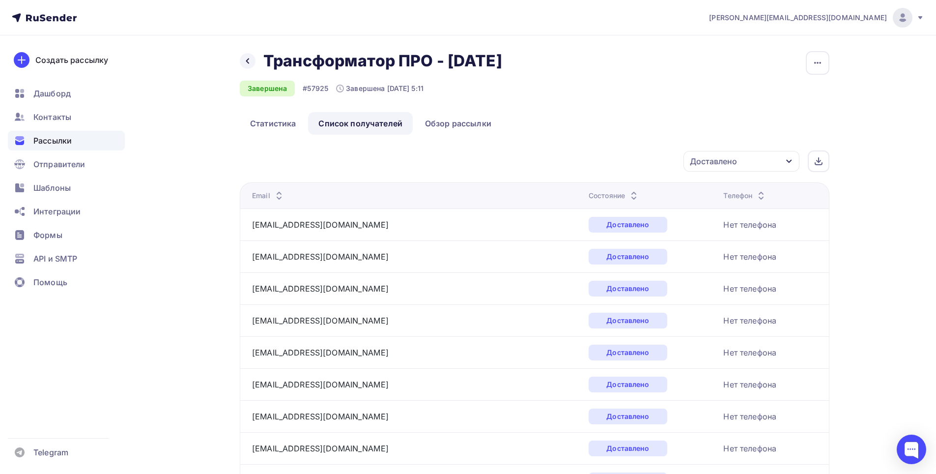
click at [780, 165] on div "Доставлено" at bounding box center [741, 161] width 116 height 21
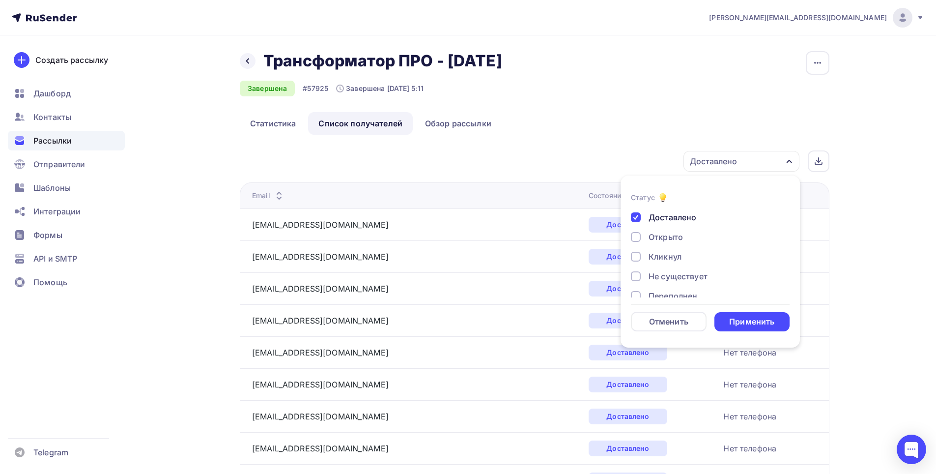
click at [663, 236] on div "Открыто" at bounding box center [665, 237] width 34 height 12
drag, startPoint x: 671, startPoint y: 217, endPoint x: 678, endPoint y: 226, distance: 11.9
click at [671, 216] on div "Доставлено" at bounding box center [672, 217] width 48 height 12
click at [755, 312] on div "Применить" at bounding box center [752, 321] width 76 height 19
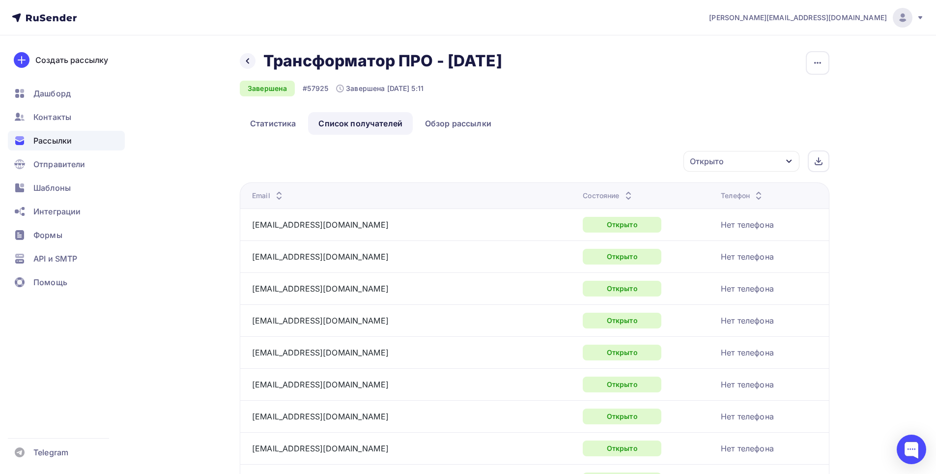
drag, startPoint x: 787, startPoint y: 165, endPoint x: 782, endPoint y: 165, distance: 5.4
click at [786, 164] on icon "button" at bounding box center [789, 161] width 8 height 8
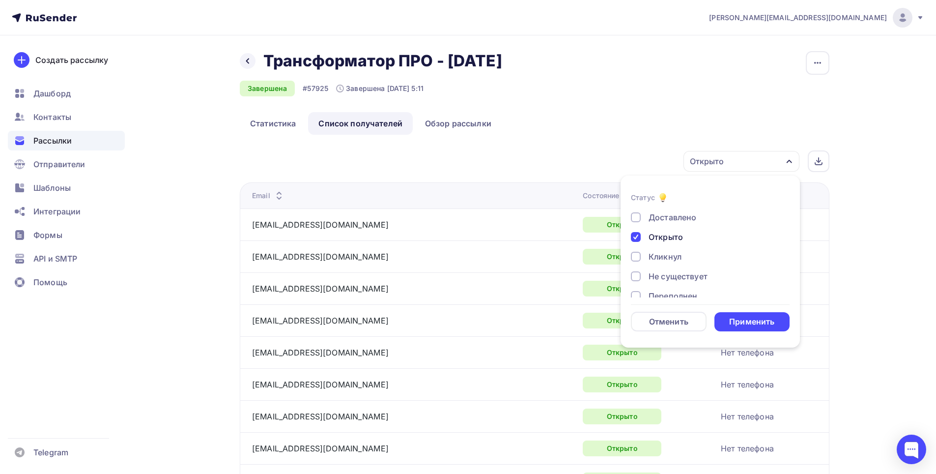
click at [673, 255] on div "Кликнул" at bounding box center [664, 257] width 33 height 12
drag, startPoint x: 664, startPoint y: 234, endPoint x: 699, endPoint y: 248, distance: 36.9
click at [664, 235] on div "Открыто" at bounding box center [665, 237] width 34 height 12
drag, startPoint x: 750, startPoint y: 316, endPoint x: 746, endPoint y: 312, distance: 5.6
click at [750, 317] on div "Применить" at bounding box center [751, 321] width 45 height 11
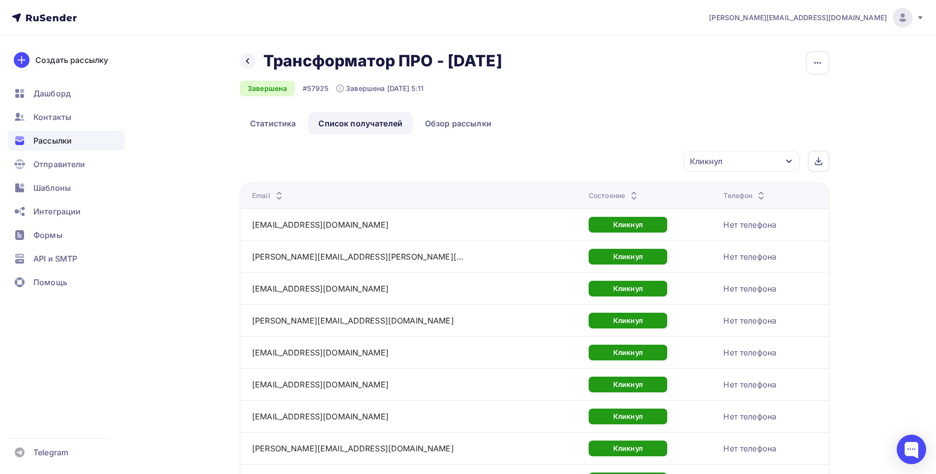
click at [787, 163] on icon "button" at bounding box center [789, 161] width 8 height 8
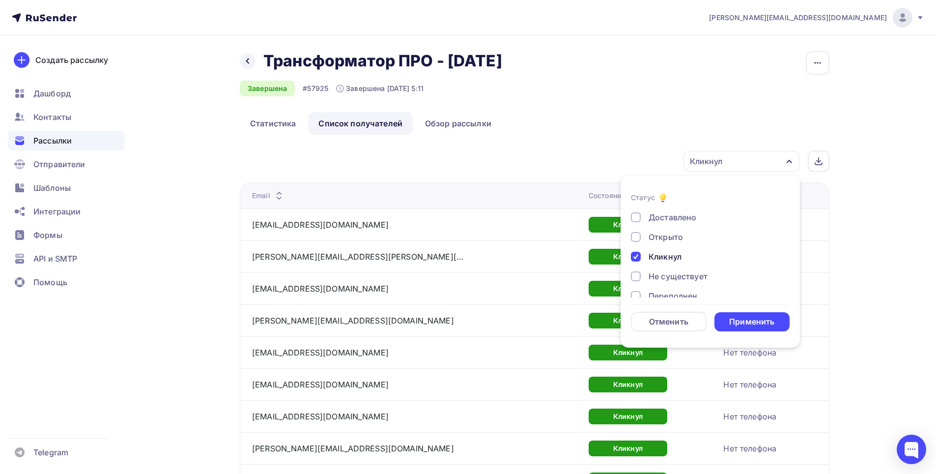
drag, startPoint x: 698, startPoint y: 275, endPoint x: 689, endPoint y: 262, distance: 15.3
click at [698, 275] on div "Не существует" at bounding box center [677, 276] width 59 height 12
drag, startPoint x: 671, startPoint y: 258, endPoint x: 726, endPoint y: 277, distance: 58.3
click at [669, 259] on div "Кликнул" at bounding box center [664, 257] width 33 height 12
click at [753, 325] on div "Применить" at bounding box center [751, 321] width 45 height 11
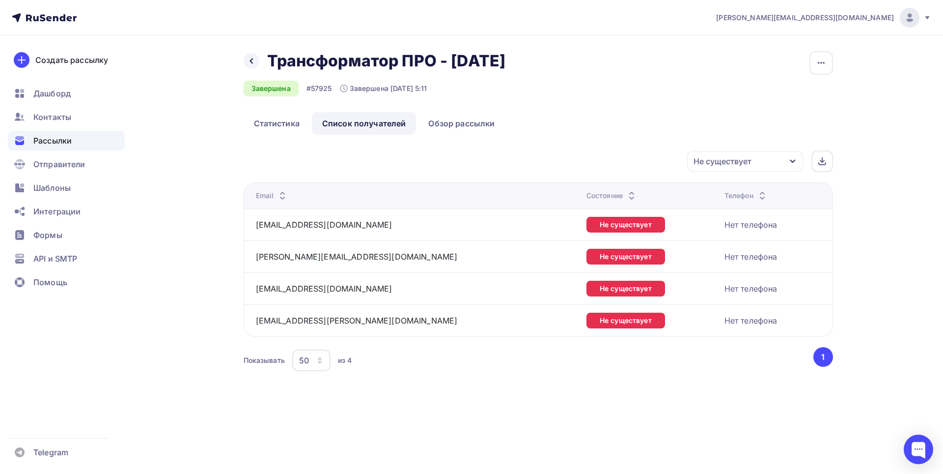
drag, startPoint x: 754, startPoint y: 161, endPoint x: 748, endPoint y: 167, distance: 8.3
click at [753, 161] on div "Не существует" at bounding box center [745, 161] width 116 height 21
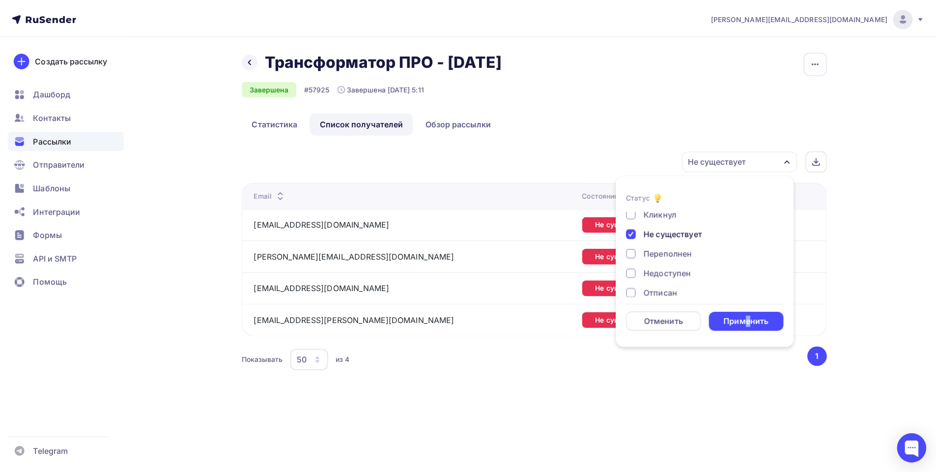
scroll to position [42, 0]
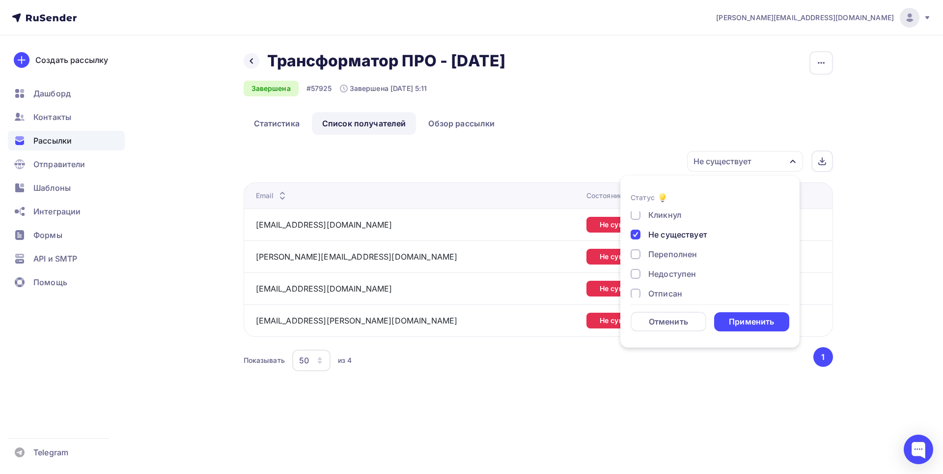
click at [675, 254] on div "Переполнен" at bounding box center [672, 254] width 49 height 12
click at [678, 232] on div "Не существует" at bounding box center [677, 234] width 59 height 12
click at [751, 318] on div "Применить" at bounding box center [751, 321] width 45 height 11
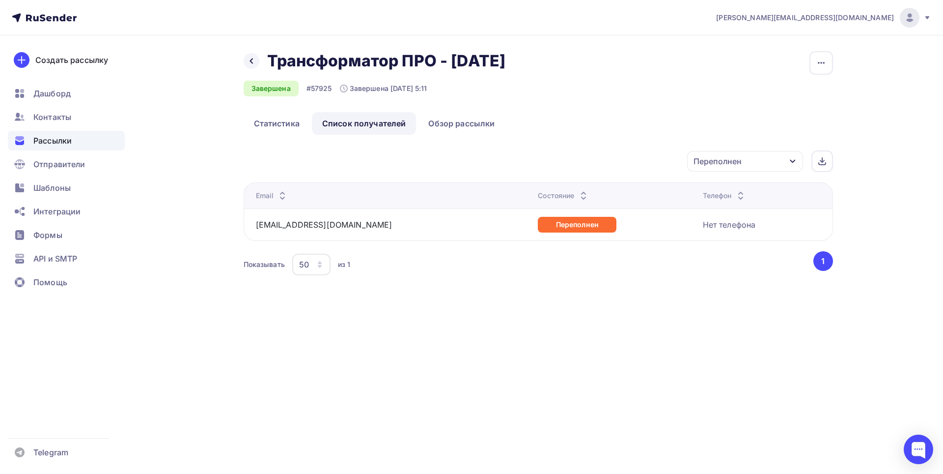
click at [797, 162] on div "Переполнен" at bounding box center [745, 161] width 116 height 21
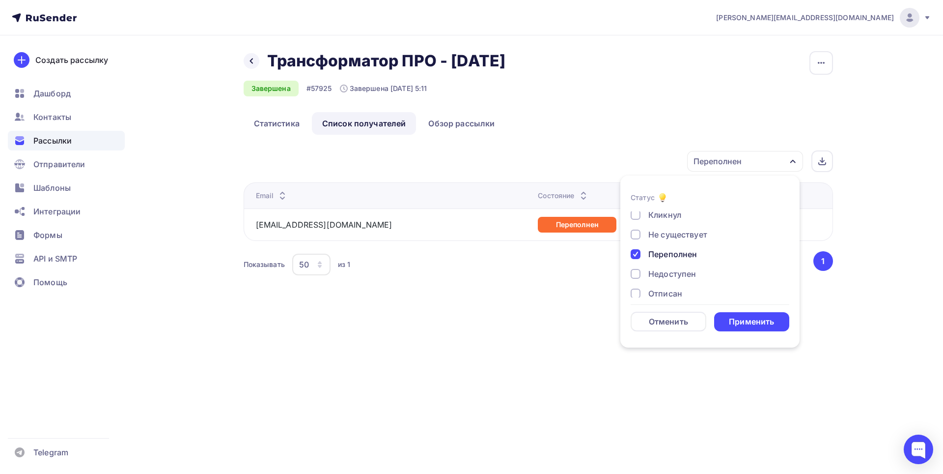
click at [670, 271] on div "Недоступен" at bounding box center [672, 274] width 48 height 12
drag, startPoint x: 683, startPoint y: 257, endPoint x: 712, endPoint y: 280, distance: 36.4
click at [683, 256] on div "Переполнен" at bounding box center [672, 254] width 49 height 12
drag, startPoint x: 736, startPoint y: 319, endPoint x: 727, endPoint y: 316, distance: 10.4
click at [734, 319] on div "Применить" at bounding box center [751, 321] width 45 height 11
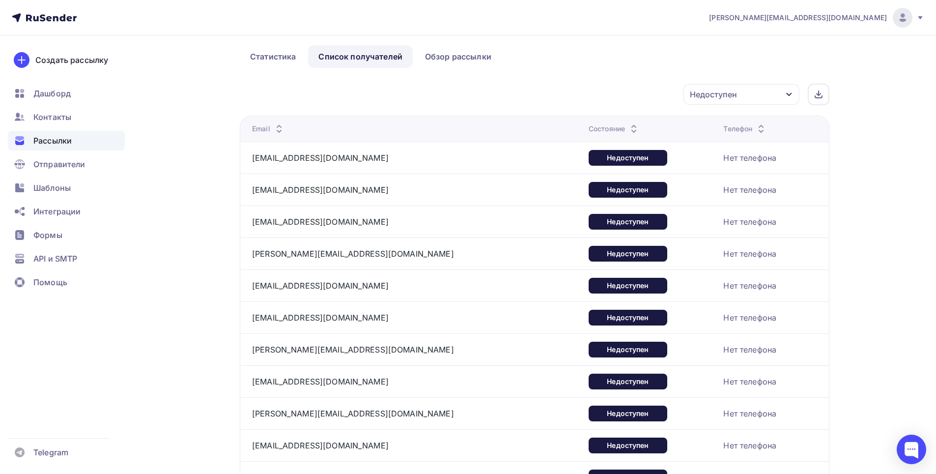
scroll to position [0, 0]
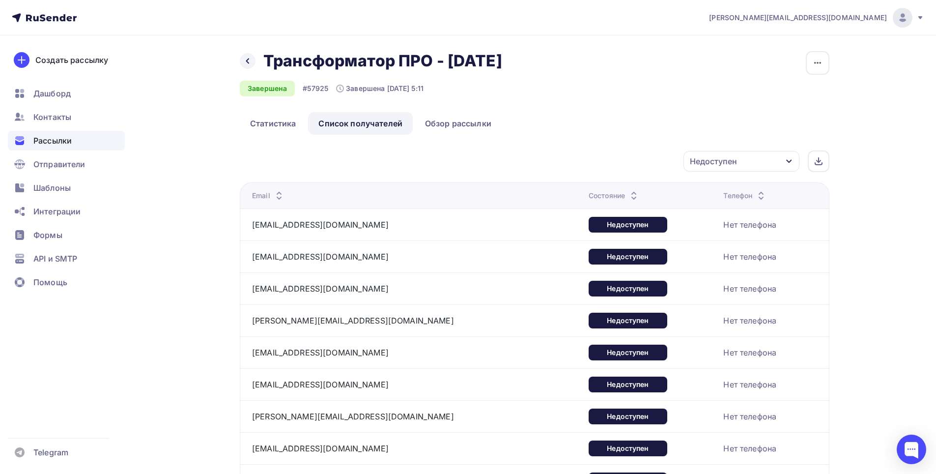
click at [754, 162] on div "Недоступен" at bounding box center [741, 161] width 116 height 21
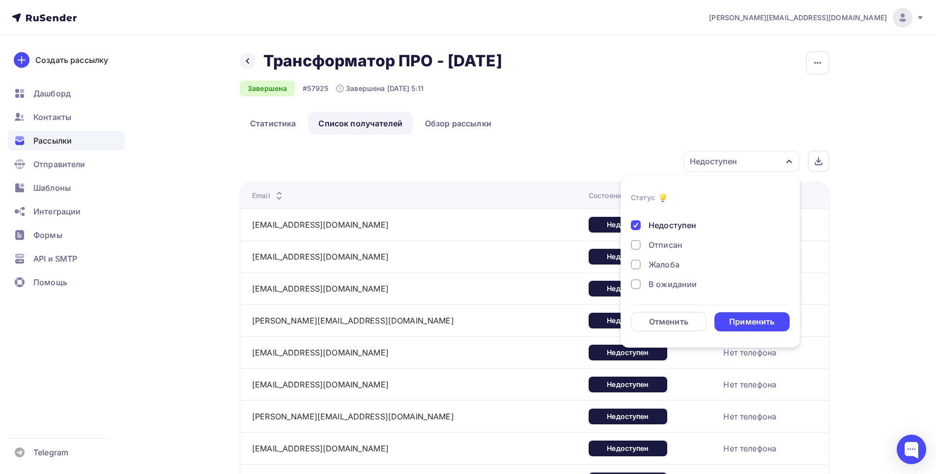
scroll to position [91, 0]
click at [667, 243] on div "Отписан" at bounding box center [665, 244] width 34 height 12
drag, startPoint x: 684, startPoint y: 225, endPoint x: 685, endPoint y: 232, distance: 6.9
click at [683, 225] on div "Недоступен" at bounding box center [672, 225] width 48 height 12
click at [759, 322] on div "Применить" at bounding box center [751, 321] width 45 height 11
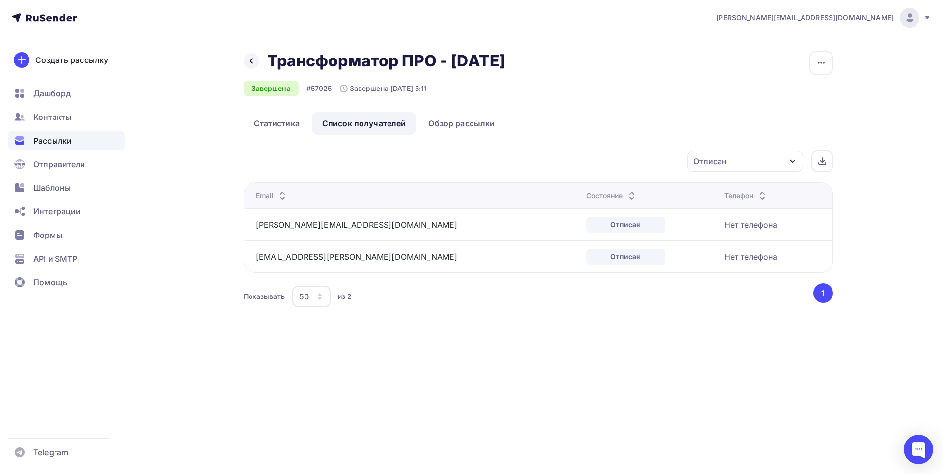
click at [783, 162] on div "Отписан" at bounding box center [745, 161] width 116 height 21
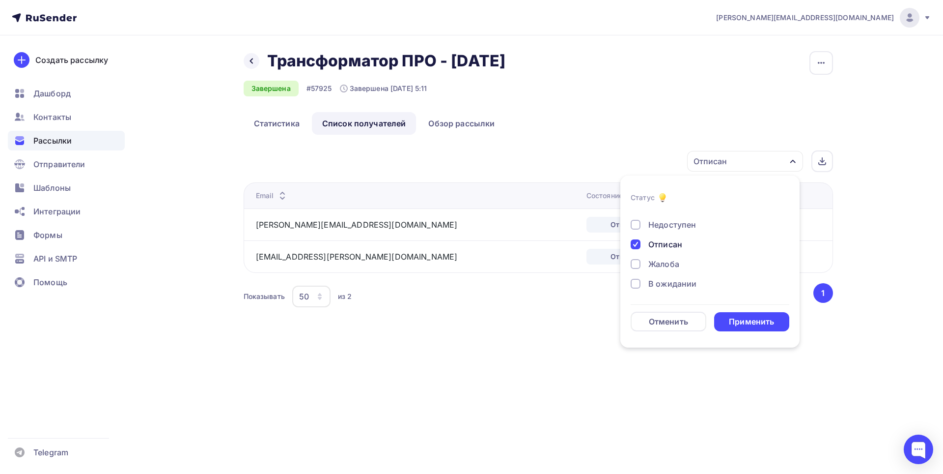
click at [657, 266] on div "Жалоба" at bounding box center [663, 264] width 31 height 12
click at [667, 245] on div "Отписан" at bounding box center [665, 244] width 34 height 12
click at [748, 324] on div "Применить" at bounding box center [751, 321] width 45 height 11
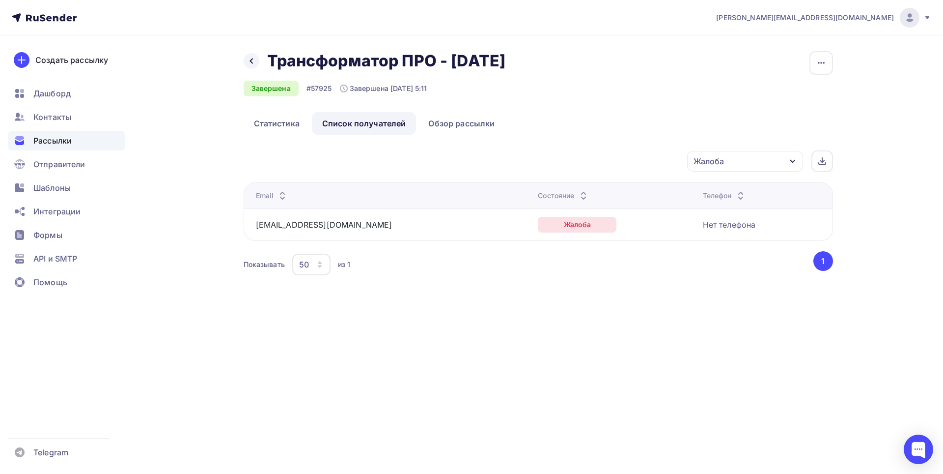
click at [765, 163] on div "Жалоба" at bounding box center [745, 161] width 116 height 21
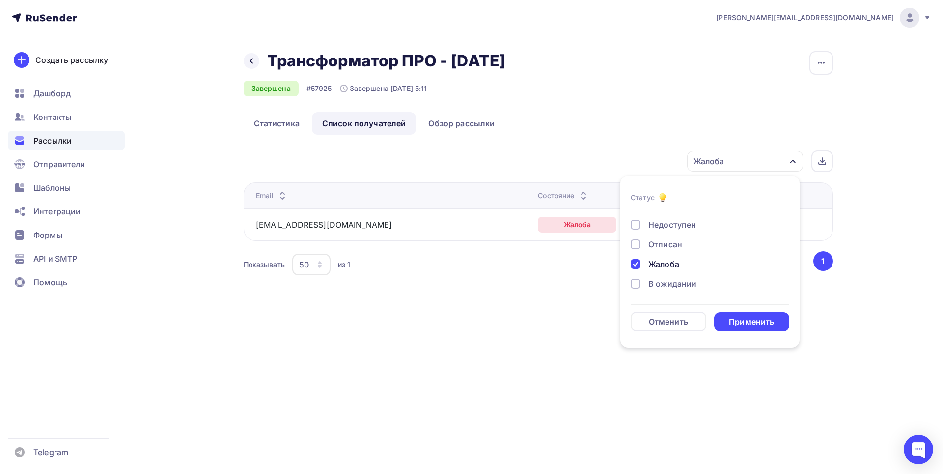
click at [675, 279] on div "В ожидании" at bounding box center [672, 284] width 48 height 12
click at [655, 262] on div "Жалоба" at bounding box center [663, 264] width 31 height 12
click at [758, 322] on div "Применить" at bounding box center [751, 321] width 45 height 11
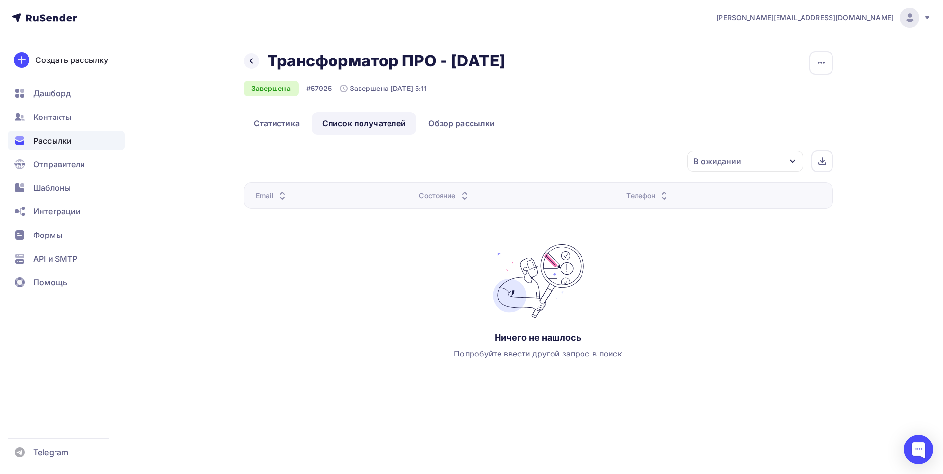
click at [58, 140] on span "Рассылки" at bounding box center [52, 141] width 38 height 12
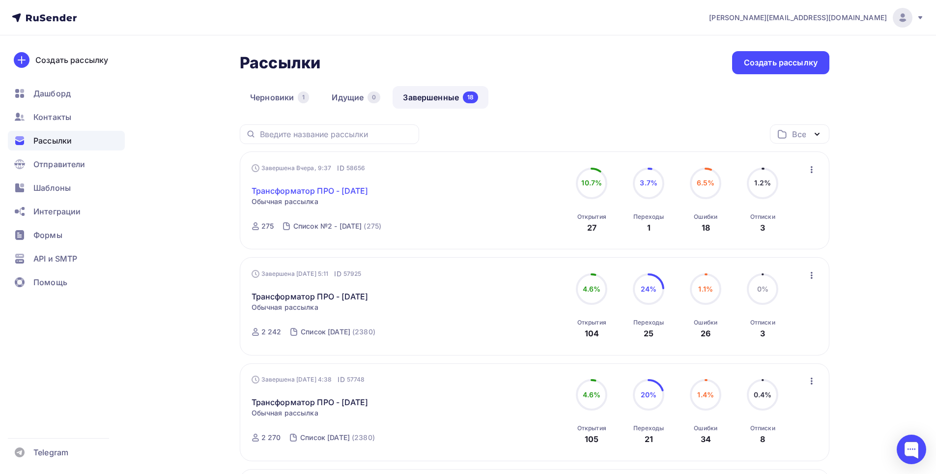
click at [349, 193] on link "Трансформатор ПРО - [DATE]" at bounding box center [310, 191] width 117 height 12
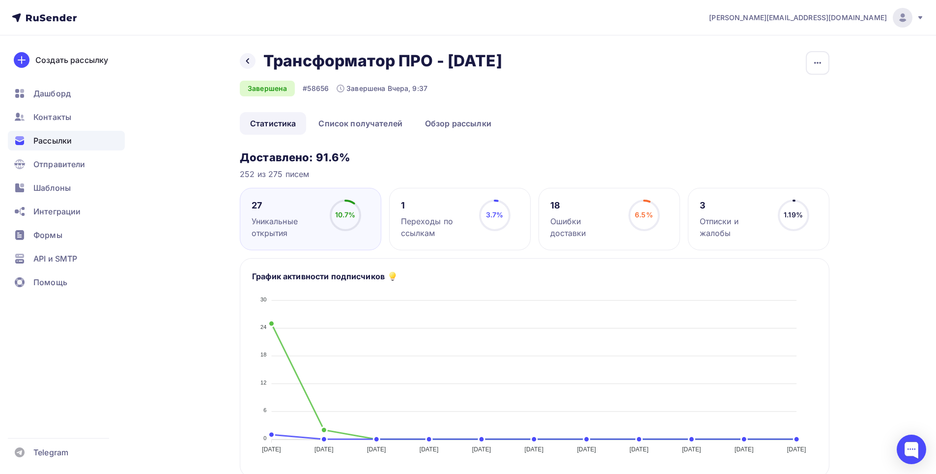
drag, startPoint x: 567, startPoint y: 63, endPoint x: 457, endPoint y: 59, distance: 110.1
click at [449, 58] on div "Назад Трансформатор ПРО - [DATE] Трансформатор ПРО - [DATE] Завершена #58656 За…" at bounding box center [535, 81] width 590 height 61
copy h2 "[DATE]"
click at [297, 473] on html "[PERSON_NAME][EMAIL_ADDRESS][DOMAIN_NAME] Аккаунт Тарифы Выйти Создать рассылку…" at bounding box center [468, 237] width 936 height 474
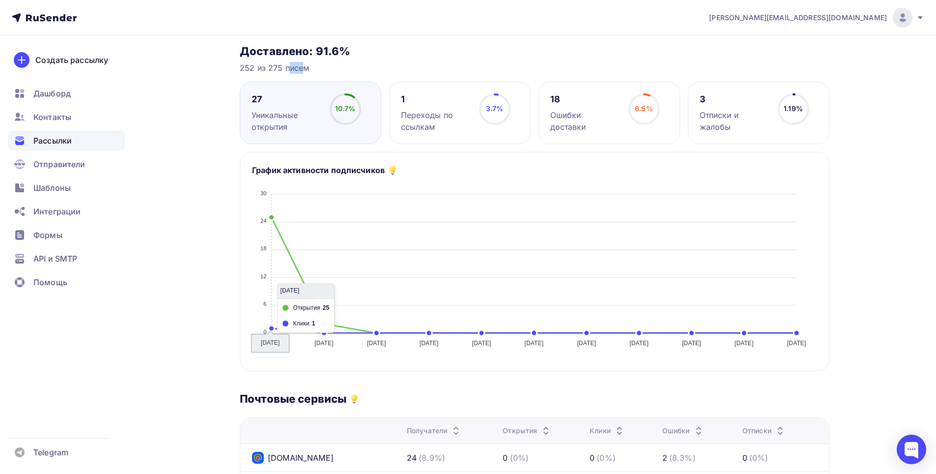
drag, startPoint x: 268, startPoint y: 69, endPoint x: 281, endPoint y: 71, distance: 13.3
click at [281, 71] on div "252 из 275 писем" at bounding box center [535, 68] width 590 height 12
copy div "275"
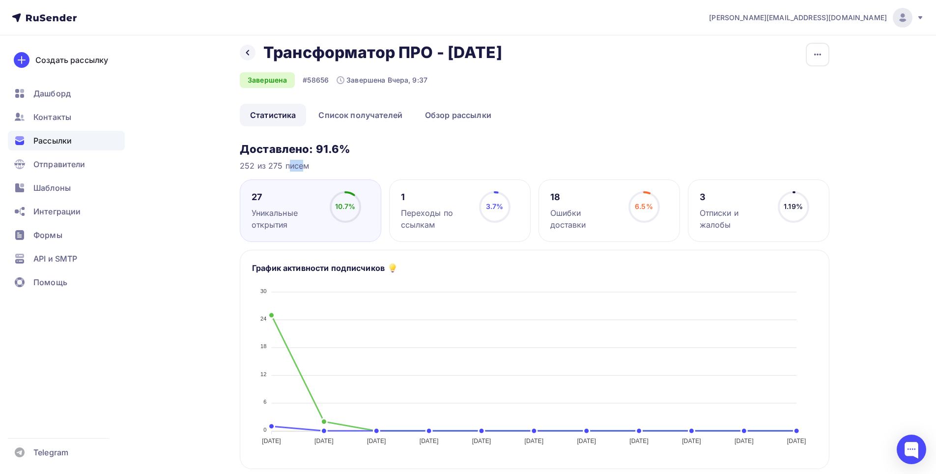
scroll to position [8, 0]
drag, startPoint x: 348, startPoint y: 112, endPoint x: 356, endPoint y: 112, distance: 7.4
click at [348, 113] on link "Список получателей" at bounding box center [360, 115] width 105 height 23
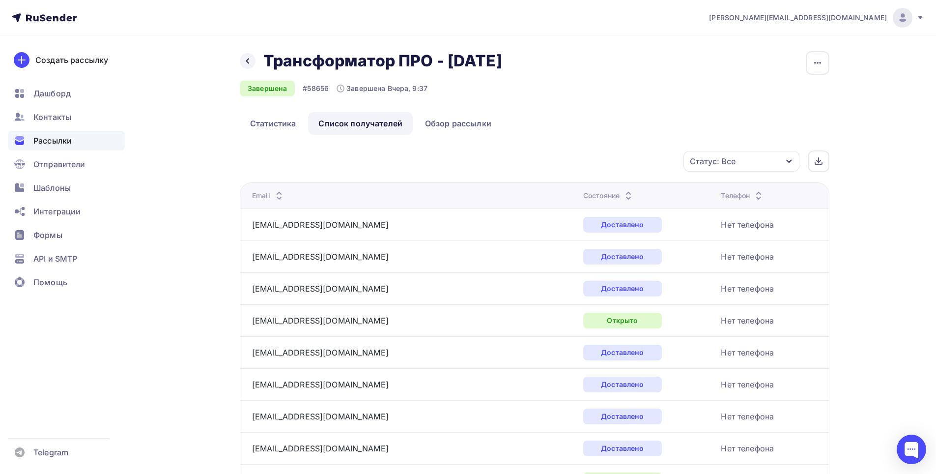
click at [776, 165] on div "Статус: Все" at bounding box center [741, 161] width 116 height 21
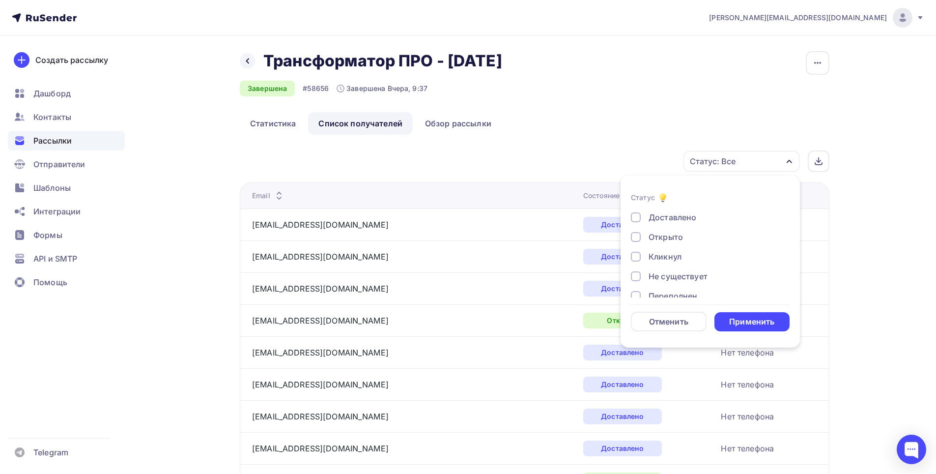
drag, startPoint x: 680, startPoint y: 219, endPoint x: 702, endPoint y: 261, distance: 47.7
click at [680, 220] on div "Доставлено" at bounding box center [672, 217] width 48 height 12
click at [746, 319] on div "Применить" at bounding box center [751, 321] width 45 height 11
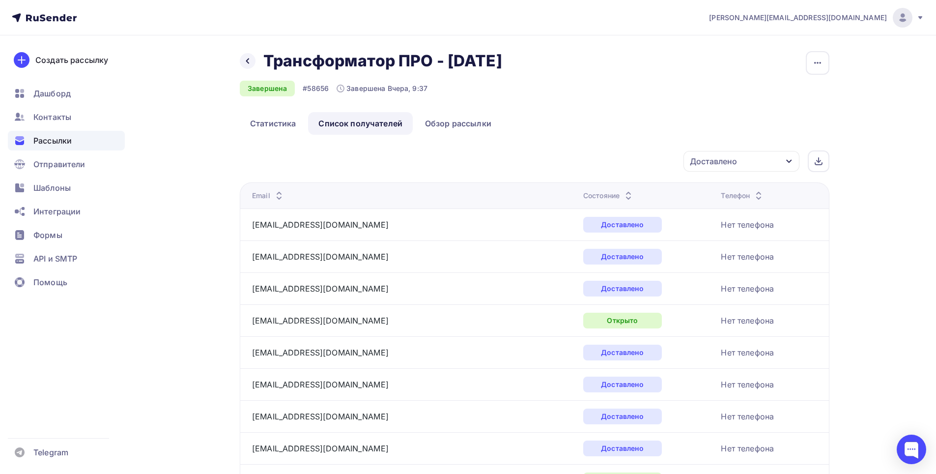
click at [743, 165] on div "Доставлено" at bounding box center [741, 161] width 116 height 21
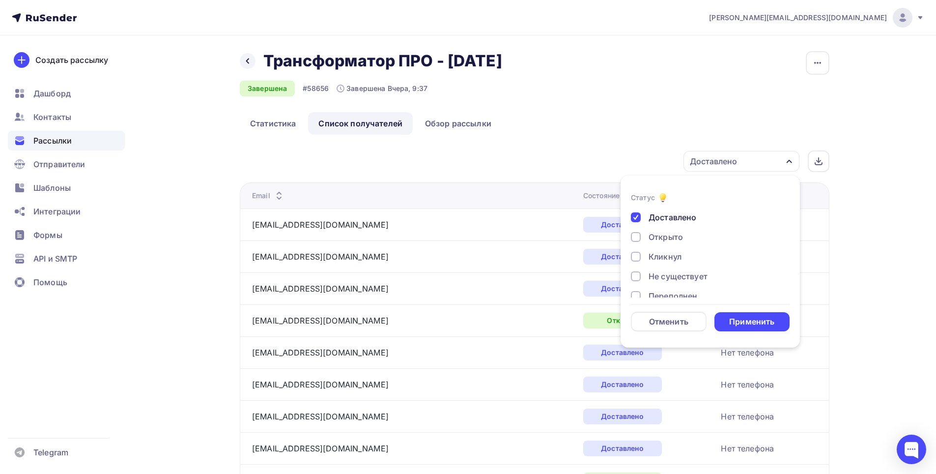
click at [666, 217] on div "Доставлено" at bounding box center [672, 217] width 48 height 12
click at [735, 324] on div "Применить" at bounding box center [751, 321] width 45 height 11
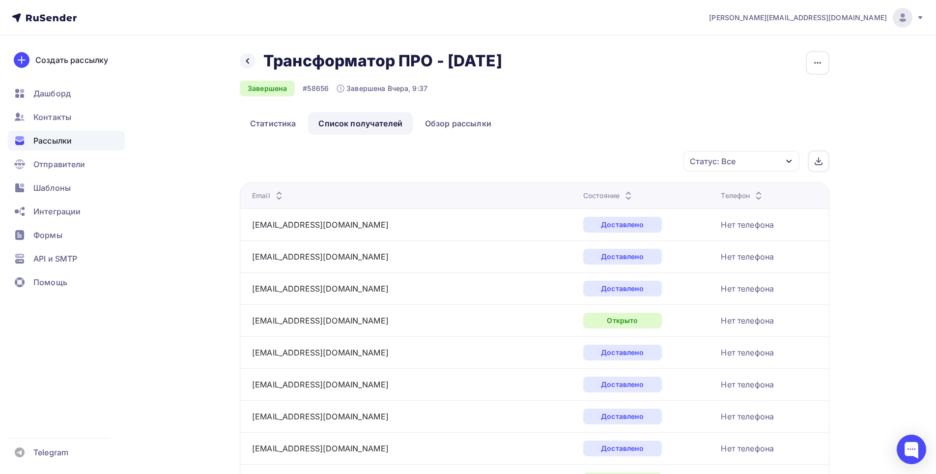
click at [769, 165] on div "Статус: Все" at bounding box center [741, 161] width 116 height 21
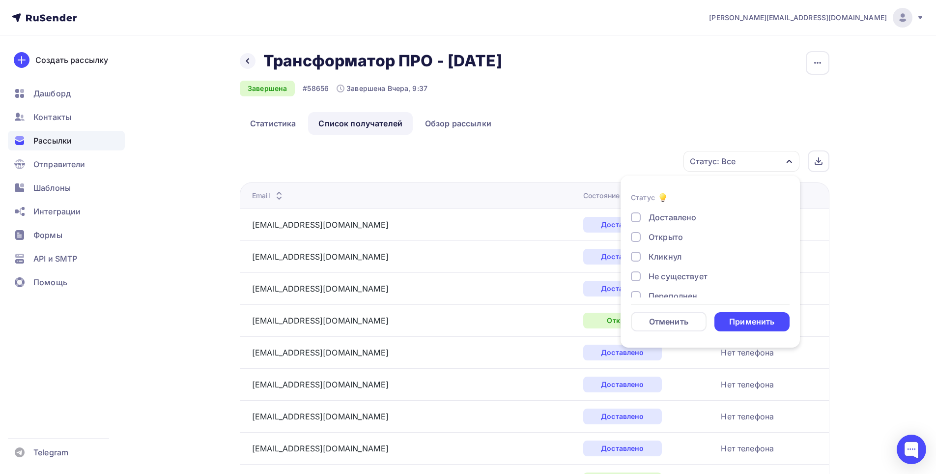
click at [660, 219] on div "Доставлено" at bounding box center [672, 217] width 48 height 12
click at [755, 326] on div "Применить" at bounding box center [751, 321] width 45 height 11
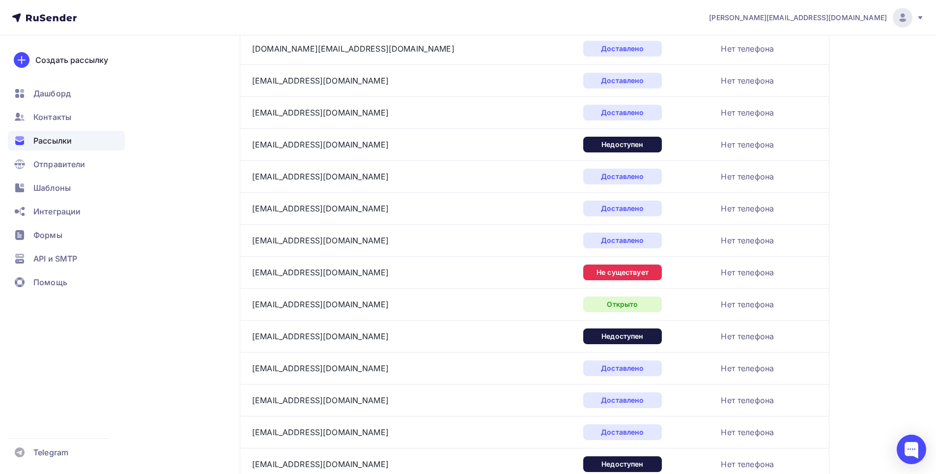
scroll to position [671, 0]
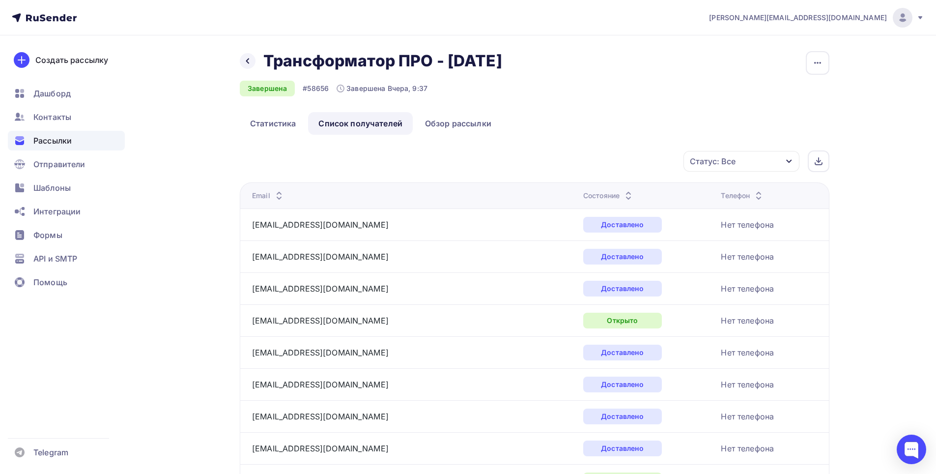
click at [755, 163] on div "Статус: Все" at bounding box center [741, 161] width 116 height 21
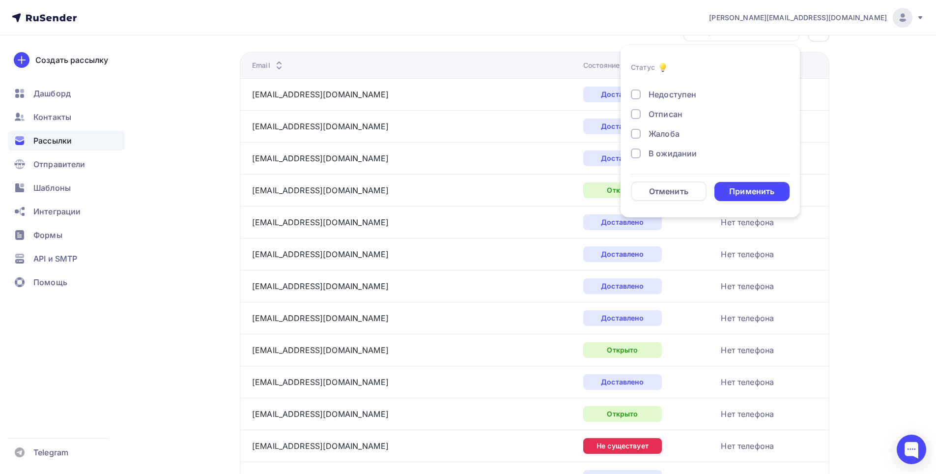
scroll to position [197, 0]
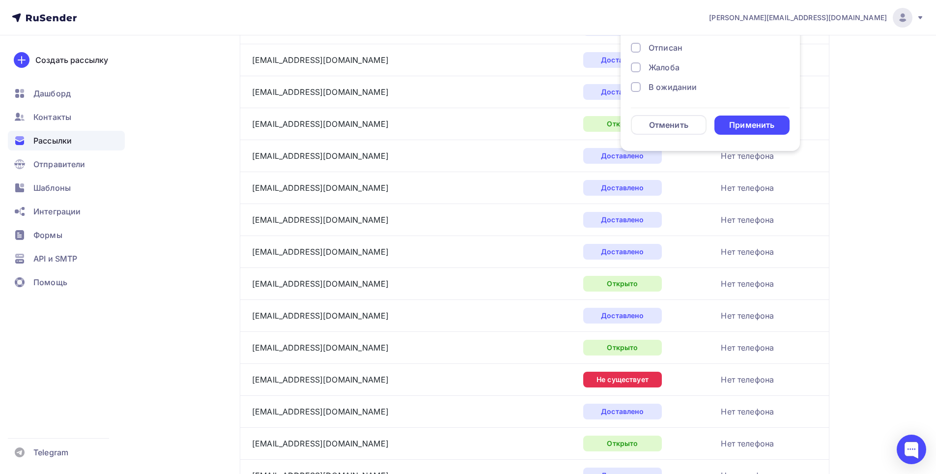
click at [673, 89] on div "В ожидании" at bounding box center [672, 87] width 48 height 12
drag, startPoint x: 733, startPoint y: 115, endPoint x: 739, endPoint y: 121, distance: 8.3
click at [739, 120] on div "Применить" at bounding box center [752, 124] width 76 height 19
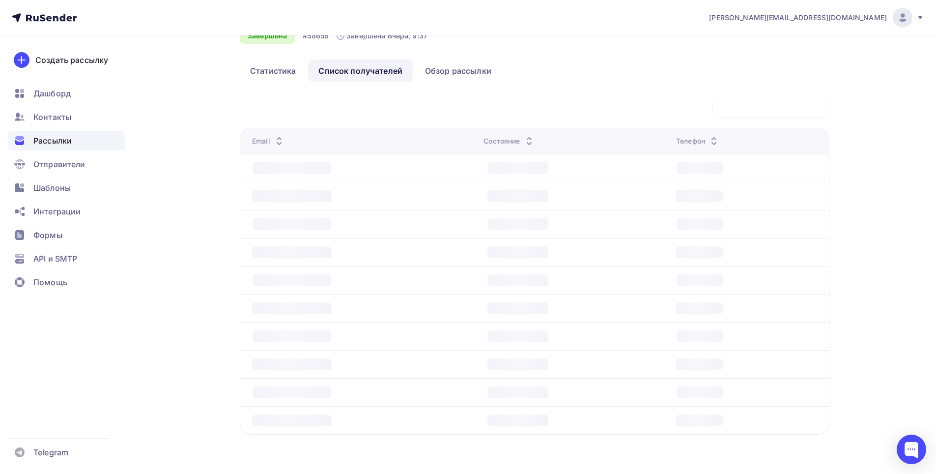
scroll to position [0, 0]
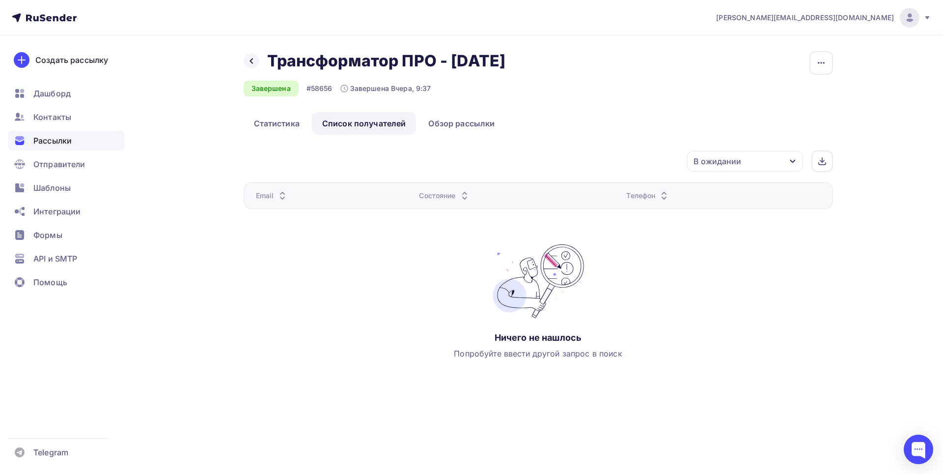
click at [792, 162] on icon "button" at bounding box center [792, 161] width 5 height 3
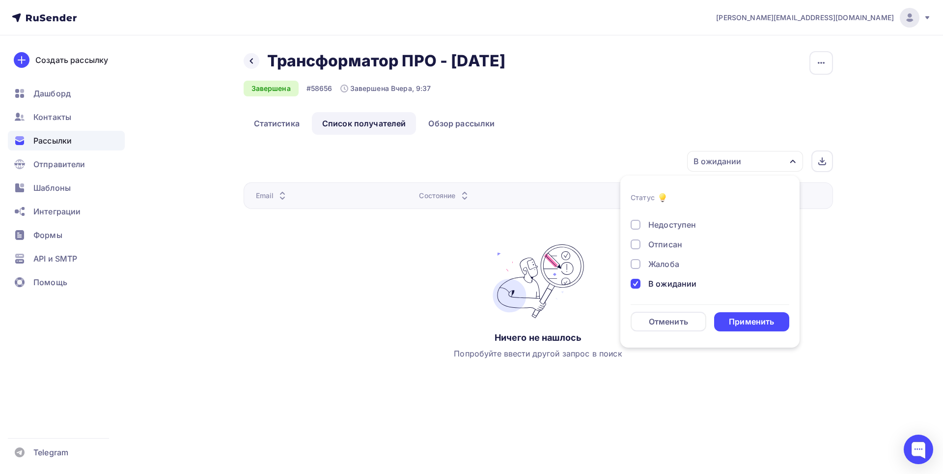
click at [661, 282] on div "В ожидании" at bounding box center [672, 284] width 48 height 12
click at [671, 264] on div "Жалоба" at bounding box center [663, 264] width 31 height 12
click at [730, 321] on div "Применить" at bounding box center [751, 321] width 45 height 11
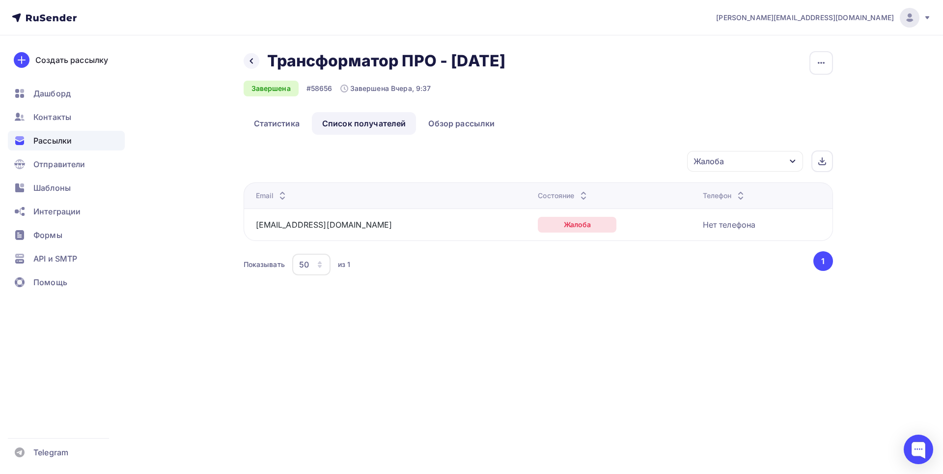
click at [783, 162] on div "Жалоба" at bounding box center [745, 161] width 116 height 21
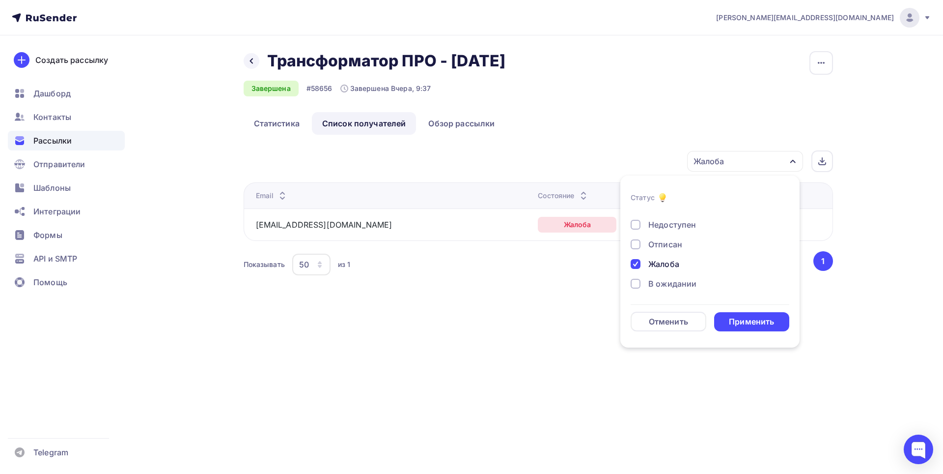
click at [653, 264] on div "Жалоба" at bounding box center [663, 264] width 31 height 12
click at [666, 248] on div "Отписан" at bounding box center [665, 244] width 34 height 12
click at [734, 323] on div "Применить" at bounding box center [751, 321] width 45 height 11
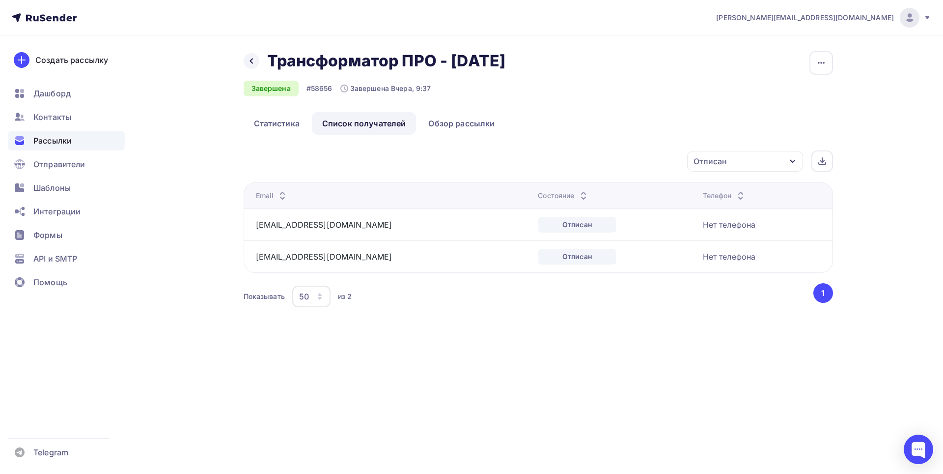
drag, startPoint x: 766, startPoint y: 163, endPoint x: 761, endPoint y: 167, distance: 6.7
click at [765, 167] on div "Отписан" at bounding box center [745, 161] width 116 height 21
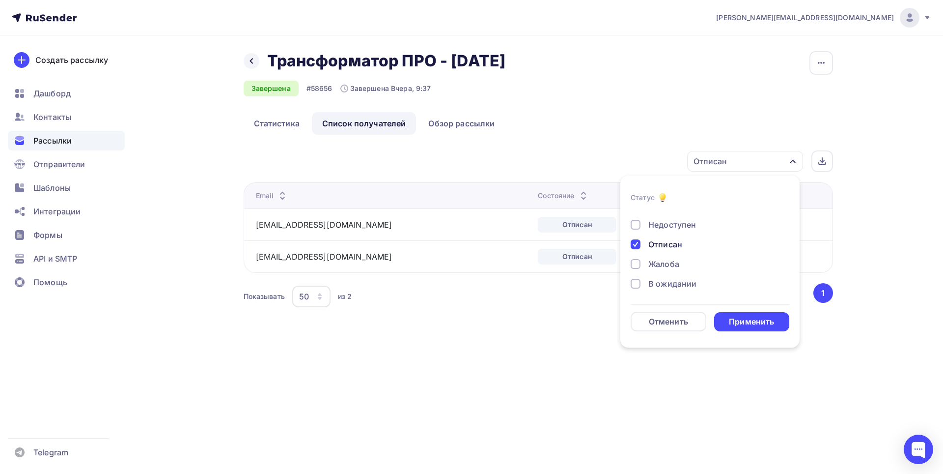
click at [675, 225] on div "Недоступен" at bounding box center [672, 225] width 48 height 12
click at [673, 244] on div "Отписан" at bounding box center [665, 244] width 34 height 12
click at [746, 322] on div "Применить" at bounding box center [751, 321] width 45 height 11
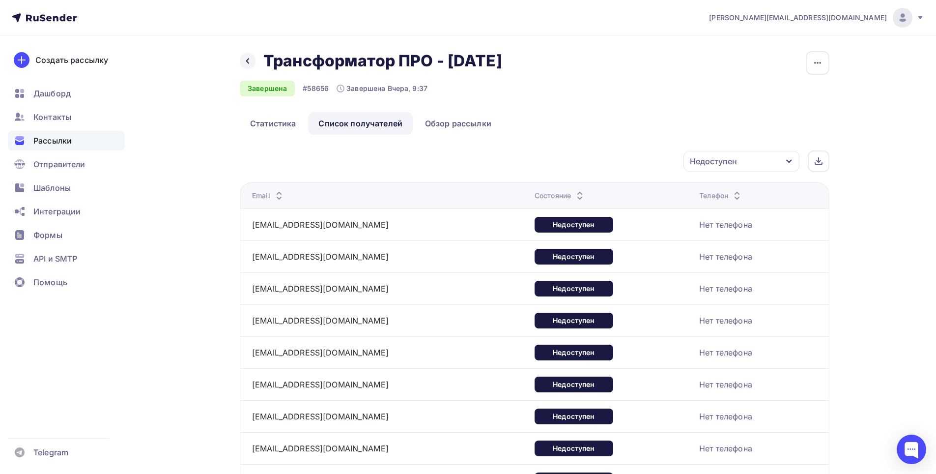
click at [785, 166] on div "Недоступен" at bounding box center [741, 161] width 116 height 21
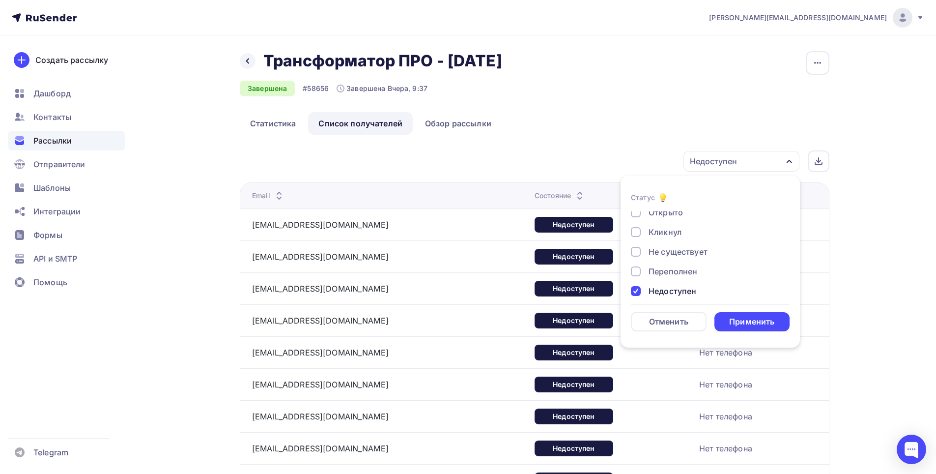
scroll to position [49, 0]
click at [676, 257] on div "Доставлено Открыто Кликнул Не существует Переполнен Недоступен Отписан [GEOGRAP…" at bounding box center [710, 246] width 159 height 169
click at [677, 264] on div "Недоступен" at bounding box center [672, 266] width 48 height 12
drag, startPoint x: 687, startPoint y: 246, endPoint x: 695, endPoint y: 262, distance: 17.6
click at [687, 247] on div "Переполнен" at bounding box center [672, 247] width 49 height 12
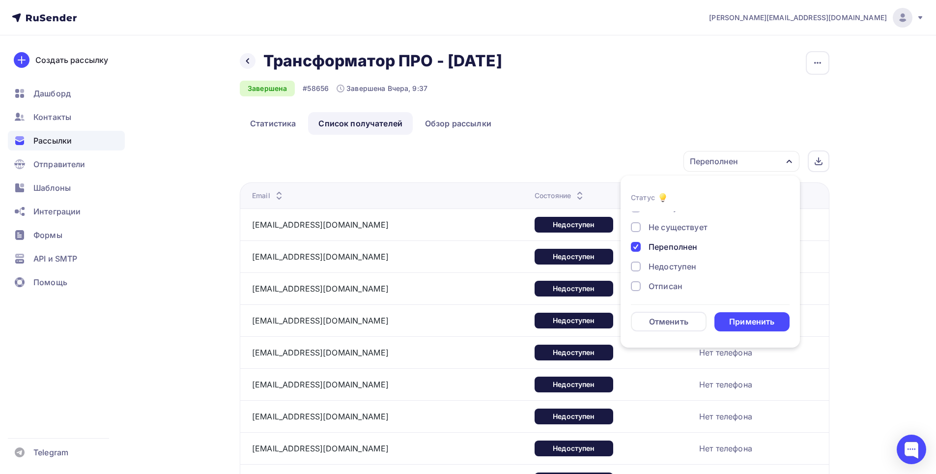
click at [747, 321] on div "Применить" at bounding box center [751, 321] width 45 height 11
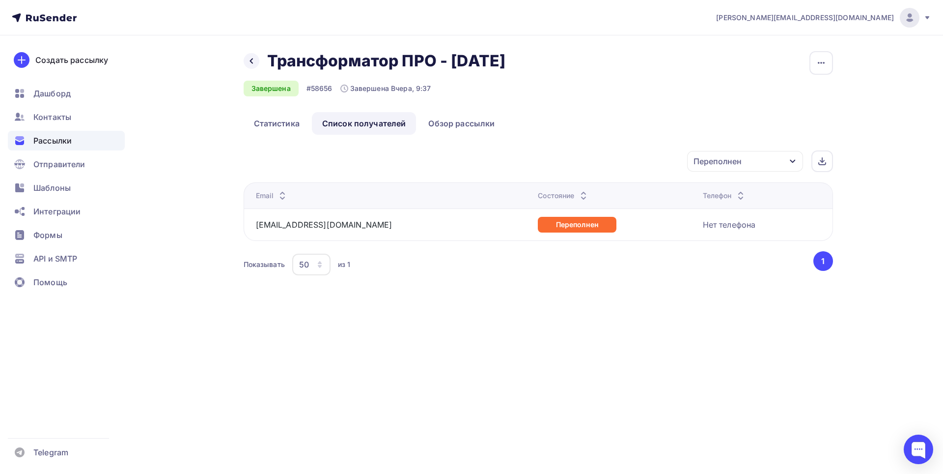
drag, startPoint x: 731, startPoint y: 166, endPoint x: 726, endPoint y: 168, distance: 5.7
click at [727, 168] on div "Переполнен" at bounding box center [745, 161] width 116 height 21
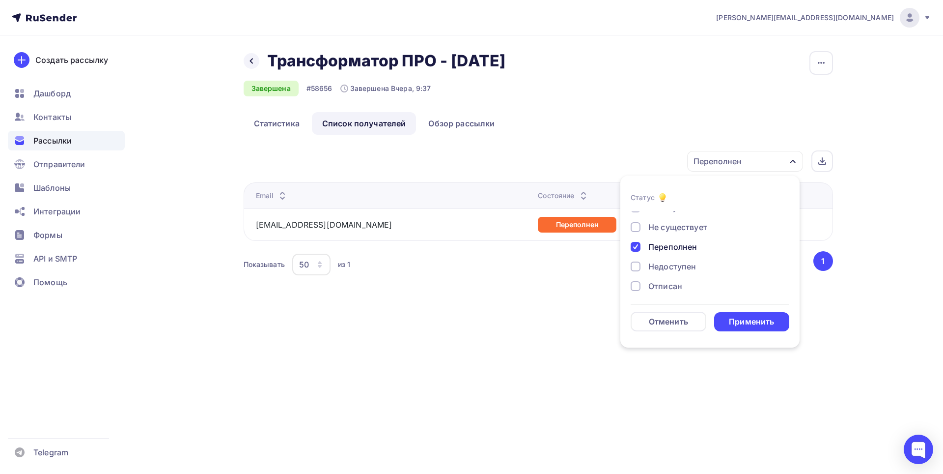
click at [689, 226] on div "Не существует" at bounding box center [677, 227] width 59 height 12
click at [670, 247] on div "Переполнен" at bounding box center [672, 247] width 49 height 12
click at [737, 322] on div "Применить" at bounding box center [751, 321] width 45 height 11
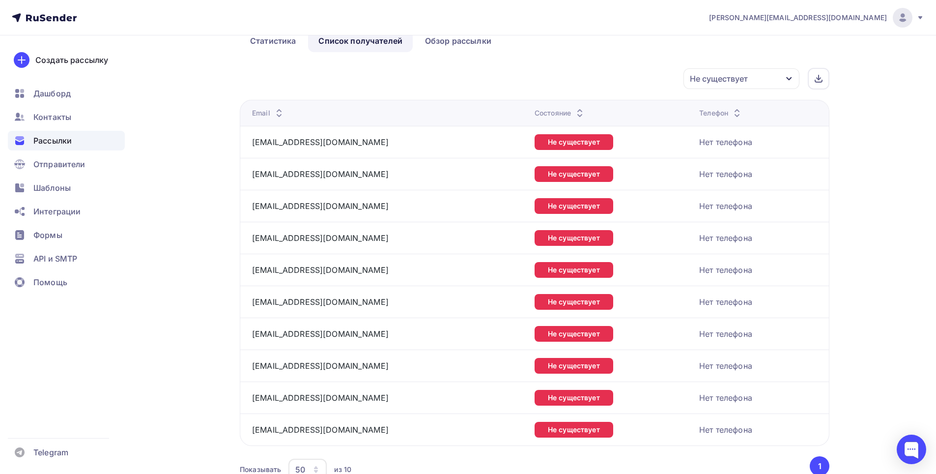
scroll to position [0, 0]
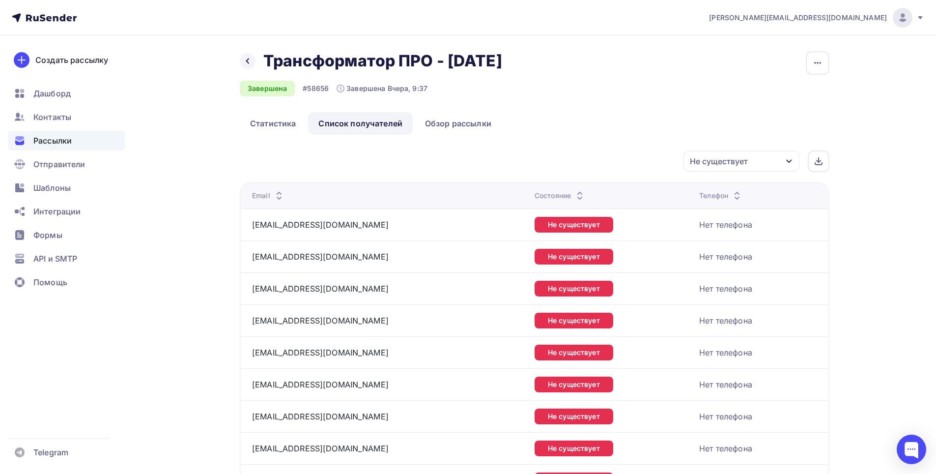
click at [766, 159] on div "Не существует" at bounding box center [741, 161] width 116 height 21
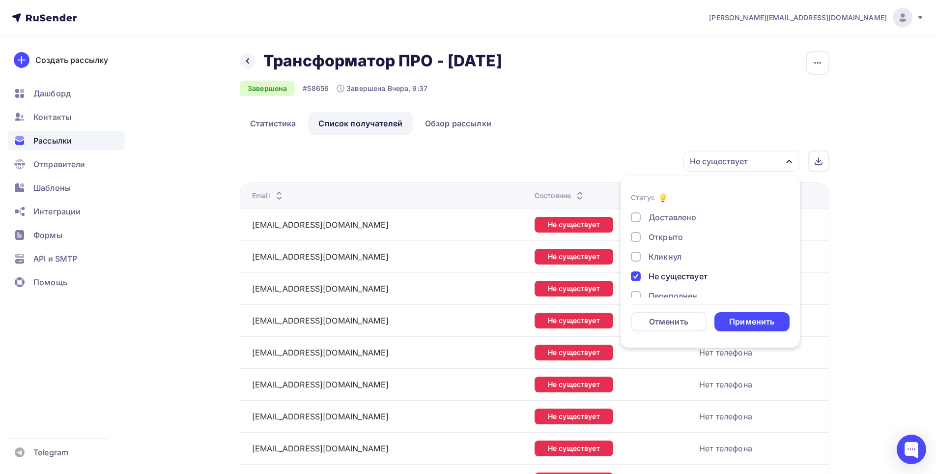
click at [689, 278] on div "Не существует" at bounding box center [677, 276] width 59 height 12
drag, startPoint x: 665, startPoint y: 254, endPoint x: 712, endPoint y: 283, distance: 55.4
click at [663, 255] on div "Кликнул" at bounding box center [664, 257] width 33 height 12
click at [749, 319] on div "Применить" at bounding box center [751, 321] width 45 height 11
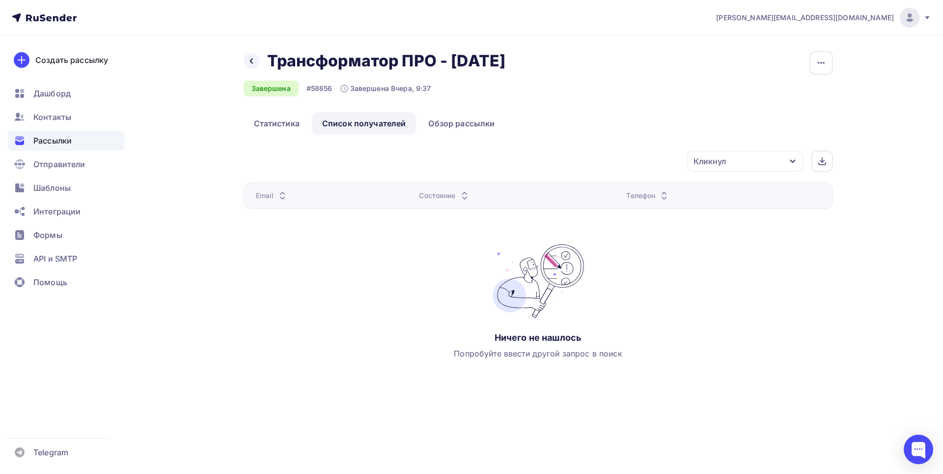
click at [781, 163] on div "Кликнул" at bounding box center [745, 161] width 116 height 21
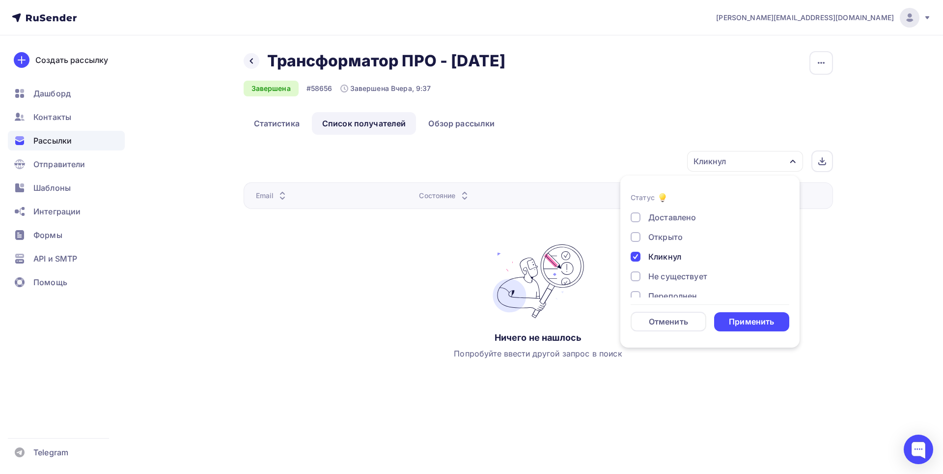
click at [665, 253] on div "Кликнул" at bounding box center [664, 257] width 33 height 12
click at [671, 242] on div "Открыто" at bounding box center [665, 237] width 34 height 12
click at [747, 323] on div "Применить" at bounding box center [751, 321] width 45 height 11
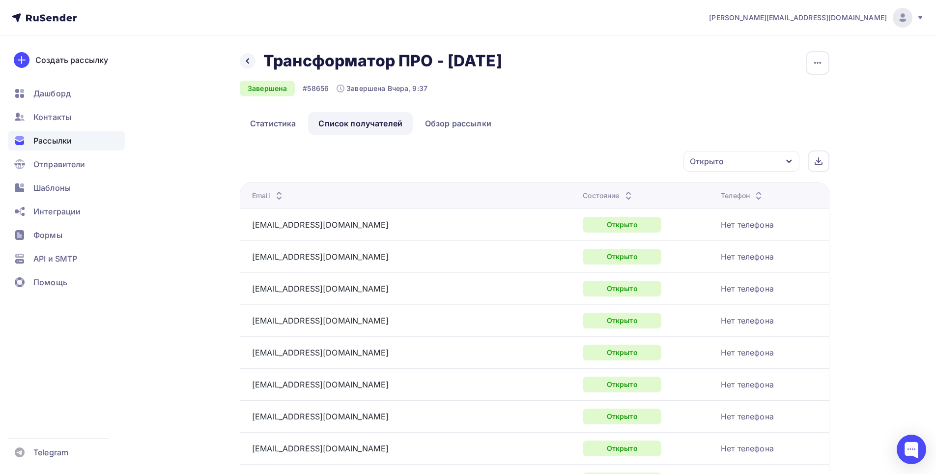
click at [760, 163] on div "Открыто" at bounding box center [741, 161] width 116 height 21
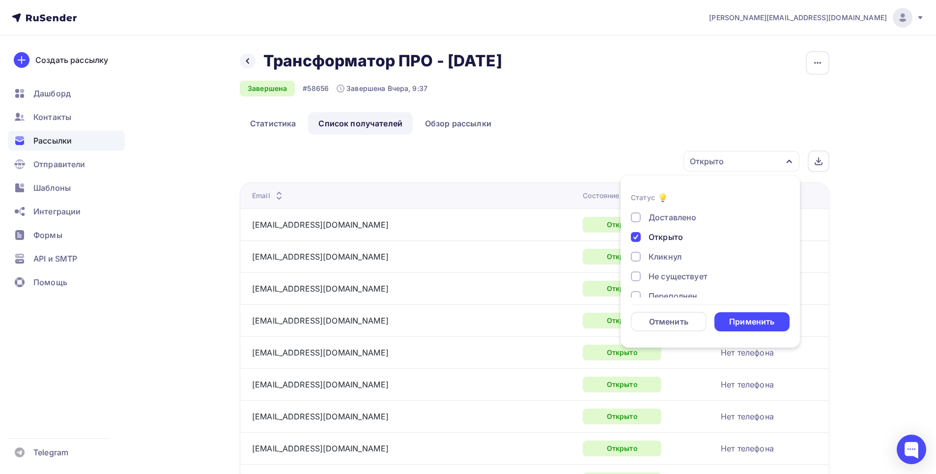
drag, startPoint x: 688, startPoint y: 206, endPoint x: 686, endPoint y: 220, distance: 13.8
click at [686, 220] on form "Статус Доставлено Открыто Кликнул Не существует Переполнен Недоступен Отписан […" at bounding box center [710, 262] width 159 height 140
click at [687, 217] on div "Доставлено" at bounding box center [672, 217] width 48 height 12
drag, startPoint x: 664, startPoint y: 233, endPoint x: 671, endPoint y: 237, distance: 8.6
click at [664, 235] on div "Открыто" at bounding box center [665, 237] width 34 height 12
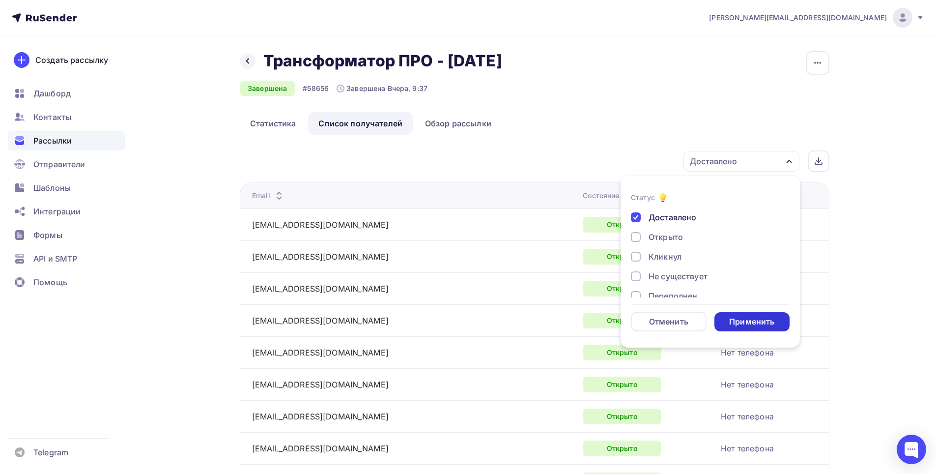
click at [749, 319] on div "Применить" at bounding box center [751, 321] width 45 height 11
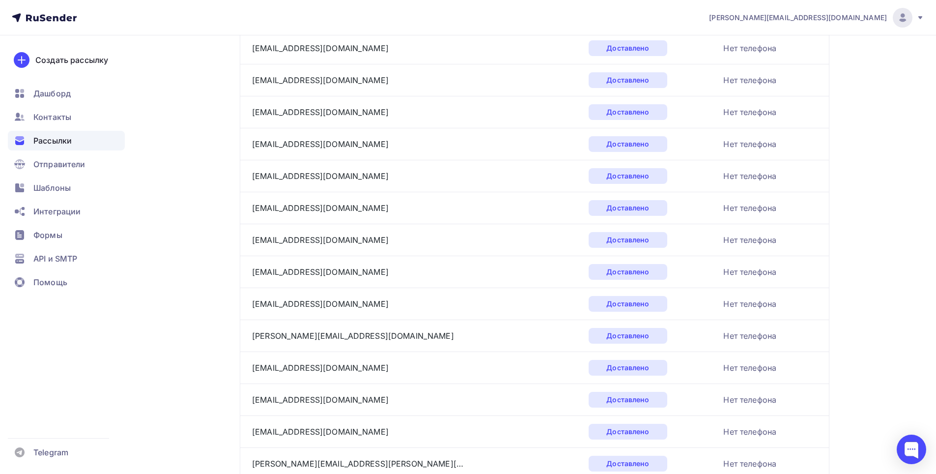
scroll to position [1408, 0]
